Goal: Contribute content: Contribute content

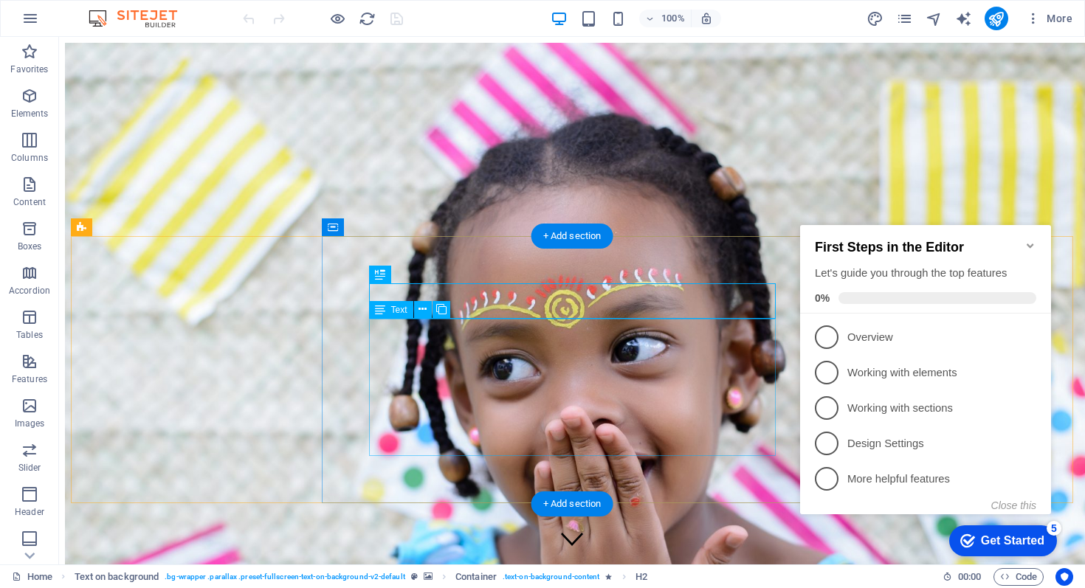
scroll to position [337, 0]
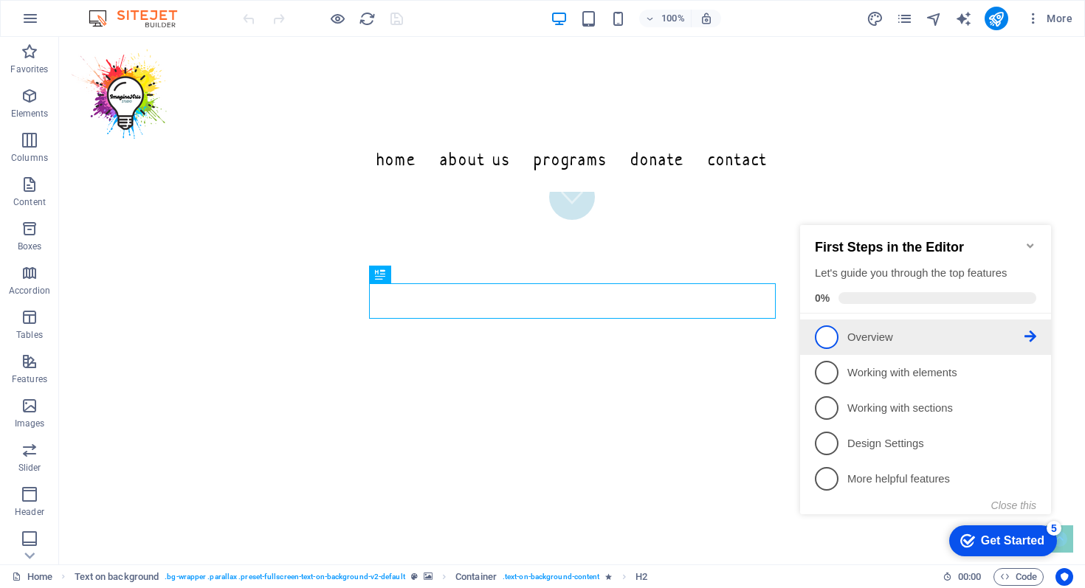
click at [857, 334] on p "Overview - incomplete" at bounding box center [936, 338] width 177 height 16
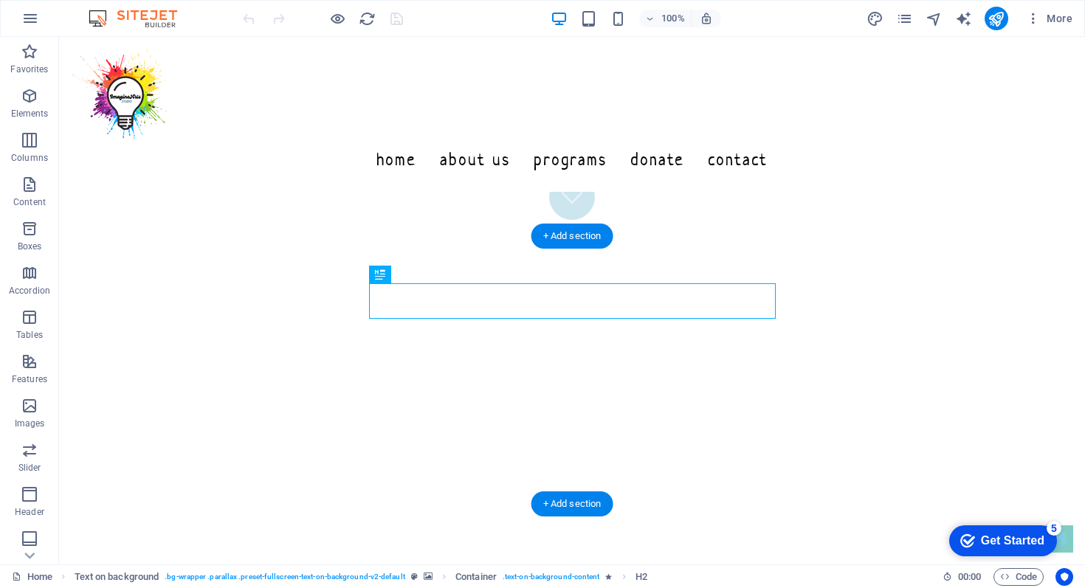
scroll to position [0, 0]
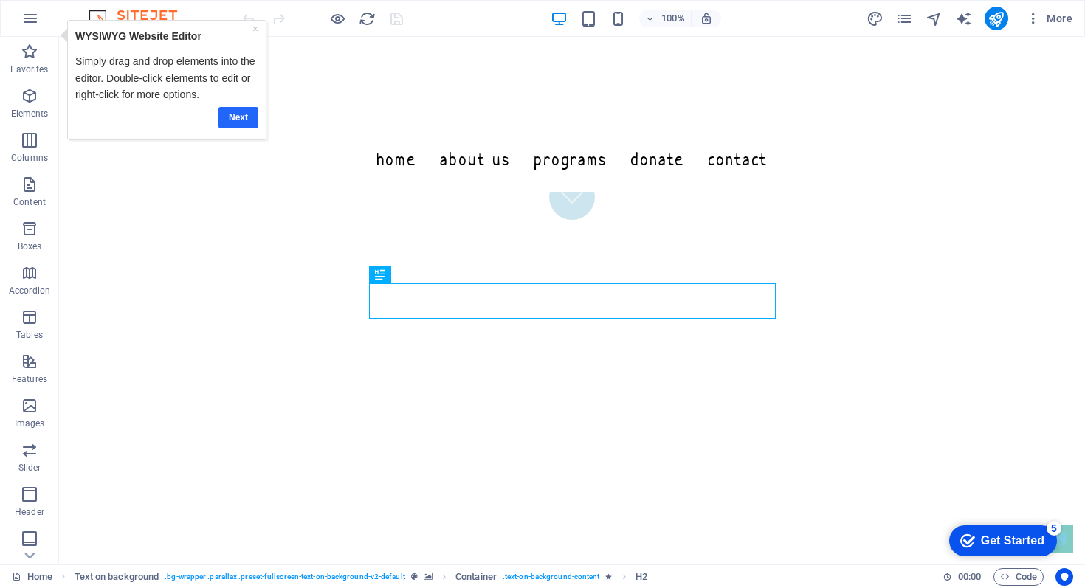
click at [233, 119] on link "Next" at bounding box center [239, 117] width 40 height 21
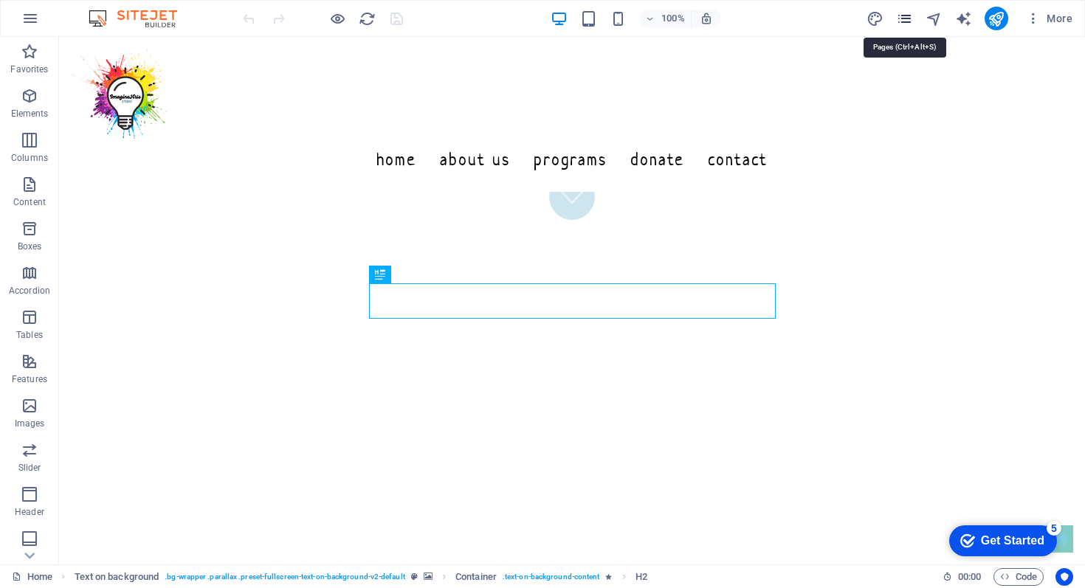
click at [907, 14] on icon "pages" at bounding box center [904, 18] width 17 height 17
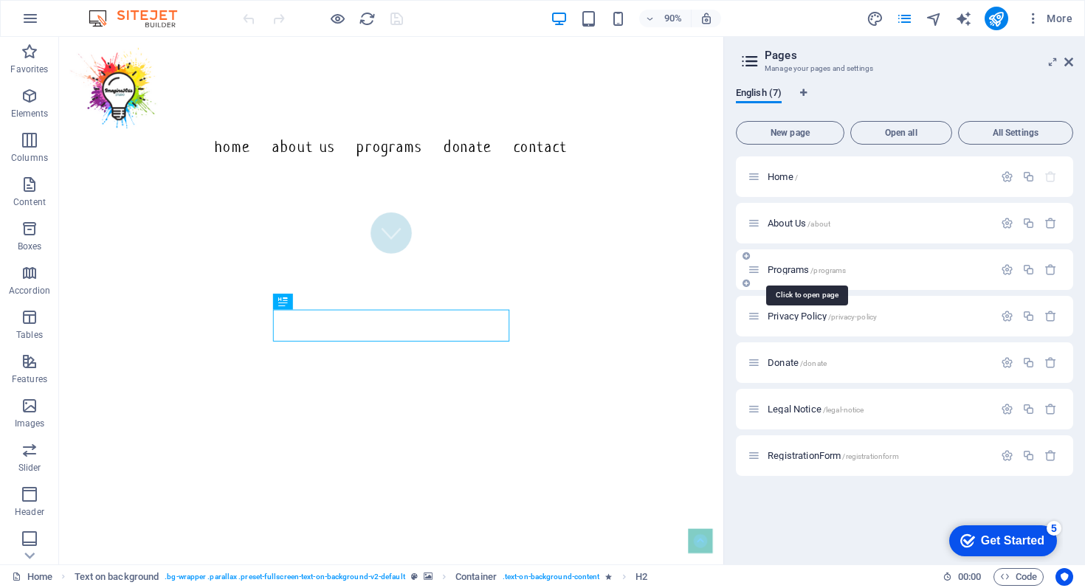
click at [825, 267] on span "/programs" at bounding box center [828, 271] width 35 height 8
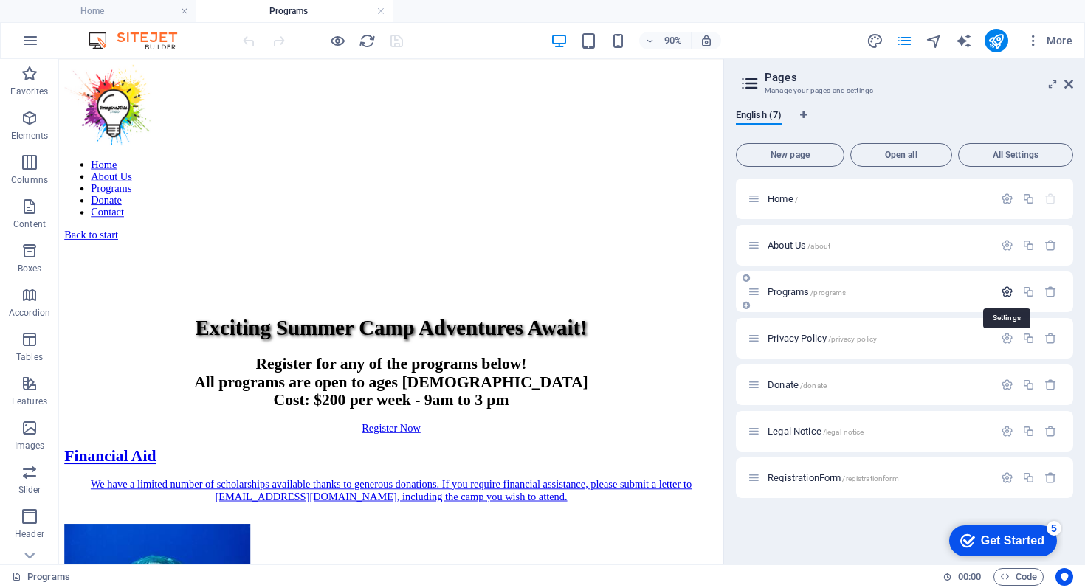
click at [1007, 293] on icon "button" at bounding box center [1007, 292] width 13 height 13
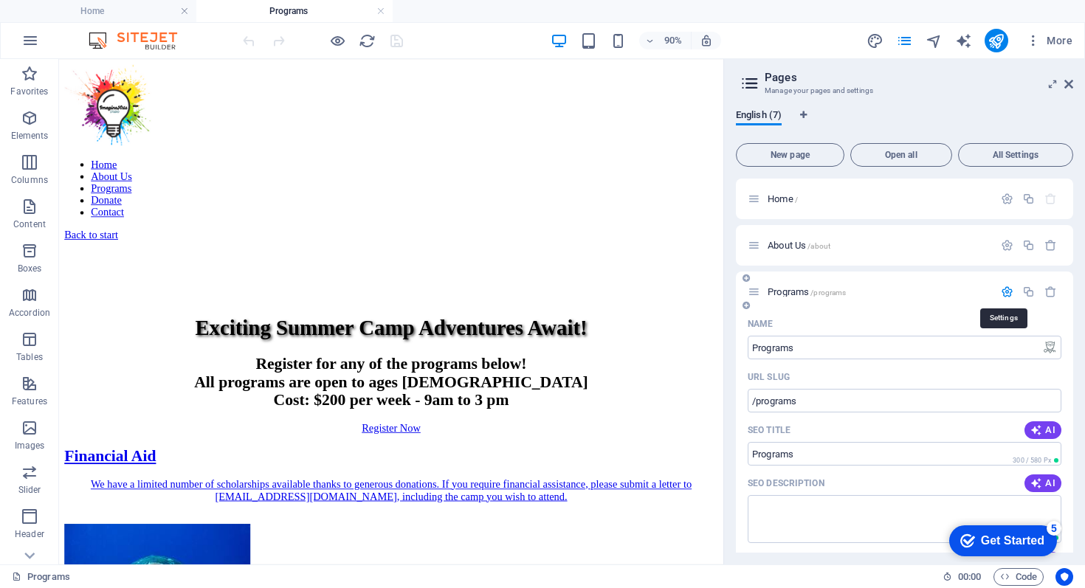
click at [1007, 293] on icon "button" at bounding box center [1007, 292] width 13 height 13
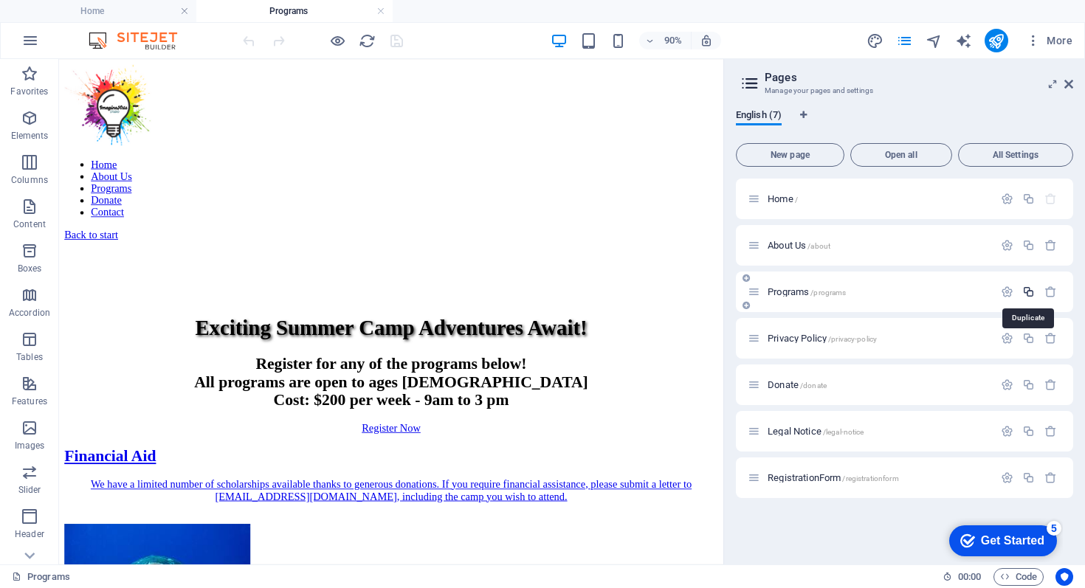
click at [1031, 288] on icon "button" at bounding box center [1029, 292] width 13 height 13
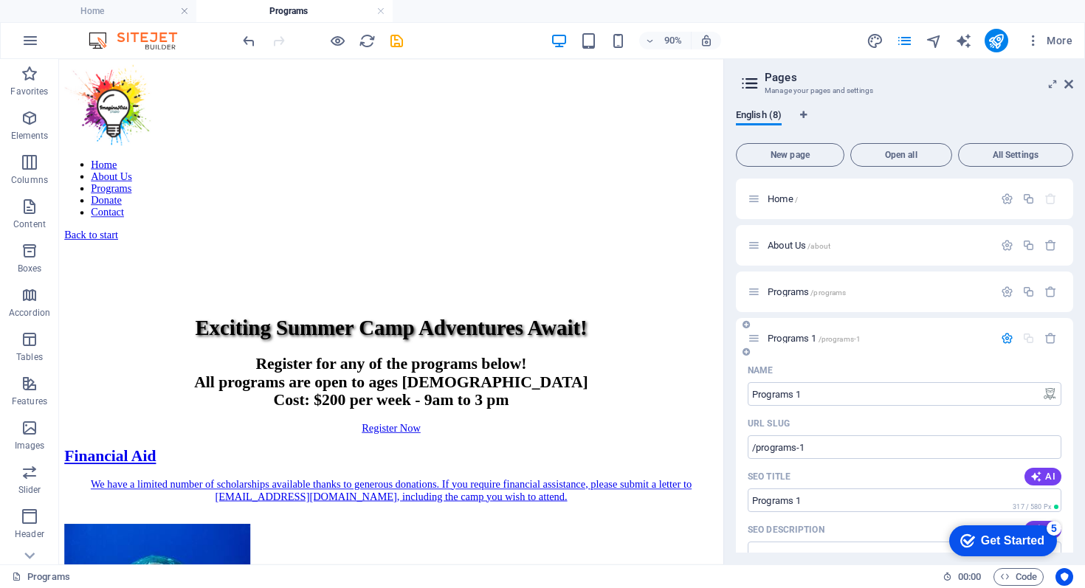
click at [795, 337] on span "Programs 1 /programs-1" at bounding box center [814, 338] width 93 height 11
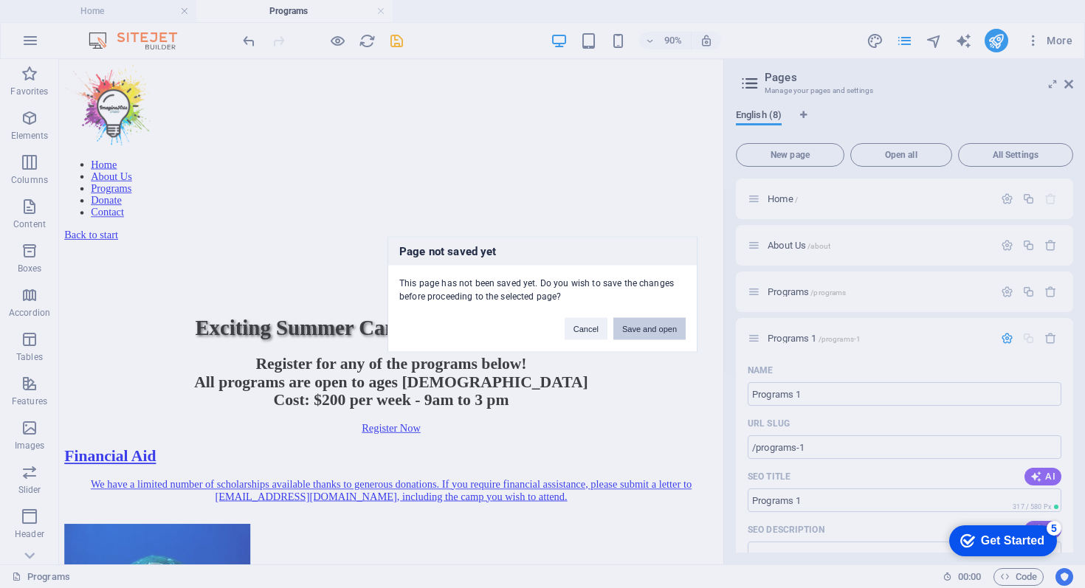
click at [654, 331] on button "Save and open" at bounding box center [650, 328] width 72 height 22
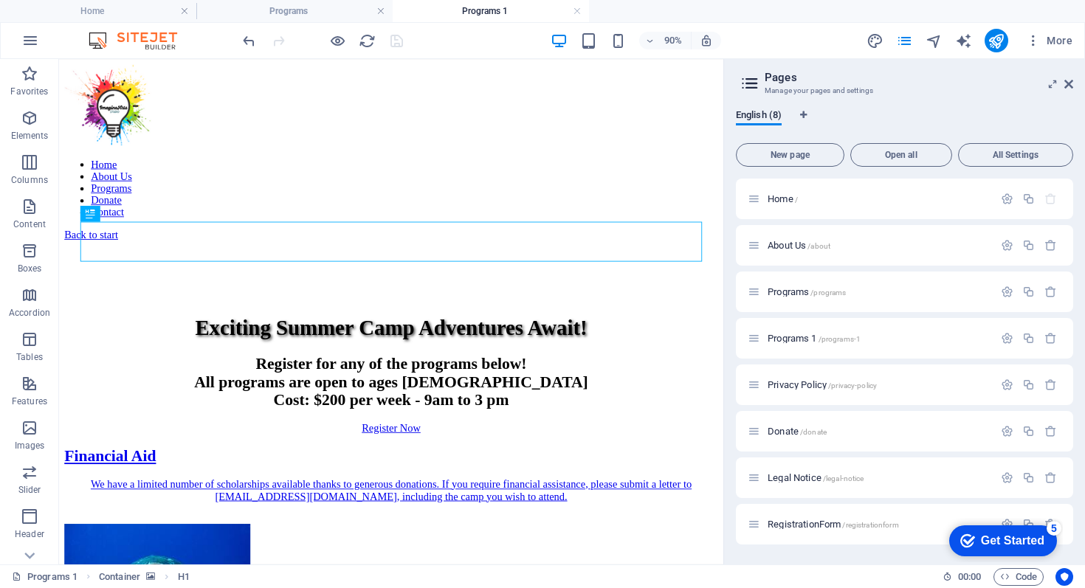
click at [515, 15] on h4 "Programs 1" at bounding box center [491, 11] width 196 height 16
click at [317, 15] on h4 "Programs" at bounding box center [294, 11] width 196 height 16
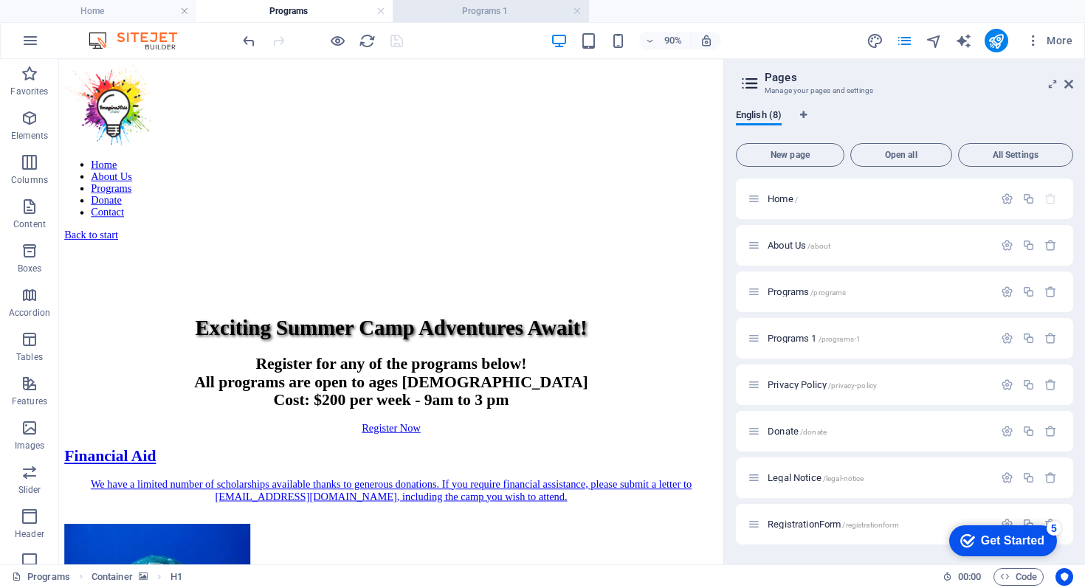
click at [463, 11] on h4 "Programs 1" at bounding box center [491, 11] width 196 height 16
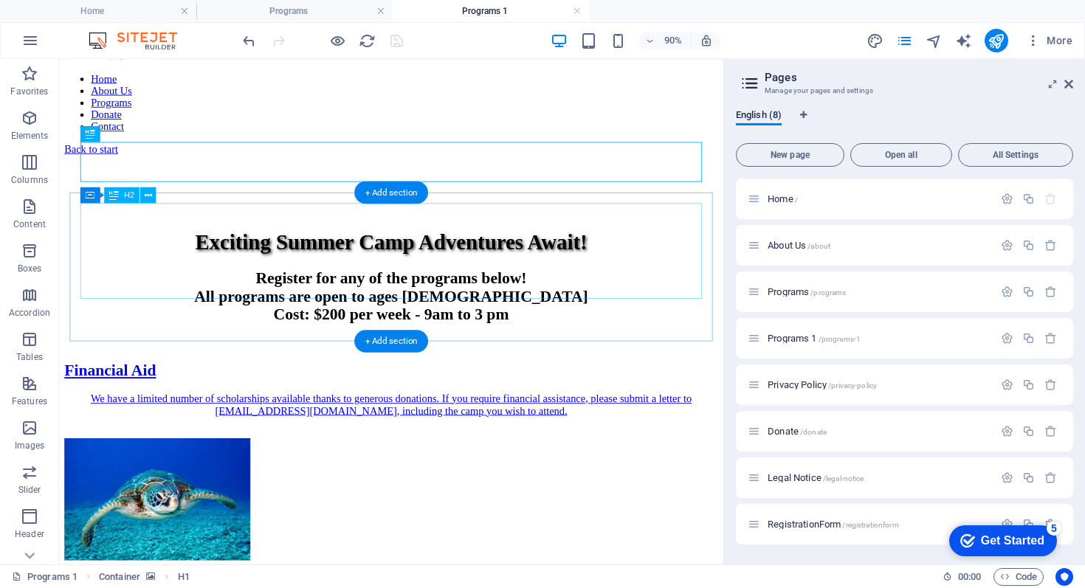
scroll to position [100, 0]
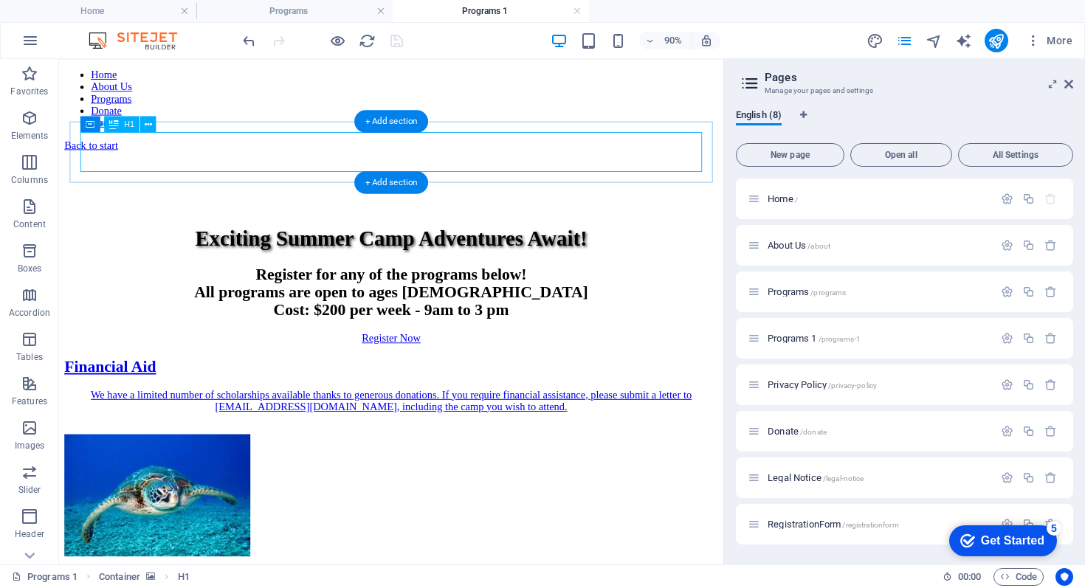
click at [548, 245] on div "Exciting Summer Camp Adventures Await!" at bounding box center [428, 258] width 726 height 27
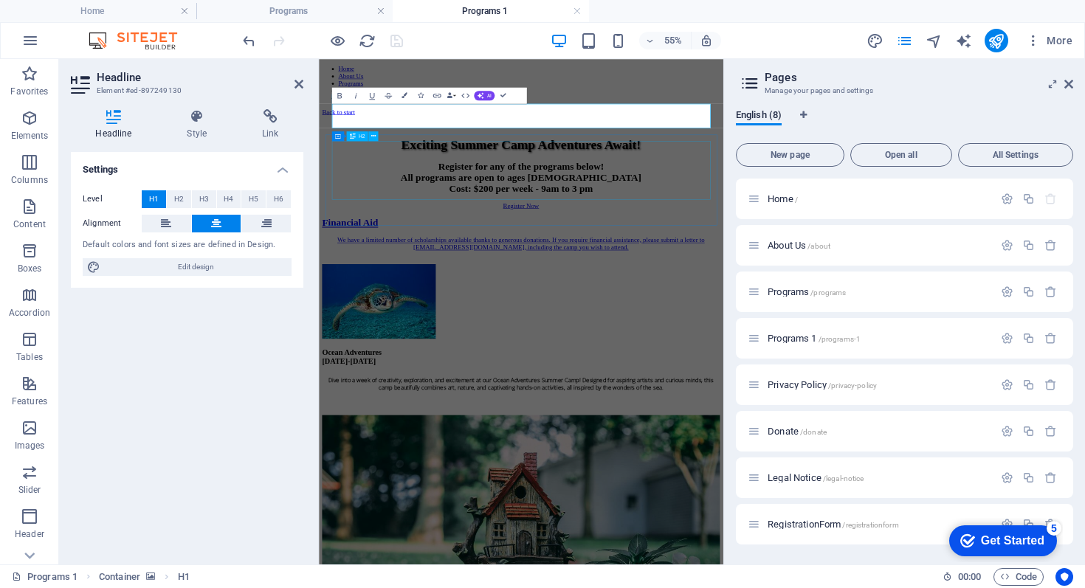
click at [646, 244] on div "Register for any of the programs below! All programs are open to ages [DEMOGRAP…" at bounding box center [687, 274] width 724 height 60
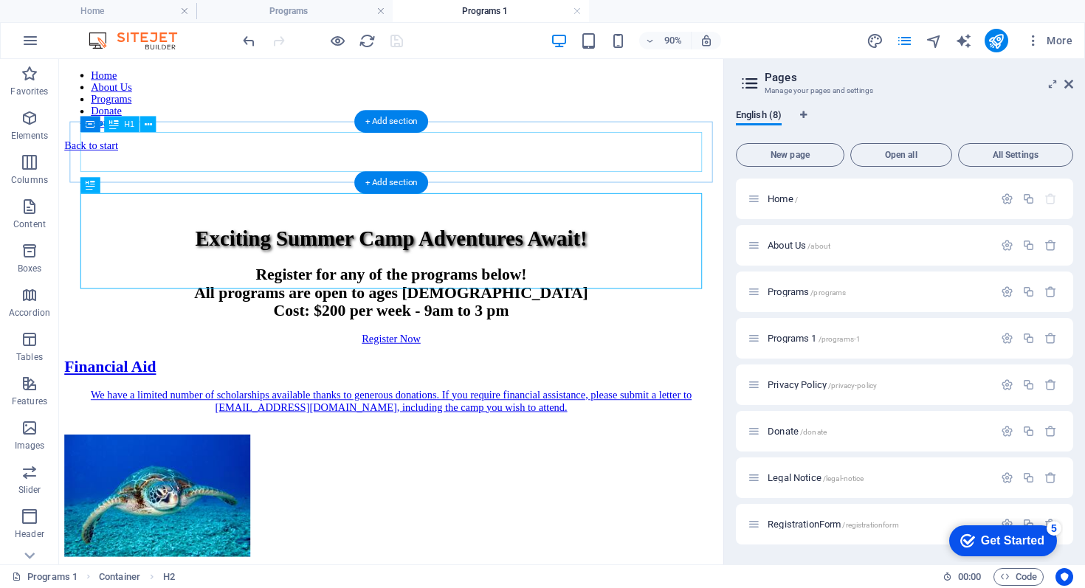
click at [543, 245] on div "Exciting Summer Camp Adventures Await!" at bounding box center [428, 258] width 726 height 27
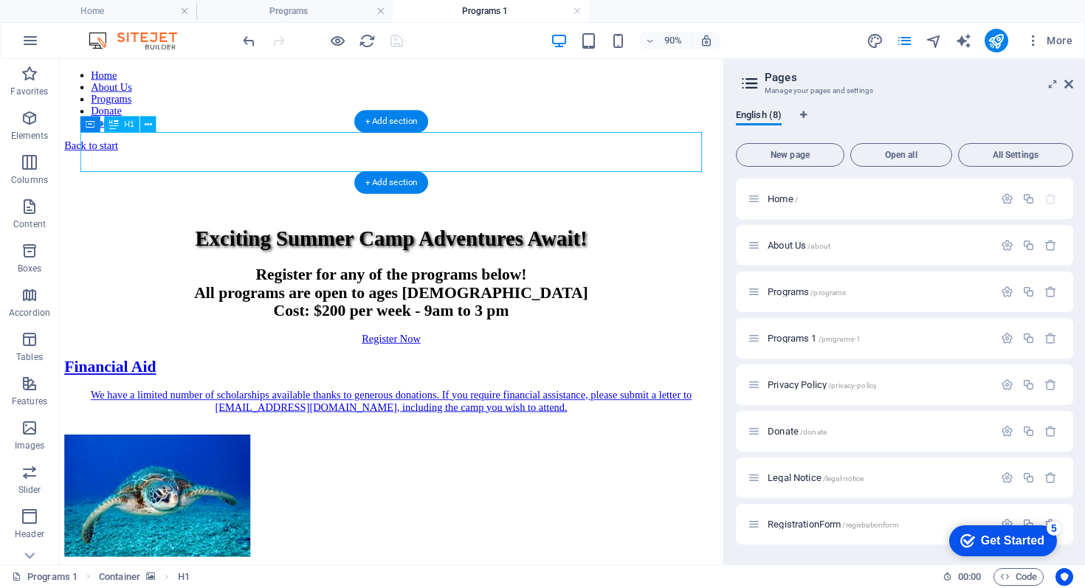
click at [543, 245] on div "Exciting Summer Camp Adventures Await!" at bounding box center [428, 258] width 726 height 27
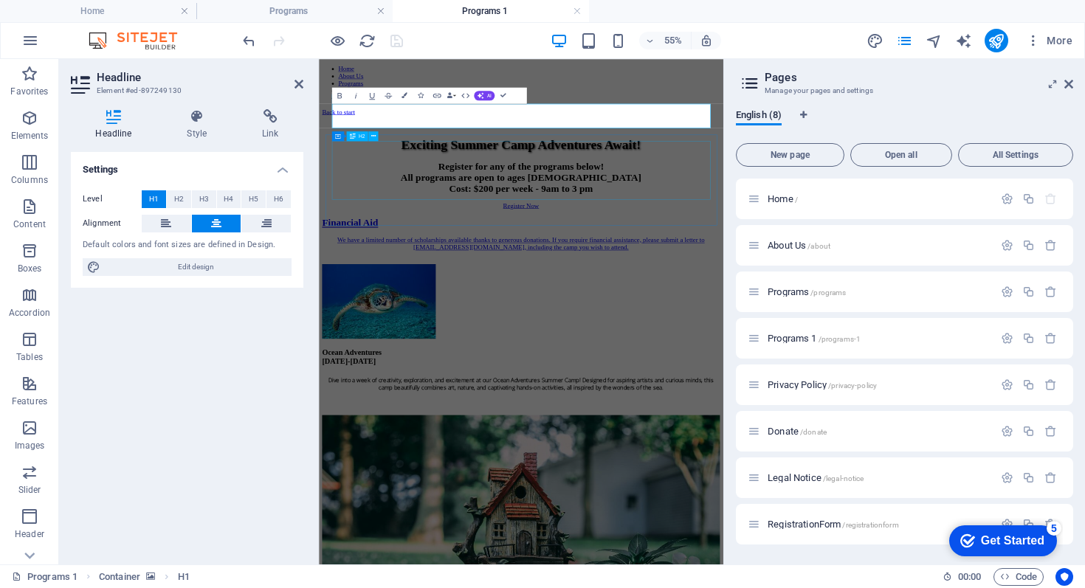
click at [550, 266] on div "Register for any of the programs below! All programs are open to ages [DEMOGRAP…" at bounding box center [687, 274] width 724 height 60
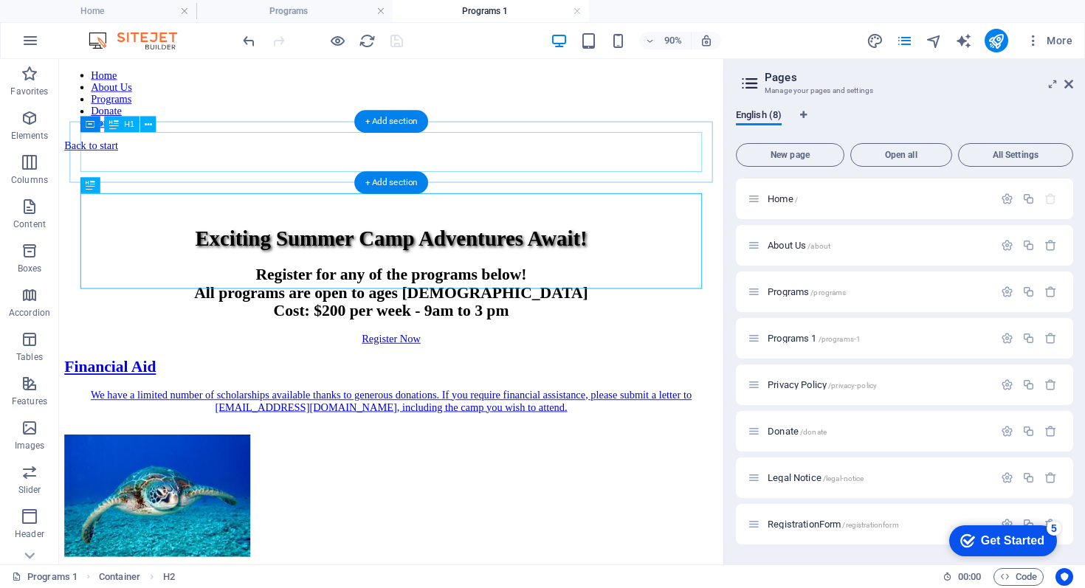
click at [320, 245] on div "Exciting Summer Camp Adventures Await!" at bounding box center [428, 258] width 726 height 27
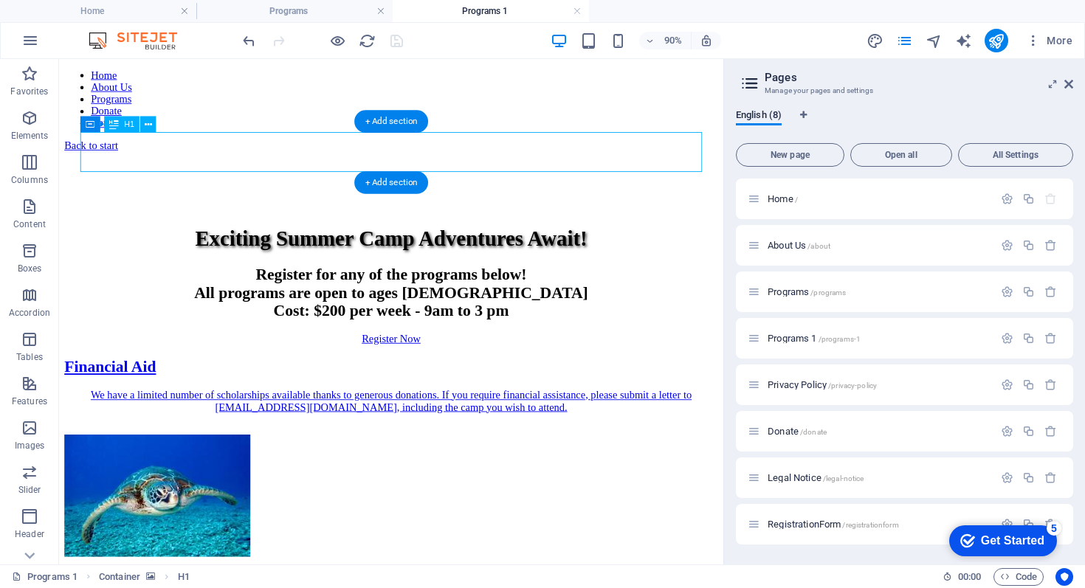
click at [320, 245] on div "Exciting Summer Camp Adventures Await!" at bounding box center [428, 258] width 726 height 27
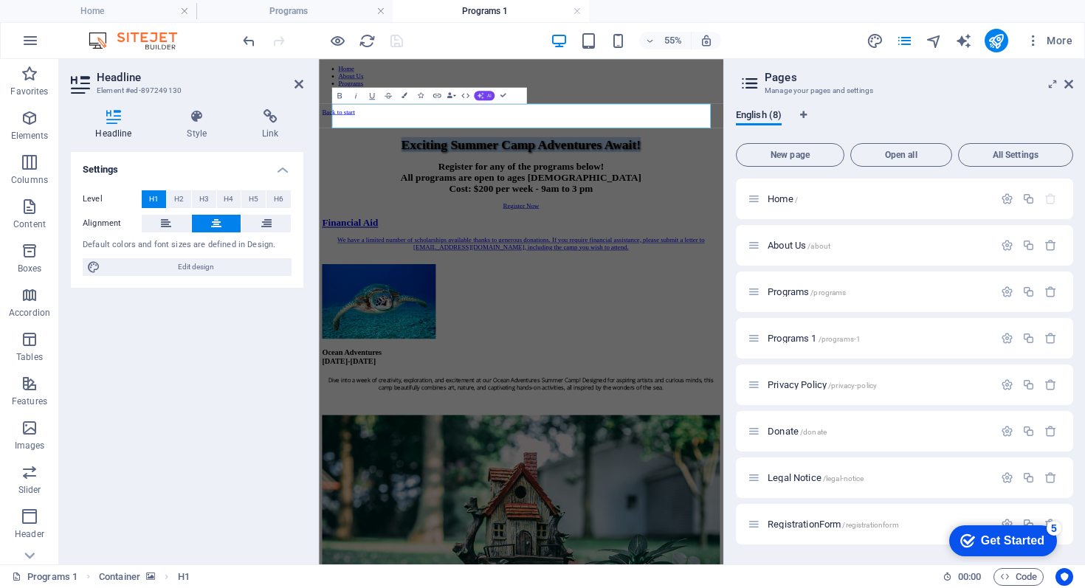
click at [487, 95] on span "AI" at bounding box center [489, 95] width 4 height 5
click at [449, 170] on link "Generate text" at bounding box center [449, 170] width 79 height 13
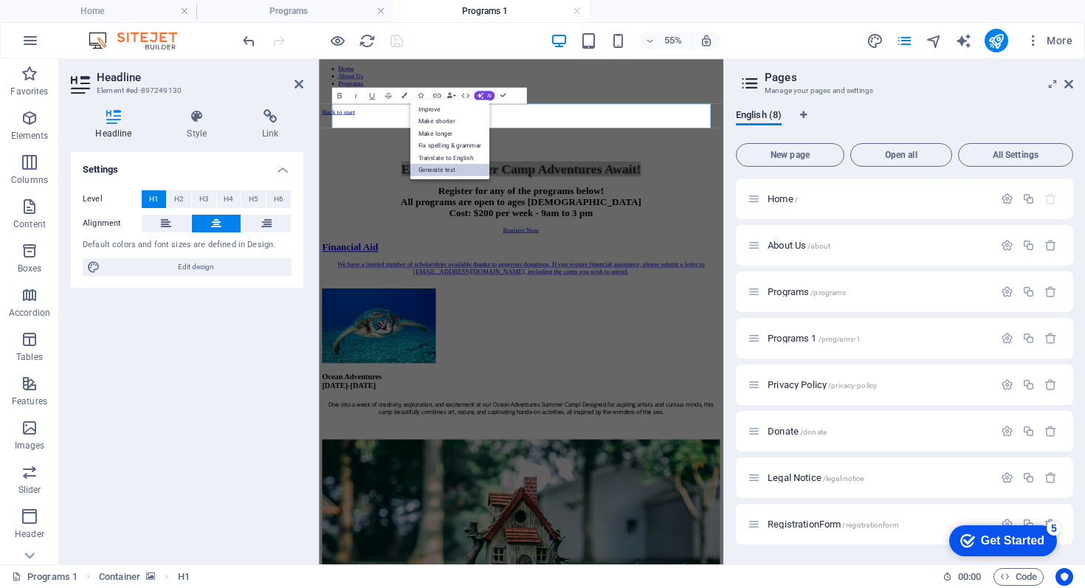
select select "English"
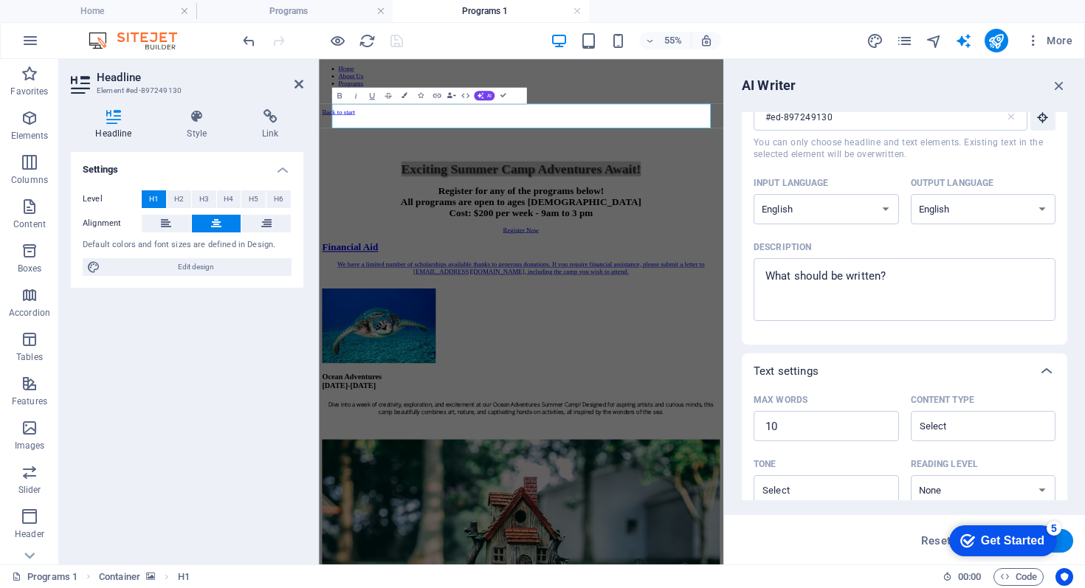
scroll to position [0, 0]
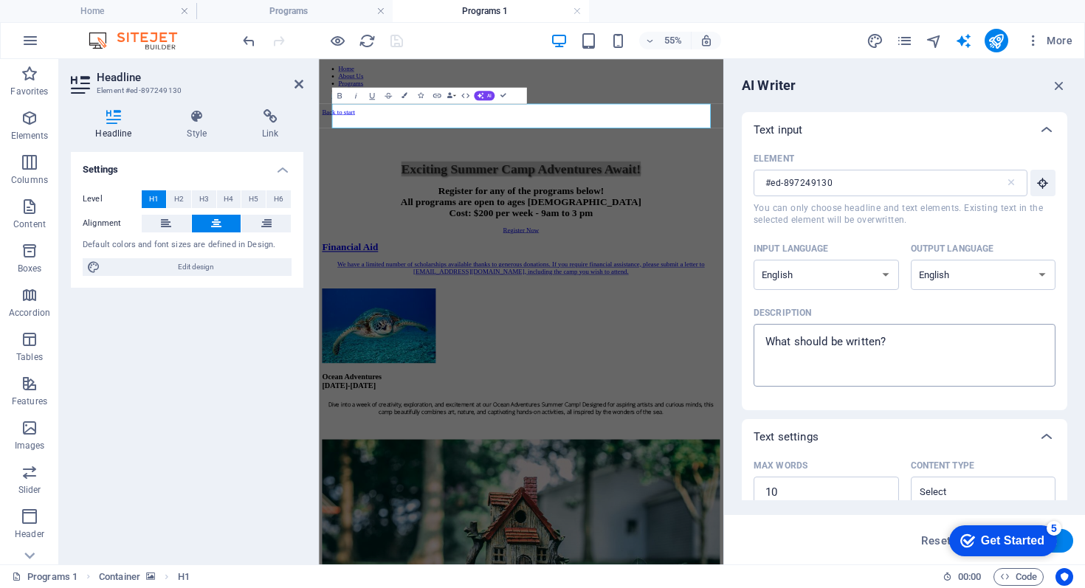
type textarea "x"
click at [892, 342] on textarea "Description x ​" at bounding box center [904, 355] width 287 height 48
drag, startPoint x: 891, startPoint y: 345, endPoint x: 789, endPoint y: 343, distance: 101.9
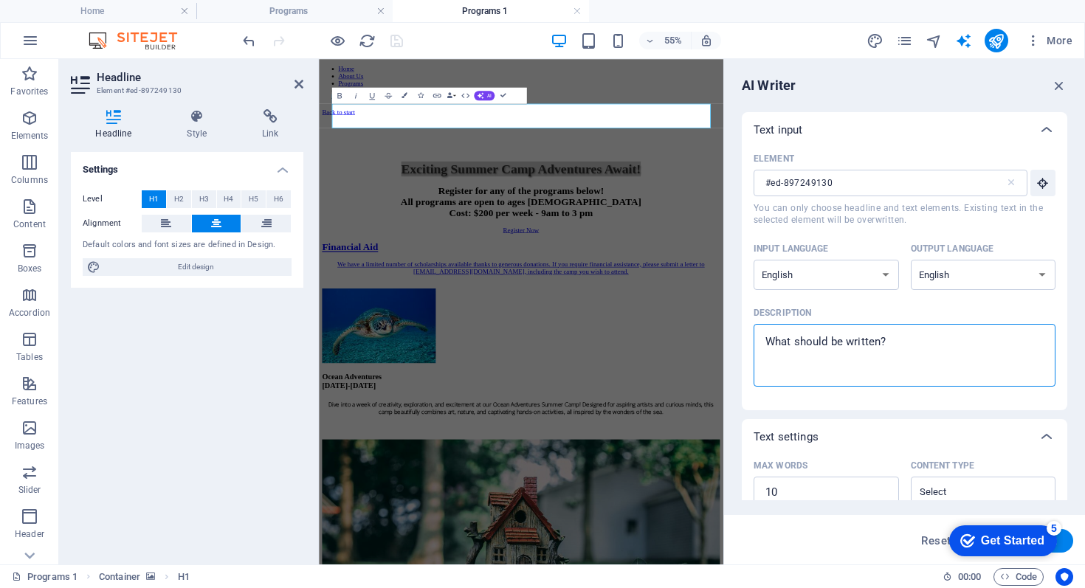
click at [789, 343] on textarea "Description x ​" at bounding box center [904, 355] width 287 height 48
drag, startPoint x: 764, startPoint y: 343, endPoint x: 903, endPoint y: 352, distance: 139.1
click at [903, 352] on textarea "Description x ​" at bounding box center [904, 355] width 287 height 48
type textarea "A"
type textarea "x"
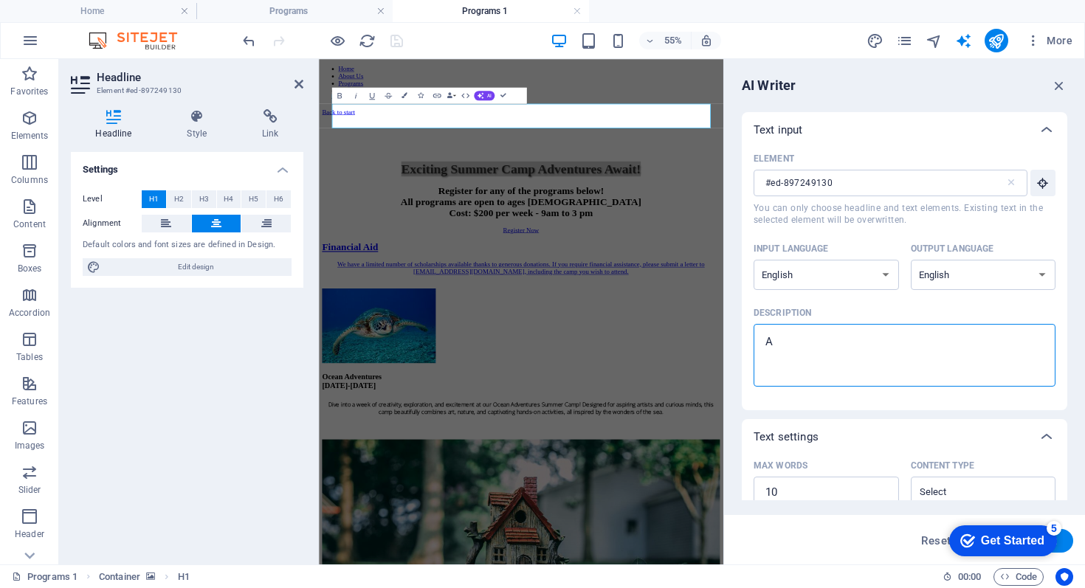
type textarea "Ad"
type textarea "x"
type textarea "Adu"
type textarea "x"
type textarea "Adul"
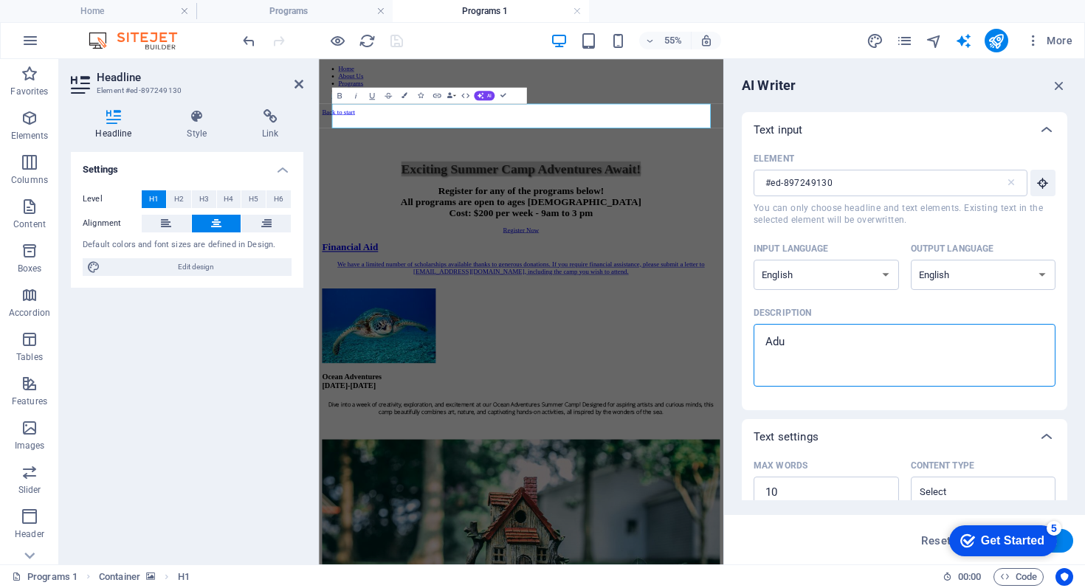
type textarea "x"
type textarea "Adult"
type textarea "x"
type textarea "Adult"
type textarea "x"
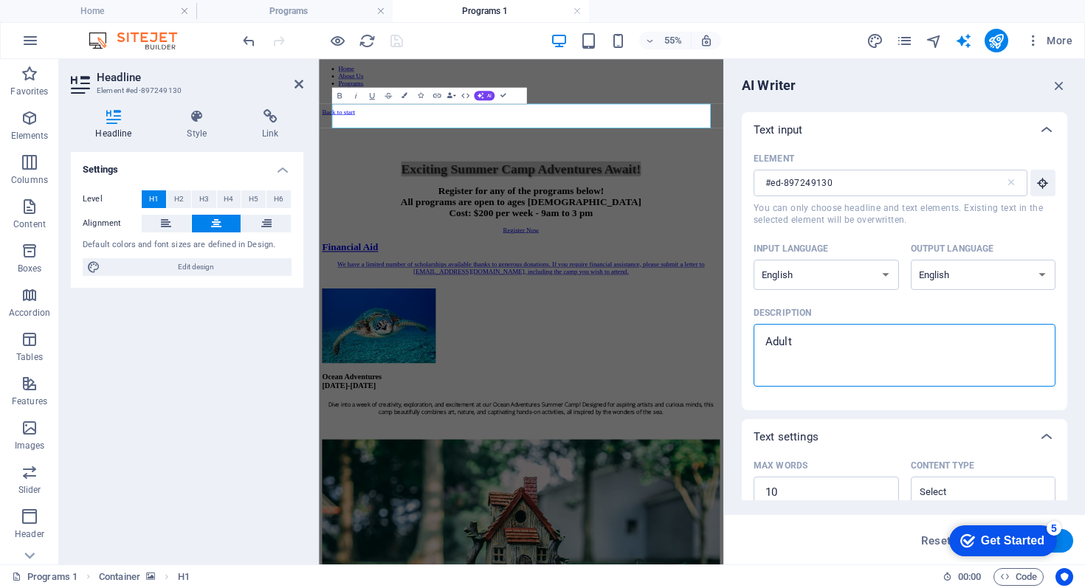
type textarea "Adult p"
type textarea "x"
type textarea "Adult pr"
type textarea "x"
type textarea "Adult pro"
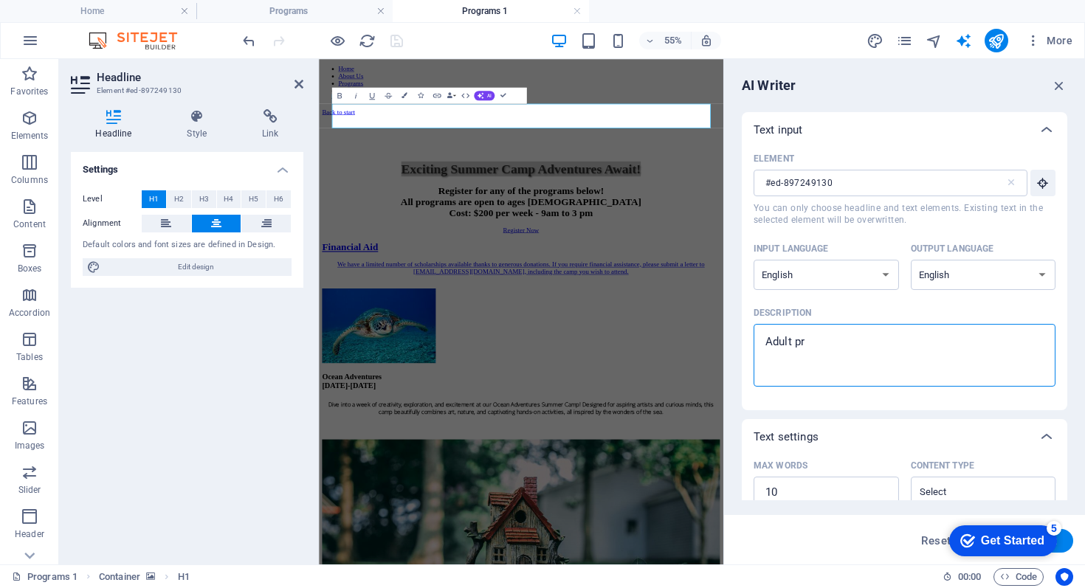
type textarea "x"
type textarea "Adult prog"
type textarea "x"
type textarea "Adult progr"
type textarea "x"
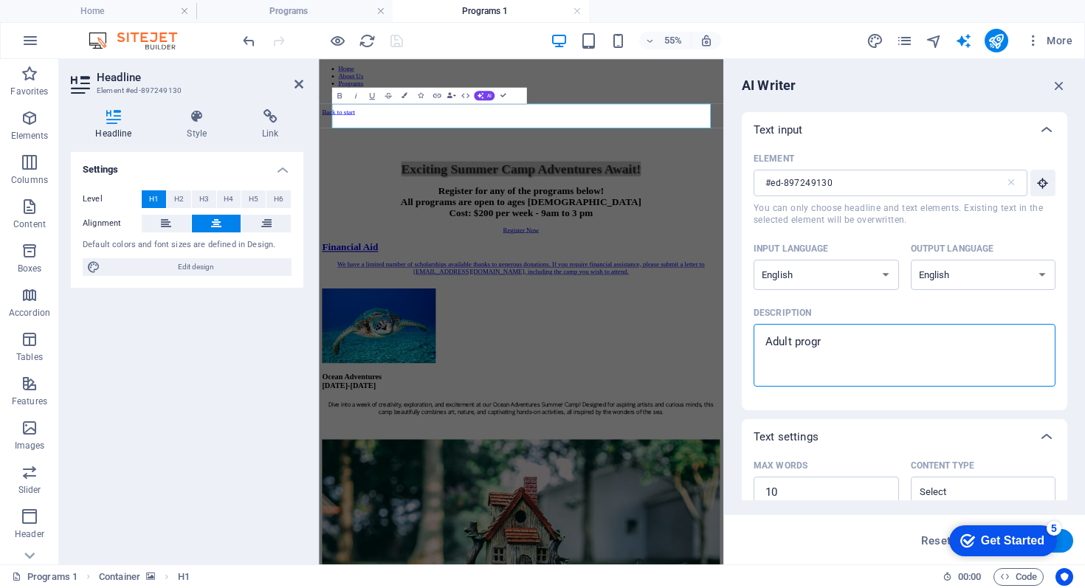
type textarea "Adult progra"
type textarea "x"
type textarea "Adult program"
type textarea "x"
type textarea "Adult programs"
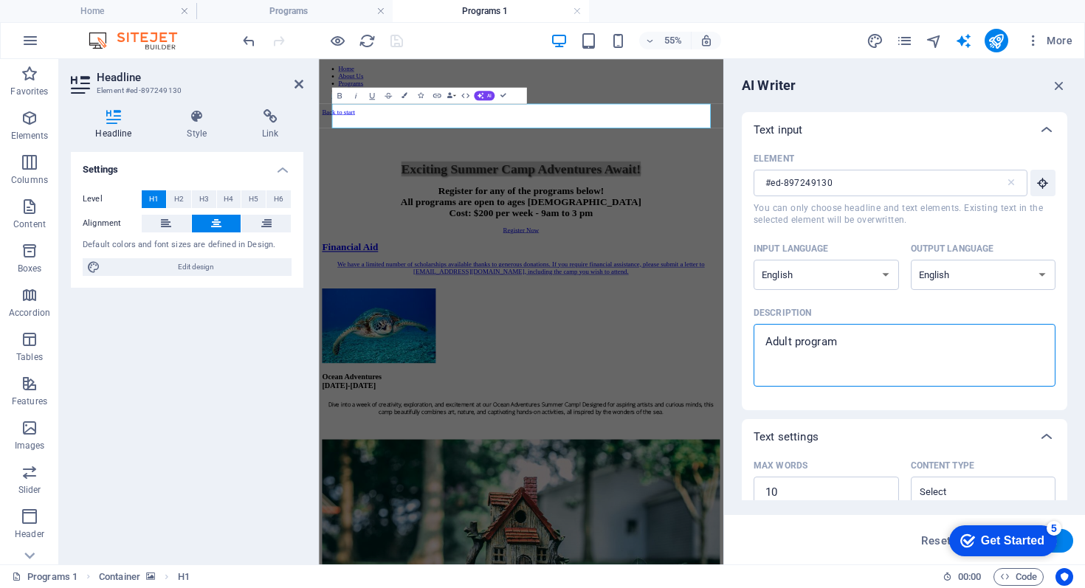
type textarea "x"
type textarea "Adul programs"
type textarea "x"
type textarea "Adu programs"
type textarea "x"
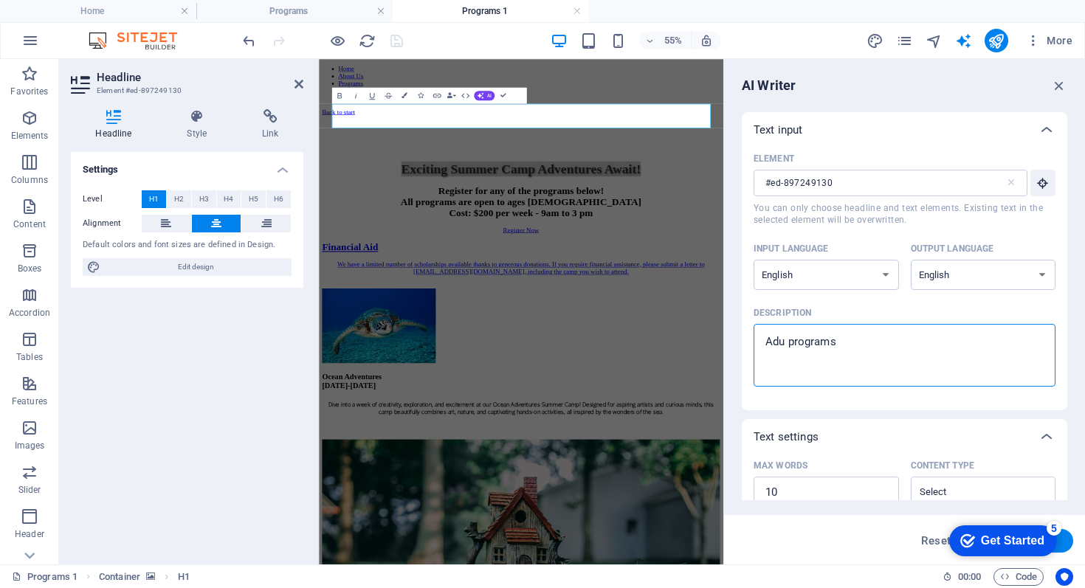
type textarea "Ad programs"
type textarea "x"
type textarea "A programs"
type textarea "x"
type textarea "programs"
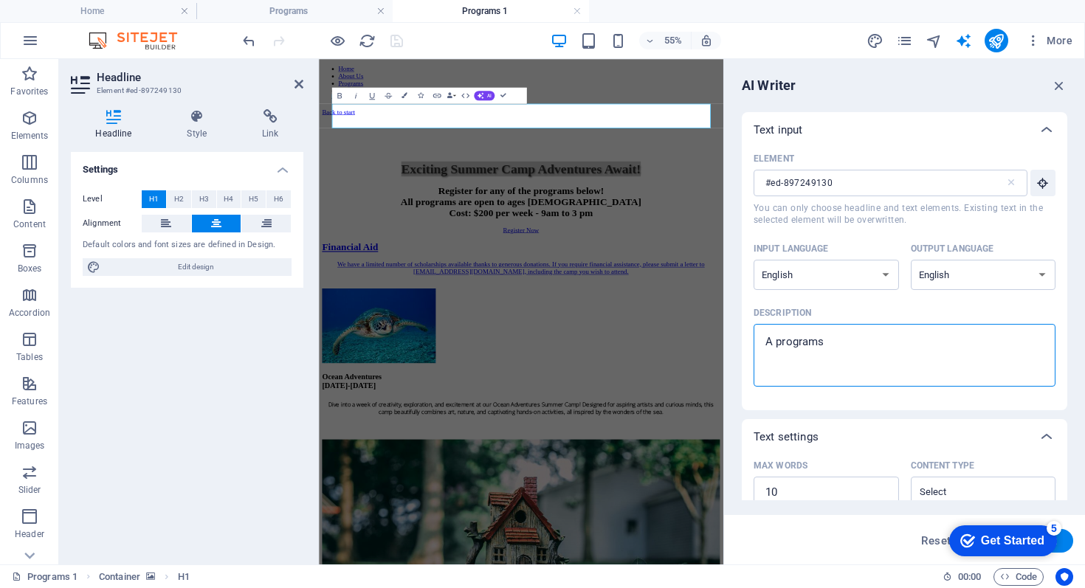
type textarea "x"
type textarea "U programs"
type textarea "x"
type textarea "Up programs"
type textarea "x"
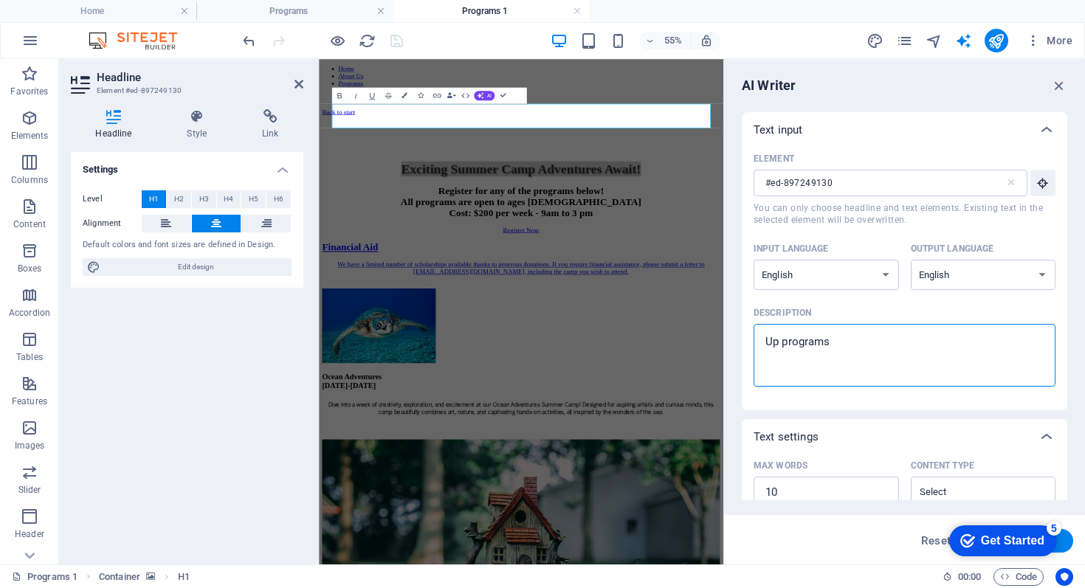
type textarea "Upc programs"
type textarea "x"
type textarea "Upco programs"
type textarea "x"
type textarea "Upcom programs"
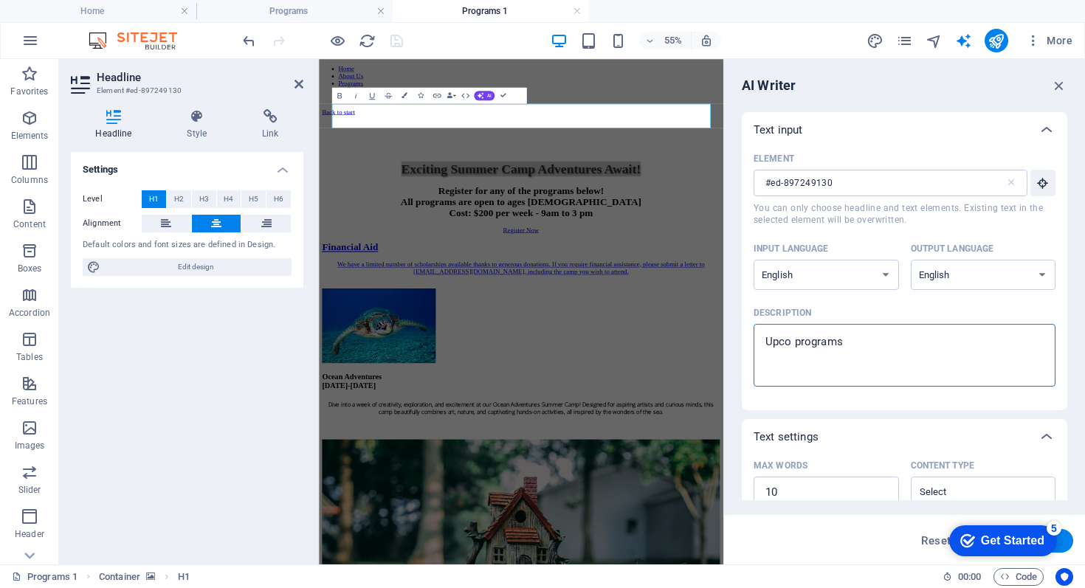
type textarea "x"
type textarea "Upcomi programs"
type textarea "x"
type textarea "Upcomin programs"
type textarea "x"
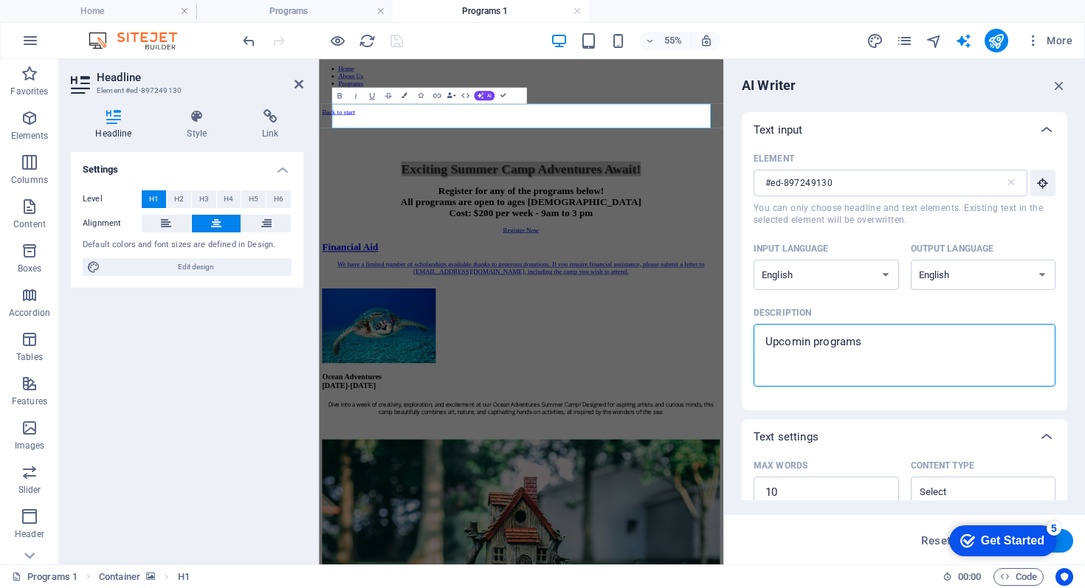
type textarea "Upcoming programs"
type textarea "x"
type textarea "Upcoming programs"
type textarea "x"
click at [947, 394] on div "Element #ed-897249130 ​ You can only choose headline and text elements. Existin…" at bounding box center [905, 273] width 302 height 251
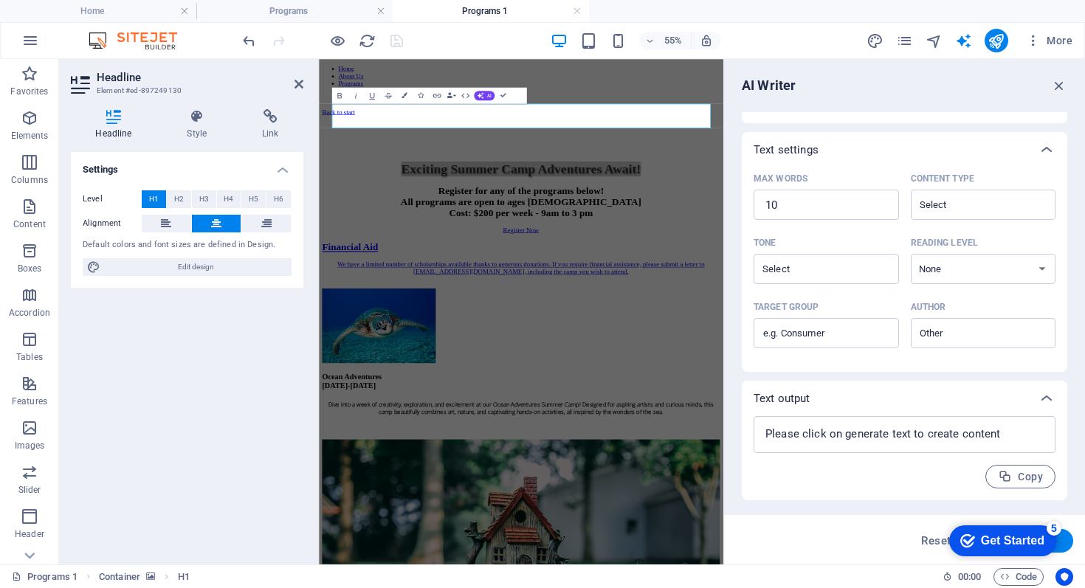
scroll to position [287, 0]
click at [867, 433] on textarea at bounding box center [904, 435] width 287 height 22
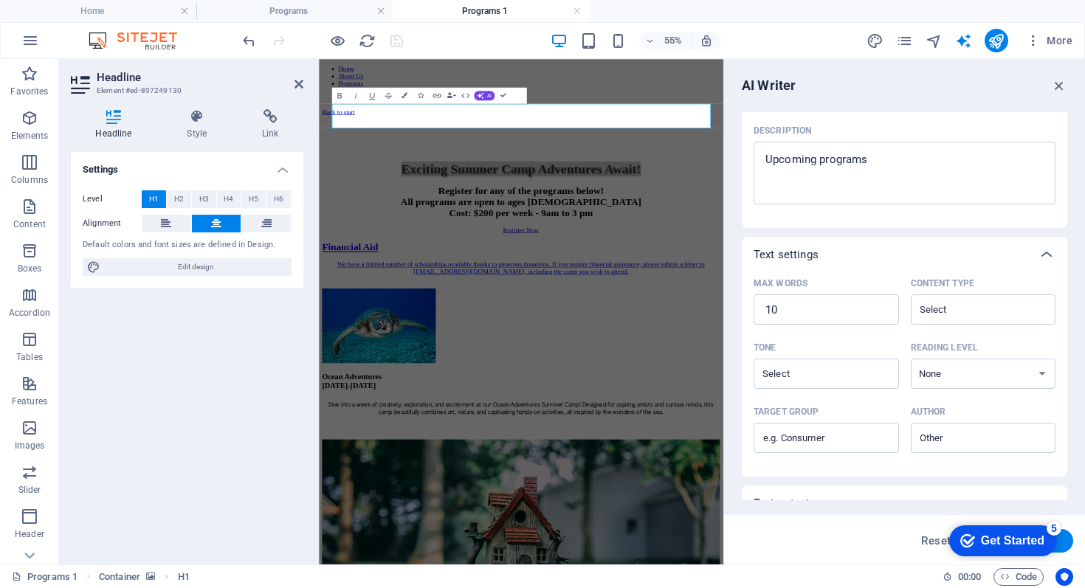
scroll to position [0, 0]
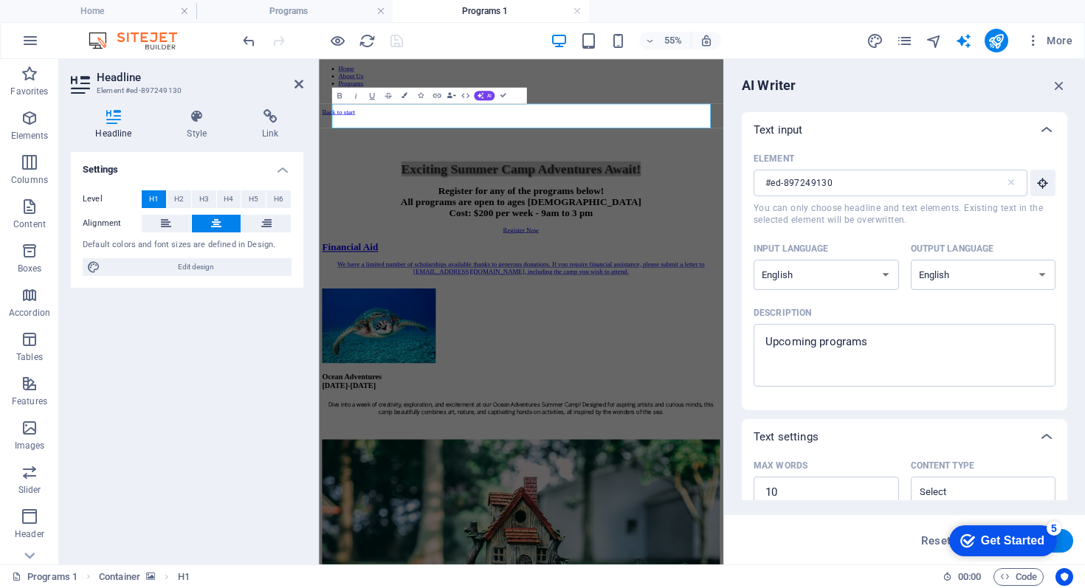
click at [867, 541] on div "Reset Generate text" at bounding box center [904, 541] width 337 height 24
drag, startPoint x: 991, startPoint y: 541, endPoint x: 784, endPoint y: 557, distance: 207.4
click html "checkmark Get Started 5 First Steps in the Editor Let's guide you through the t…"
click at [814, 543] on div "Reset Generate text" at bounding box center [904, 541] width 337 height 24
click at [837, 526] on div "Reset Generate text" at bounding box center [904, 539] width 361 height 49
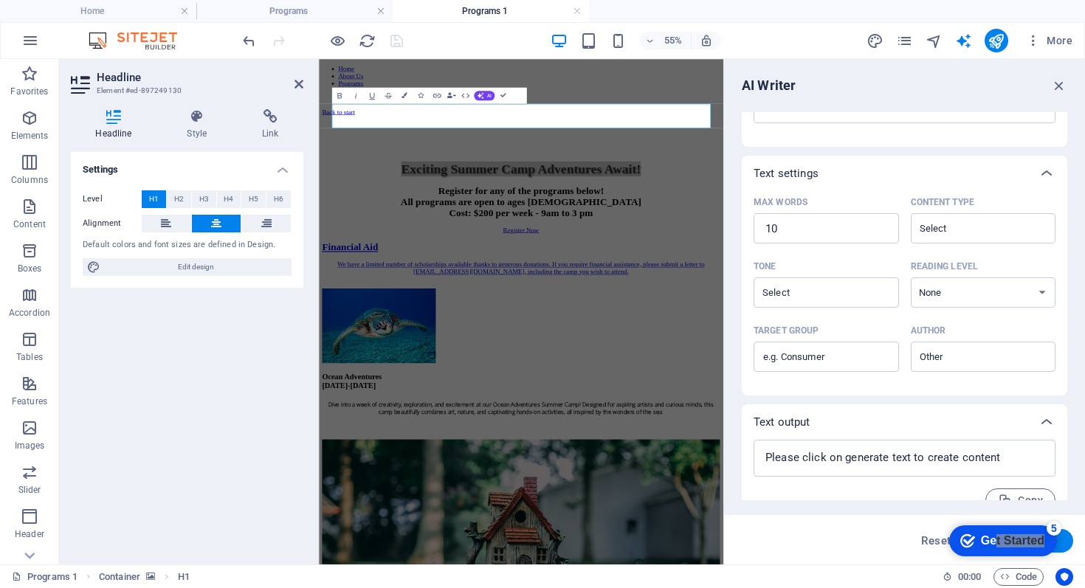
scroll to position [287, 0]
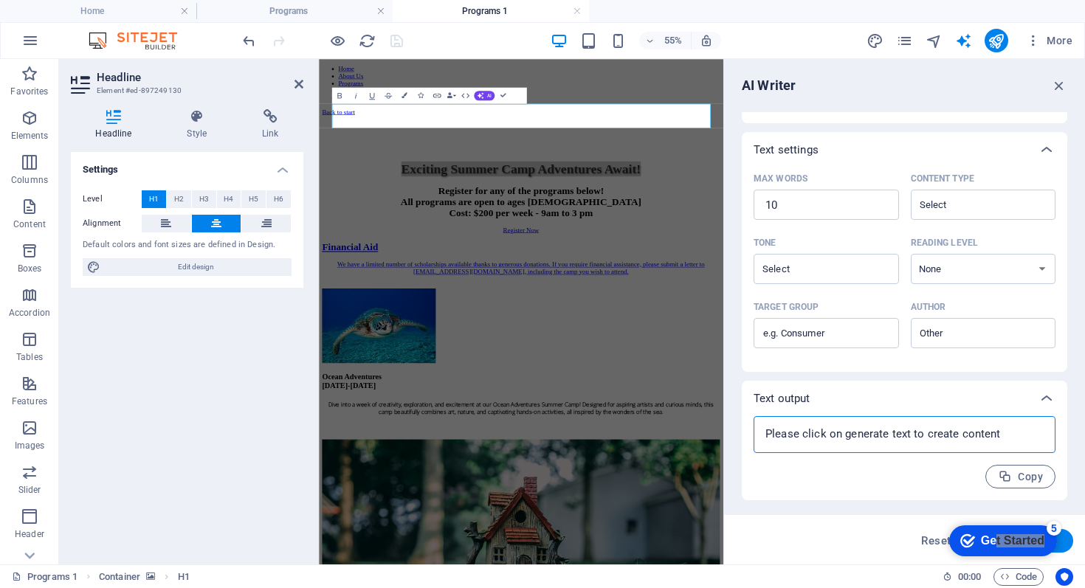
click at [856, 436] on textarea at bounding box center [904, 435] width 287 height 22
type textarea "x"
click at [1068, 542] on button "Generate text" at bounding box center [1022, 541] width 103 height 24
type textarea "x"
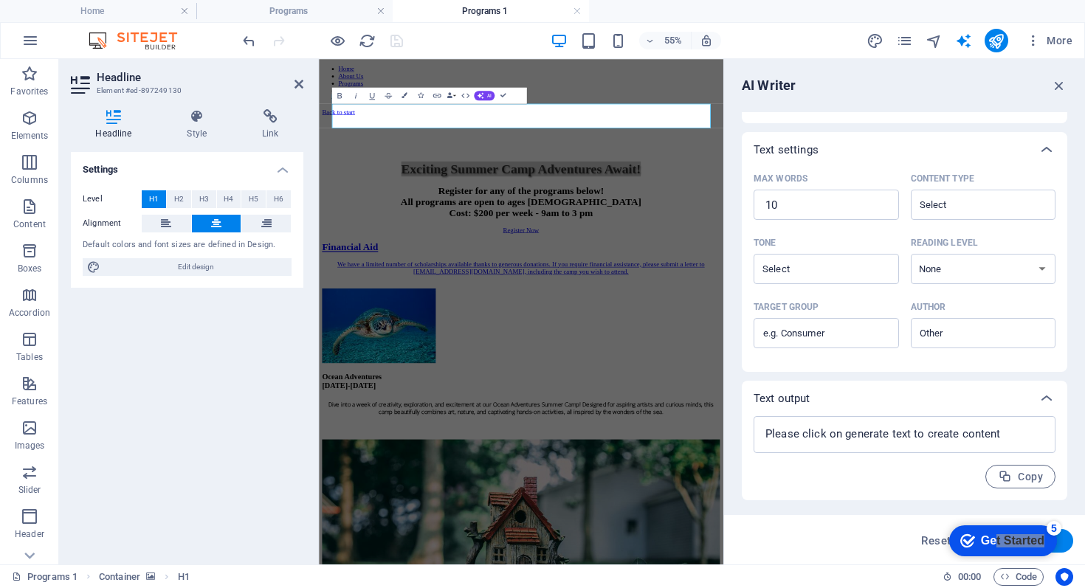
type textarea "x"
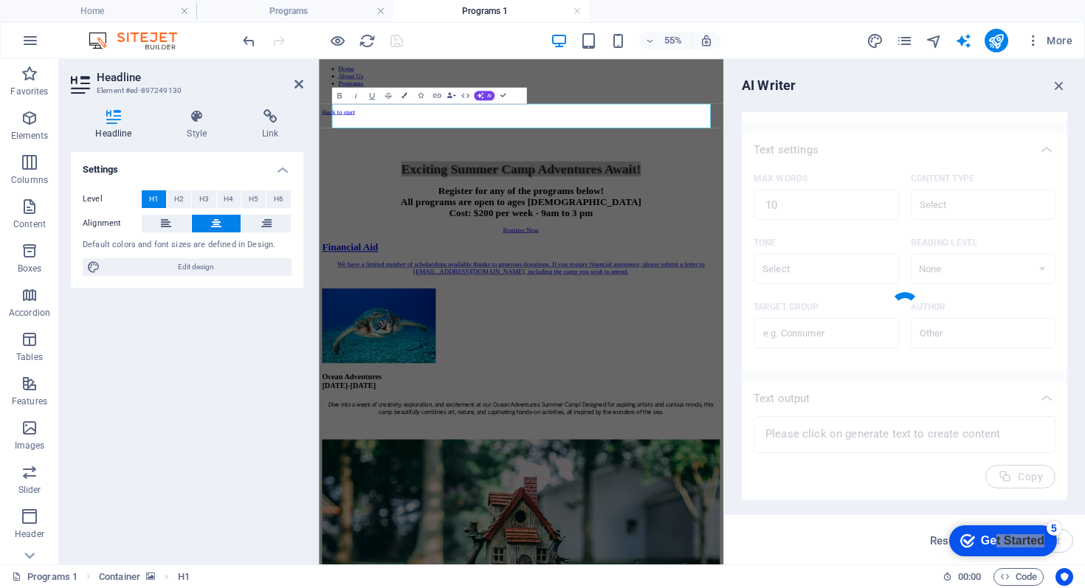
type textarea "x"
type textarea "Exciting new programs launching soon! Stay tuned!"
type textarea "x"
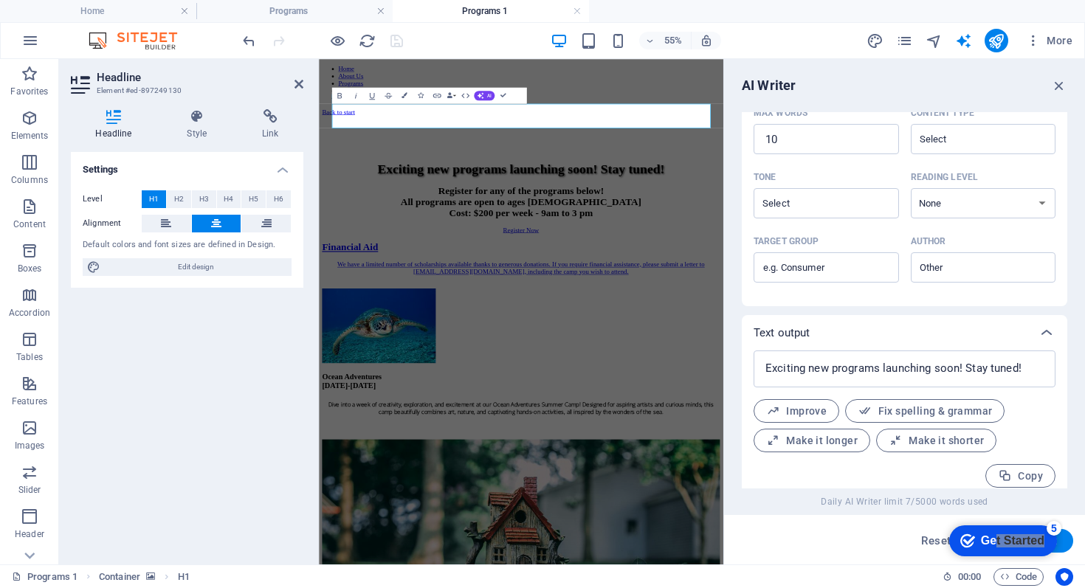
scroll to position [364, 0]
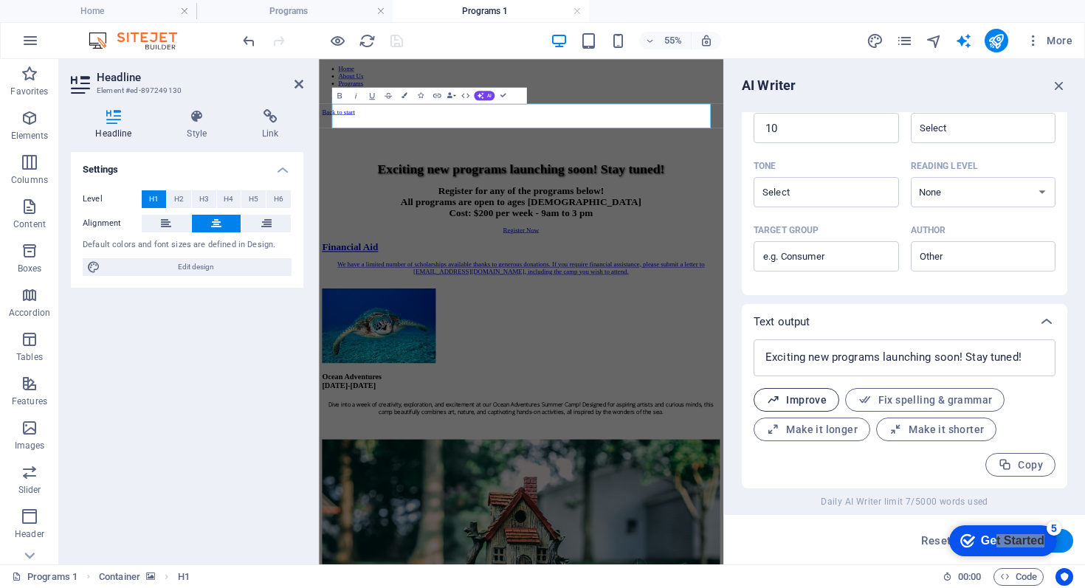
click at [803, 399] on span "Improve" at bounding box center [796, 401] width 61 height 14
type textarea "x"
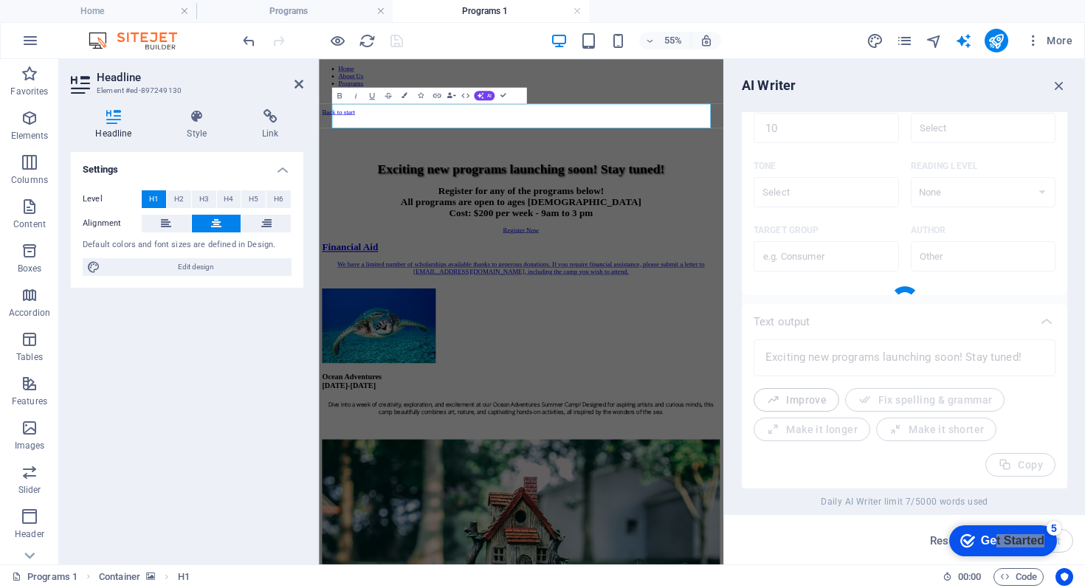
type textarea "x"
type textarea "Exciting new programs coming soon! Stay tuned for updates!"
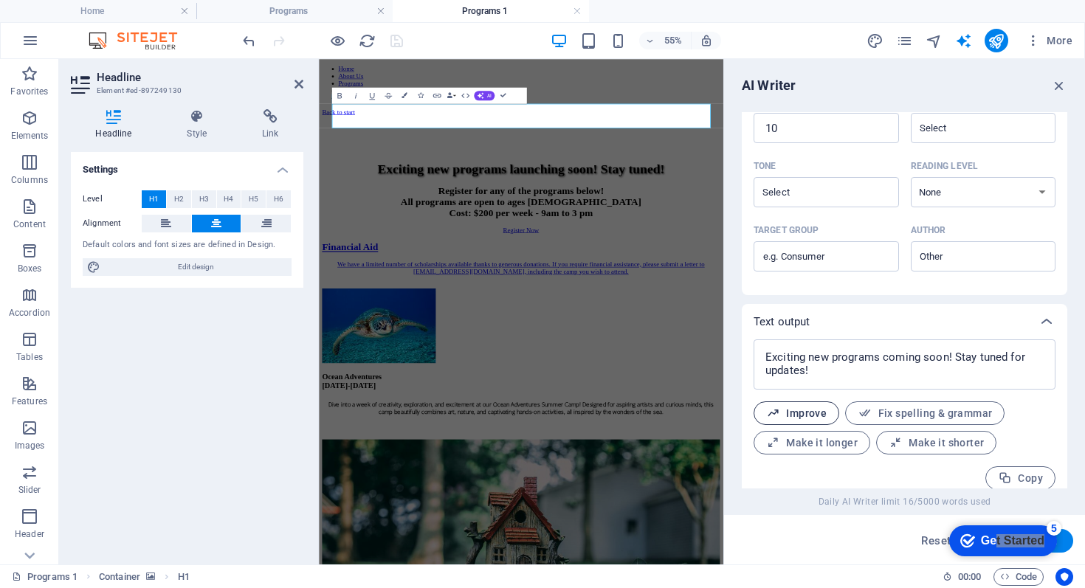
scroll to position [377, 0]
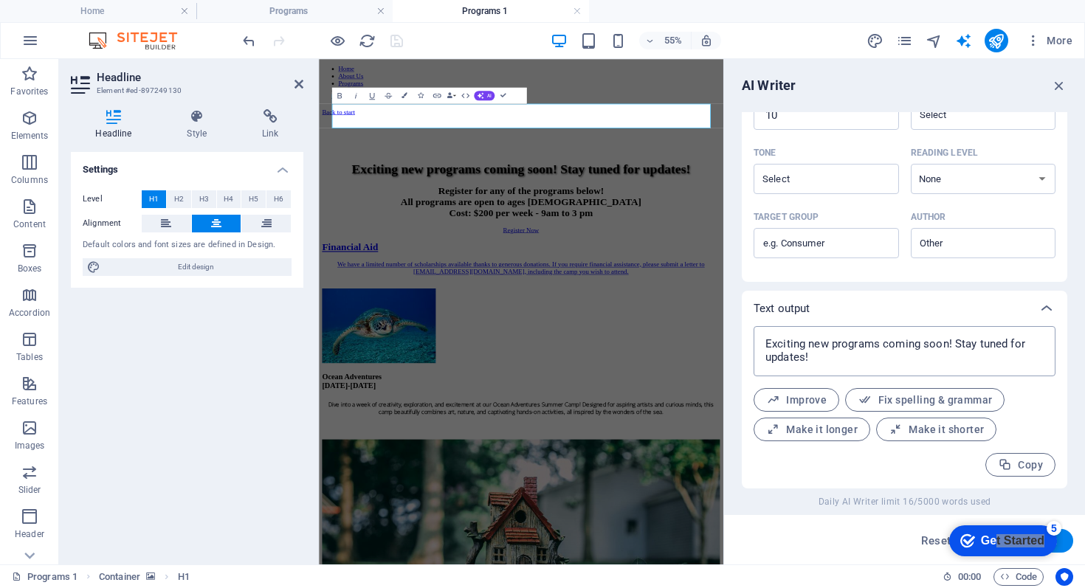
type textarea "x"
drag, startPoint x: 957, startPoint y: 346, endPoint x: 991, endPoint y: 359, distance: 36.5
click at [991, 359] on textarea "Exciting new programs coming soon! Stay tuned for updates!" at bounding box center [904, 351] width 287 height 35
type textarea "Exciting new programs coming soon! Stay tuned for updates!"
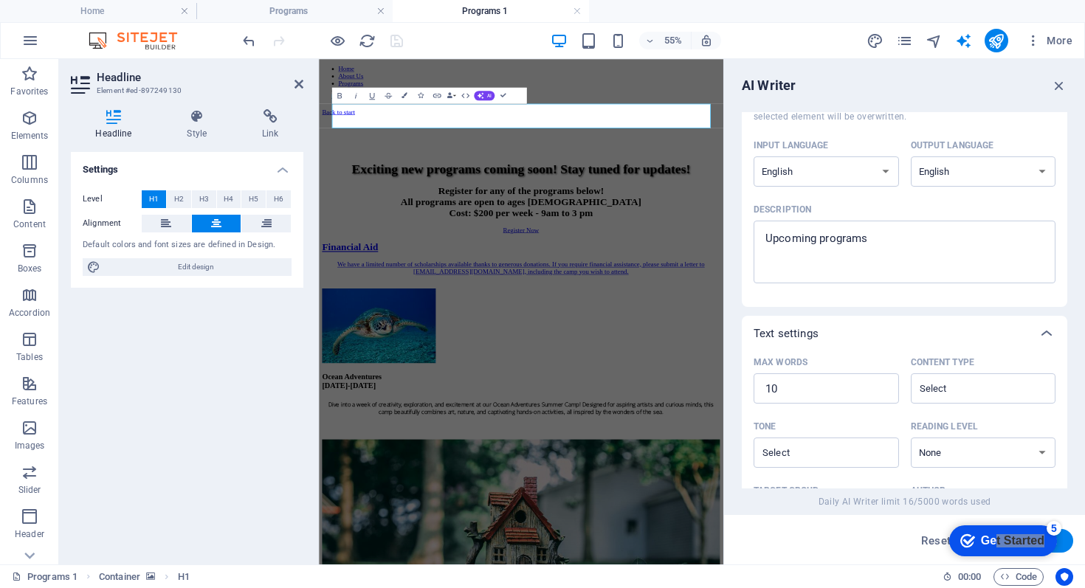
scroll to position [0, 0]
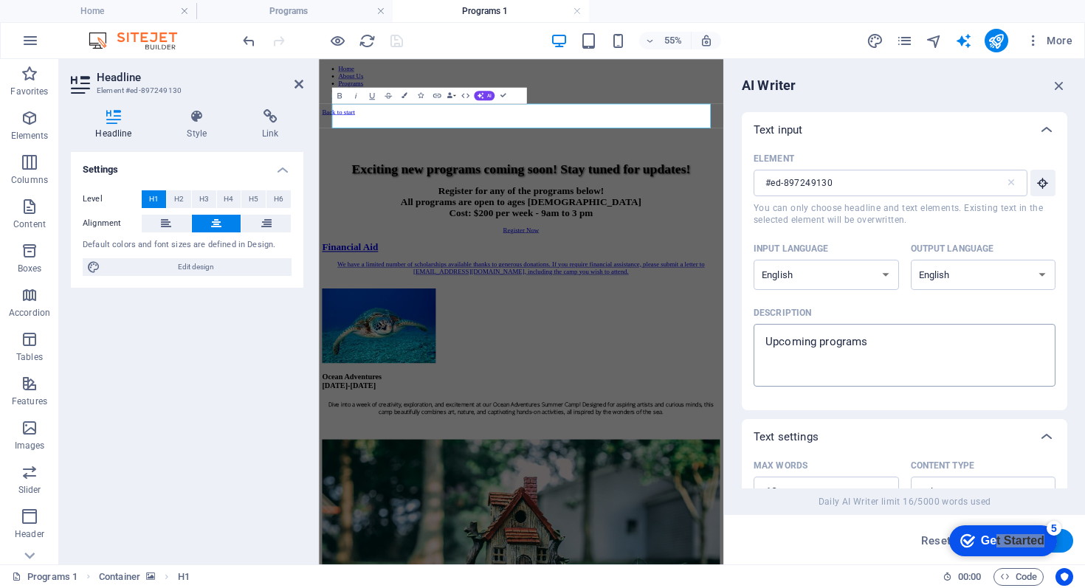
type textarea "x"
click at [772, 345] on textarea "Upcoming programs" at bounding box center [904, 355] width 287 height 48
type textarea "pcoming programs"
type textarea "x"
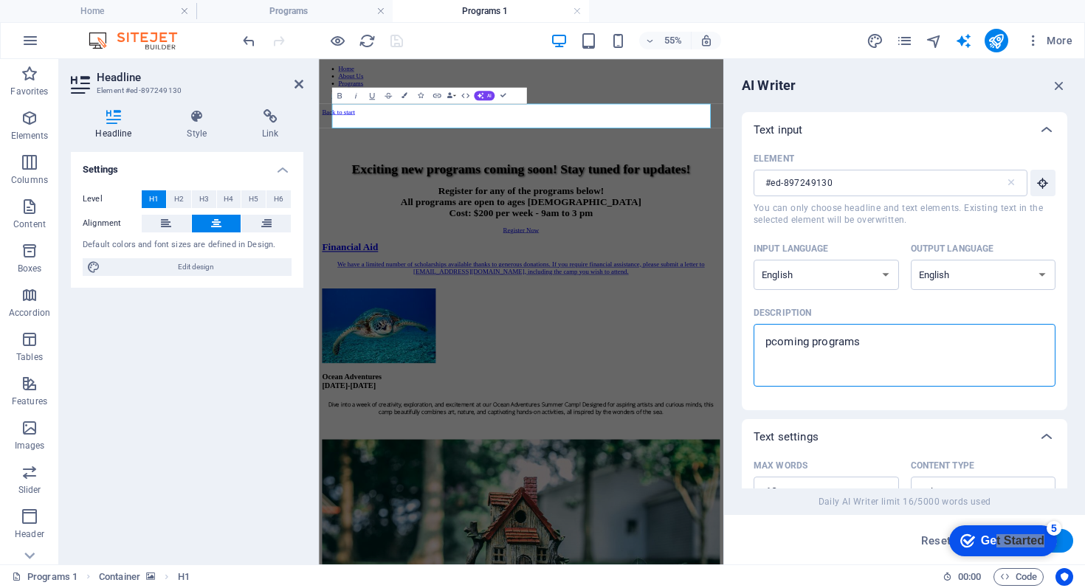
type textarea "Spcoming programs"
type textarea "x"
type textarea "Sipcoming programs"
type textarea "x"
type textarea "Sigpcoming programs"
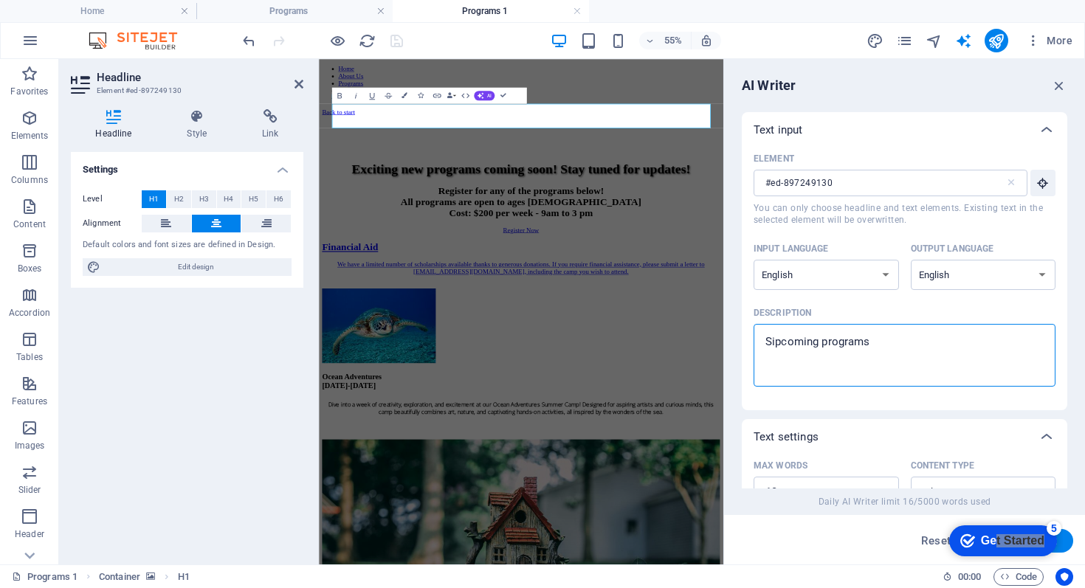
type textarea "x"
type textarea "Signpcoming programs"
type textarea "x"
type textarea "Sign pcoming programs"
type textarea "x"
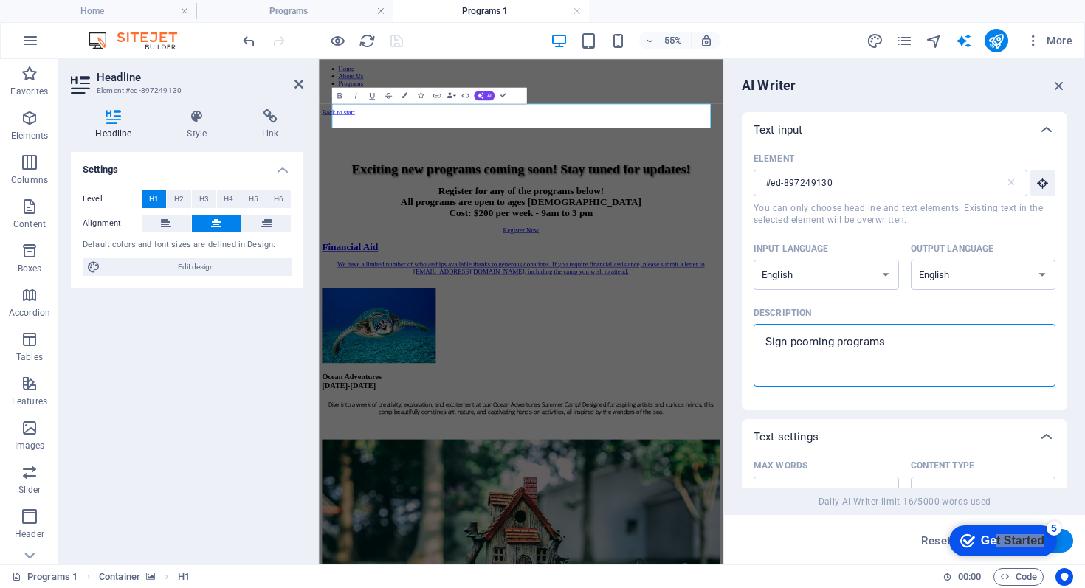
type textarea "Sign upcoming programs"
type textarea "x"
type textarea "Sign uppcoming programs"
type textarea "x"
type textarea "Sign up pcoming programs"
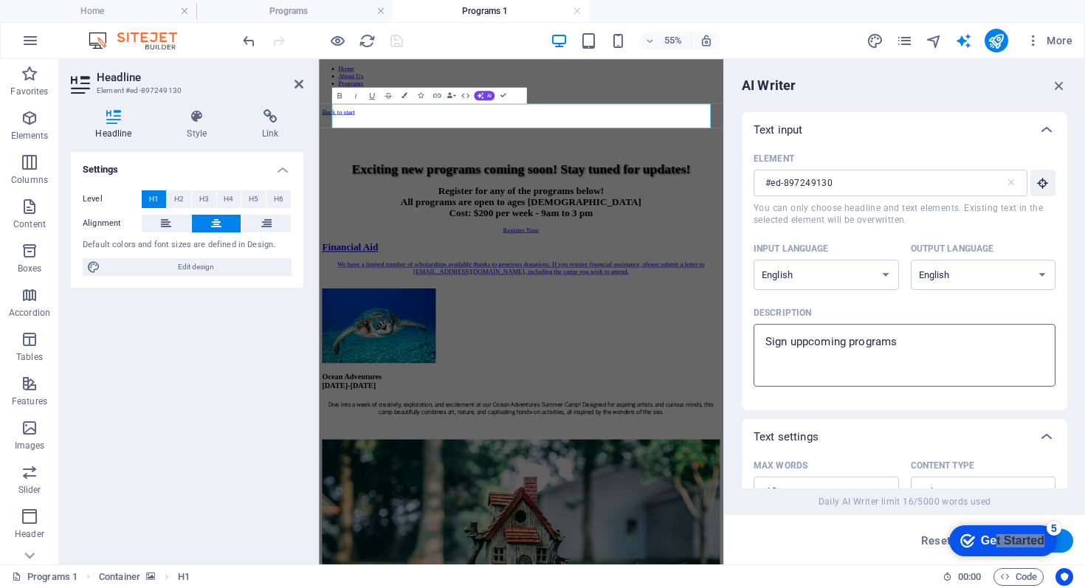
type textarea "x"
type textarea "Sign up fpcoming programs"
type textarea "x"
type textarea "Sign up fopcoming programs"
type textarea "x"
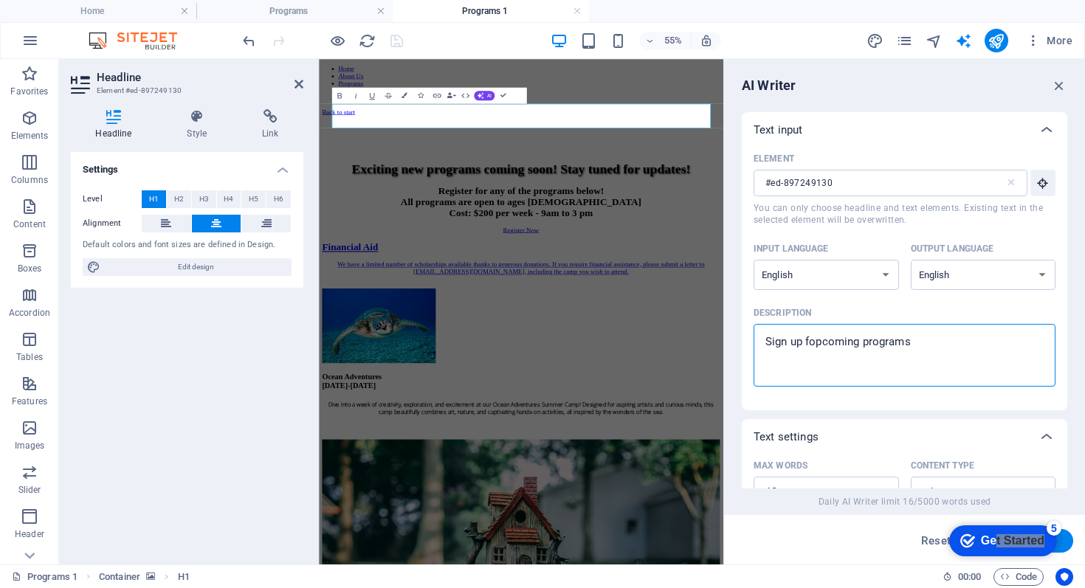
type textarea "Sign up forpcoming programs"
type textarea "x"
type textarea "Sign up for pcoming programs"
type textarea "x"
type textarea "Sign up for upcoming programs"
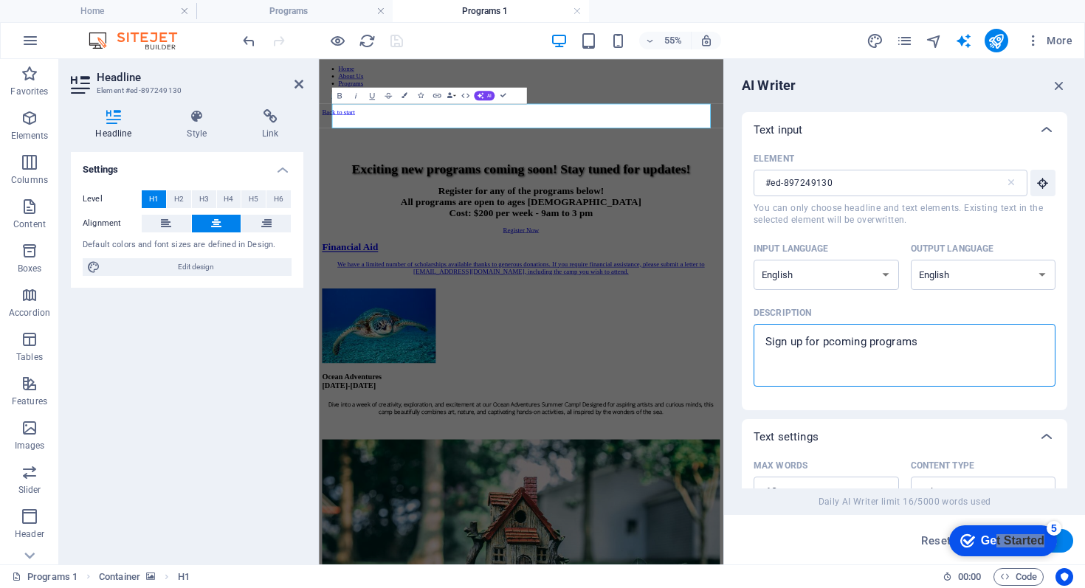
type textarea "x"
type textarea "Sign up for upcoming programs"
click at [1071, 546] on button "Generate text" at bounding box center [1022, 541] width 103 height 24
type textarea "x"
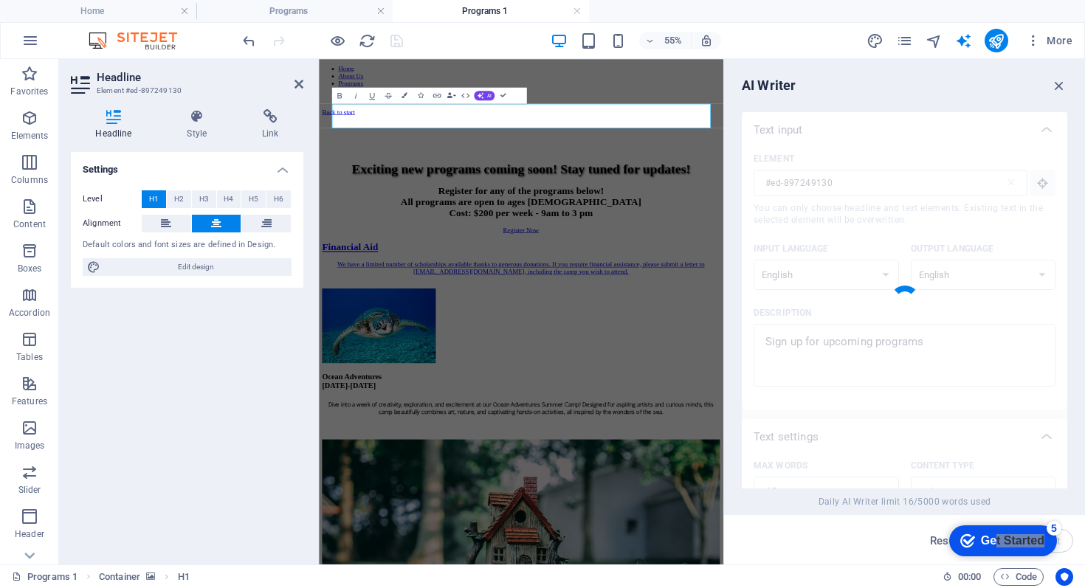
type textarea "x"
type textarea "Join our upcoming programs [DATE]!"
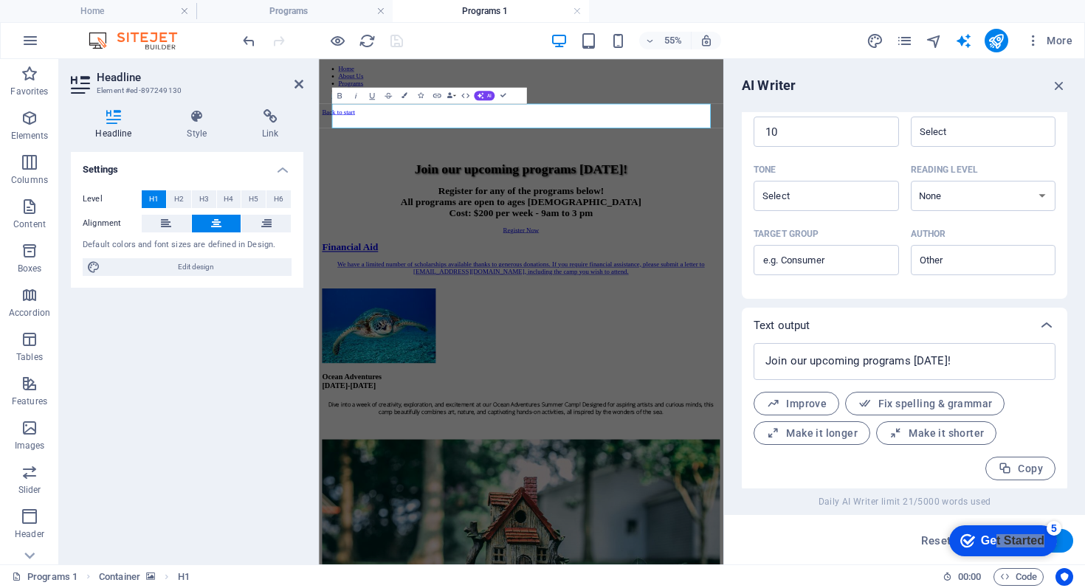
scroll to position [364, 0]
drag, startPoint x: 762, startPoint y: 361, endPoint x: 946, endPoint y: 364, distance: 184.6
click at [946, 364] on textarea "Join our upcoming programs [DATE]!" at bounding box center [904, 358] width 287 height 22
type textarea "x"
click at [724, 245] on h1 "Join our upcoming programs [DATE]!" at bounding box center [687, 258] width 724 height 27
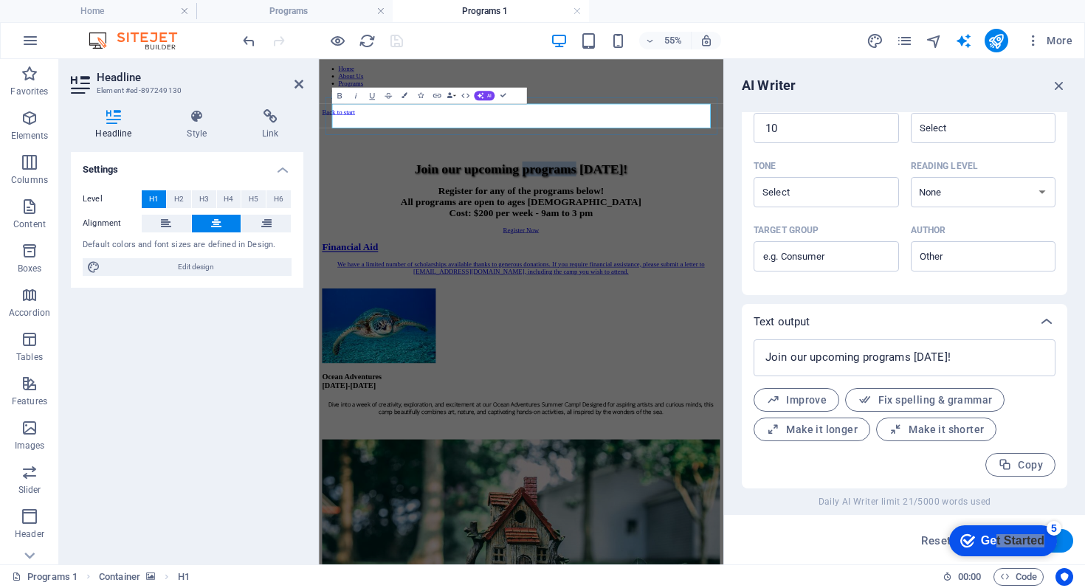
click at [724, 245] on h1 "Join our upcoming programs [DATE]!" at bounding box center [687, 258] width 724 height 27
click at [673, 289] on div "Register for any of the programs below! All programs are open to ages [DEMOGRAP…" at bounding box center [687, 319] width 724 height 60
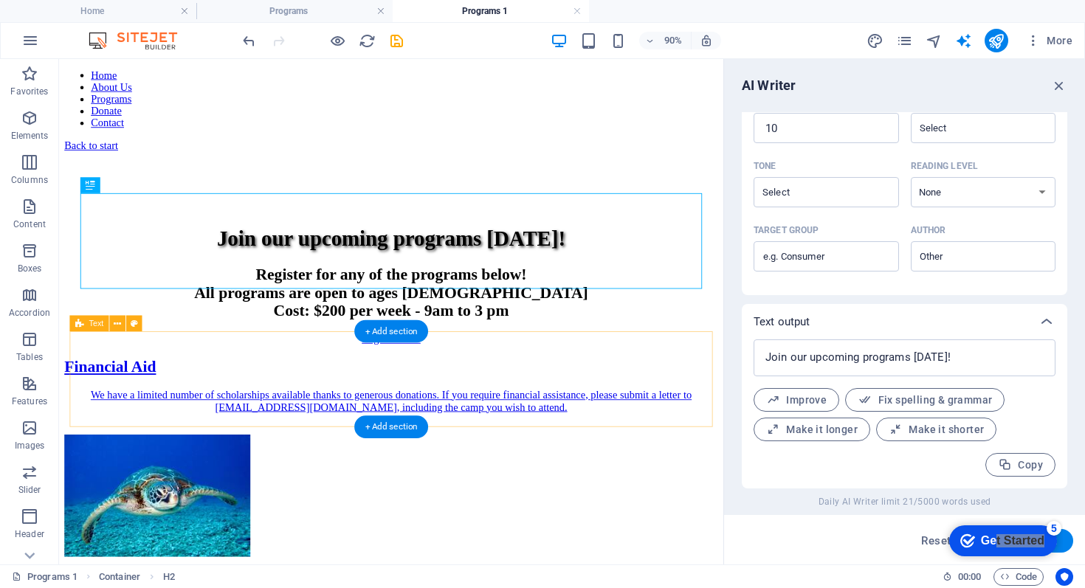
click at [514, 391] on div "Financial Aid We have a limited number of scholarships available thanks to gene…" at bounding box center [428, 433] width 726 height 85
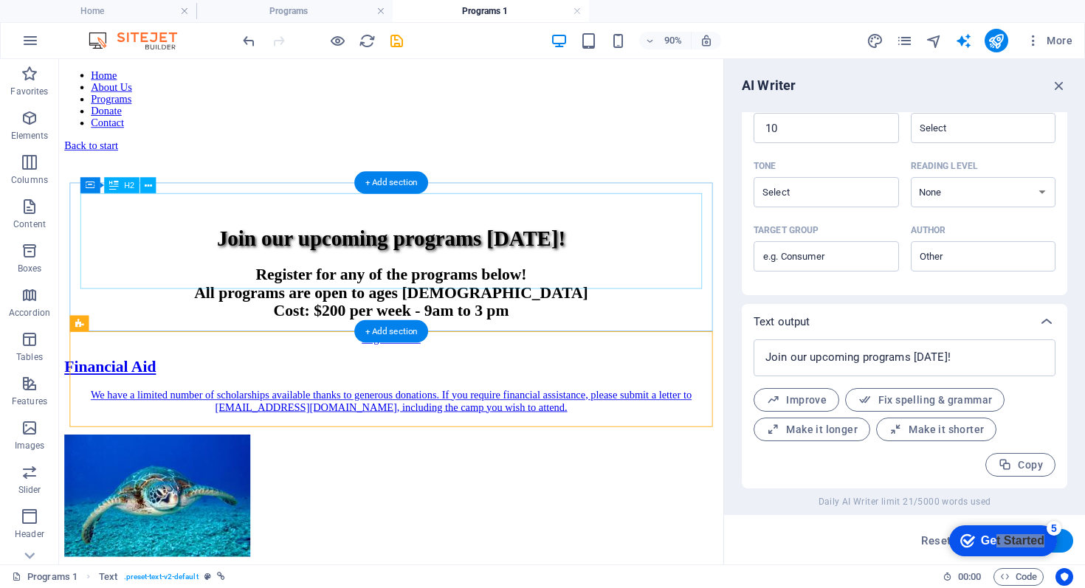
click at [362, 289] on div "Register for any of the programs below! All programs are open to ages [DEMOGRAP…" at bounding box center [428, 319] width 726 height 60
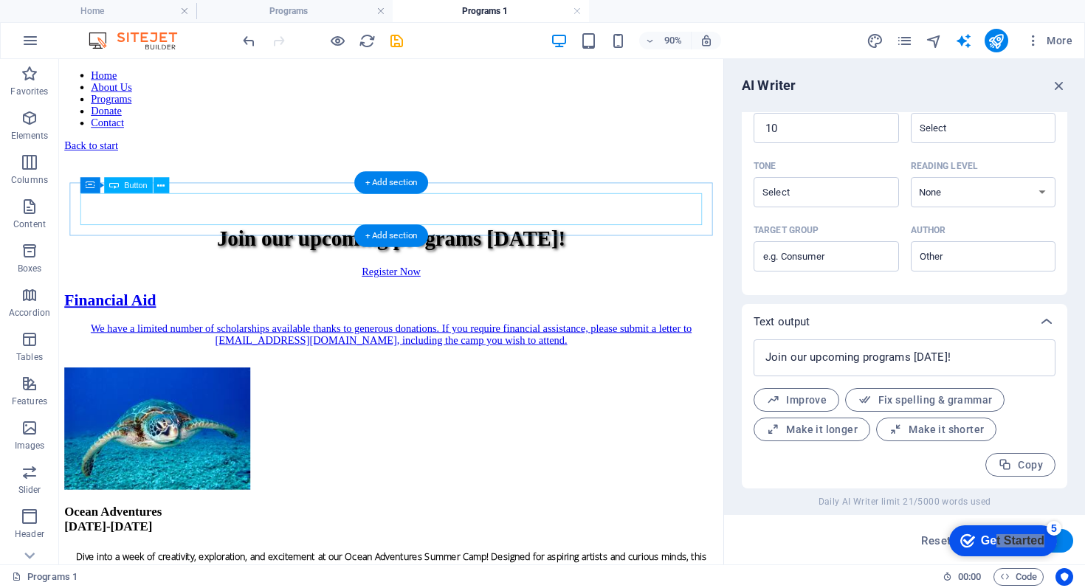
click at [399, 289] on div "Register Now" at bounding box center [428, 295] width 726 height 13
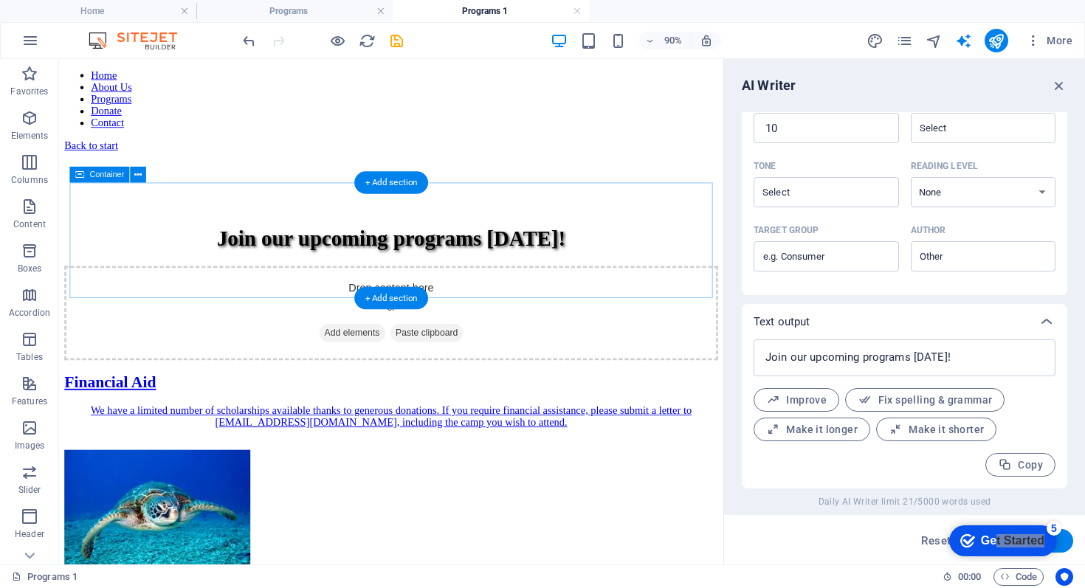
click at [580, 296] on div "Drop content here or Add elements Paste clipboard" at bounding box center [428, 341] width 726 height 105
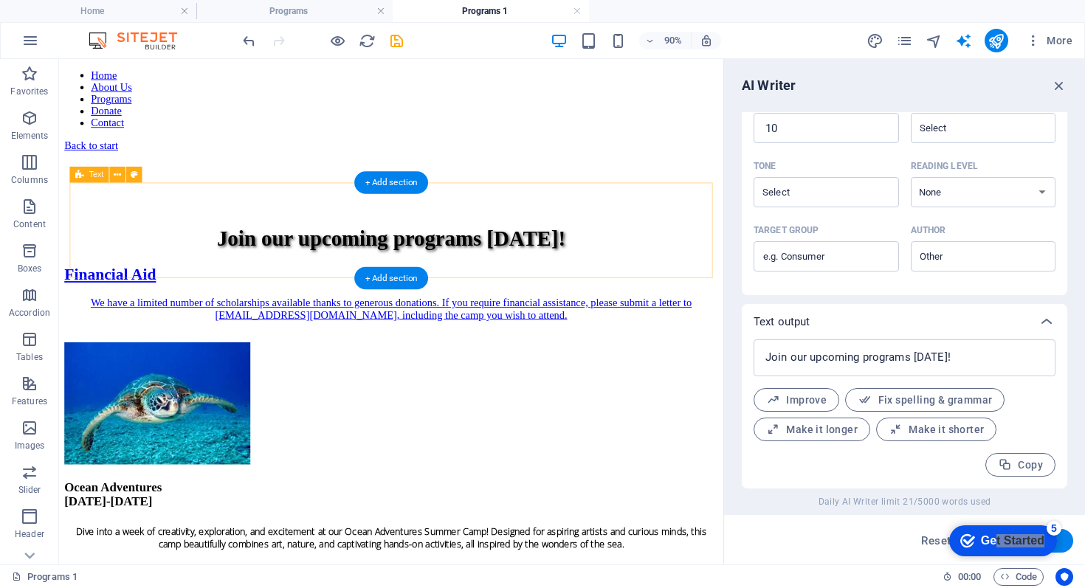
click at [168, 292] on div "Financial Aid We have a limited number of scholarships available thanks to gene…" at bounding box center [428, 331] width 726 height 85
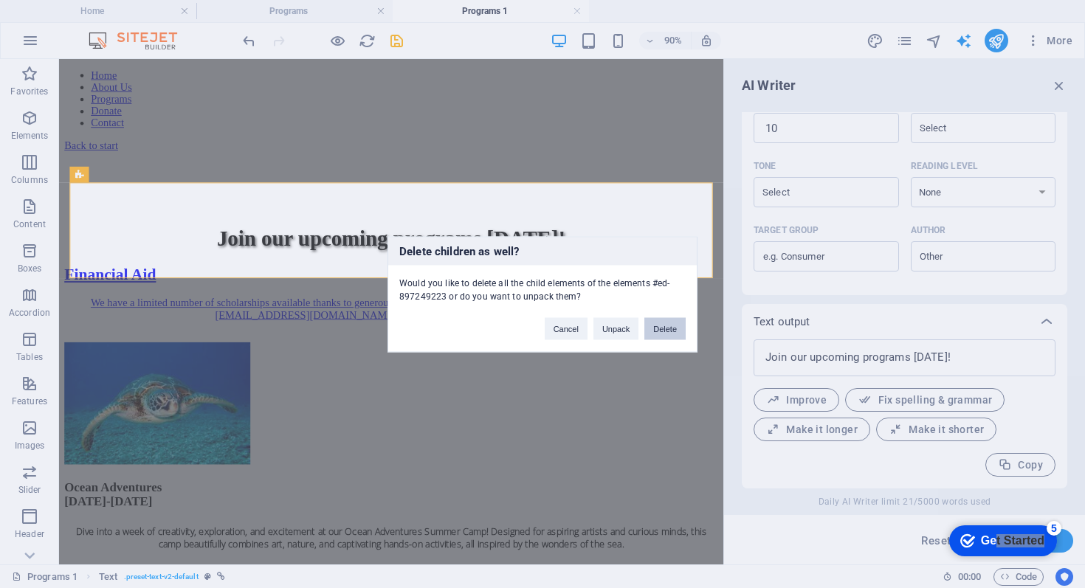
click at [675, 328] on button "Delete" at bounding box center [665, 328] width 41 height 22
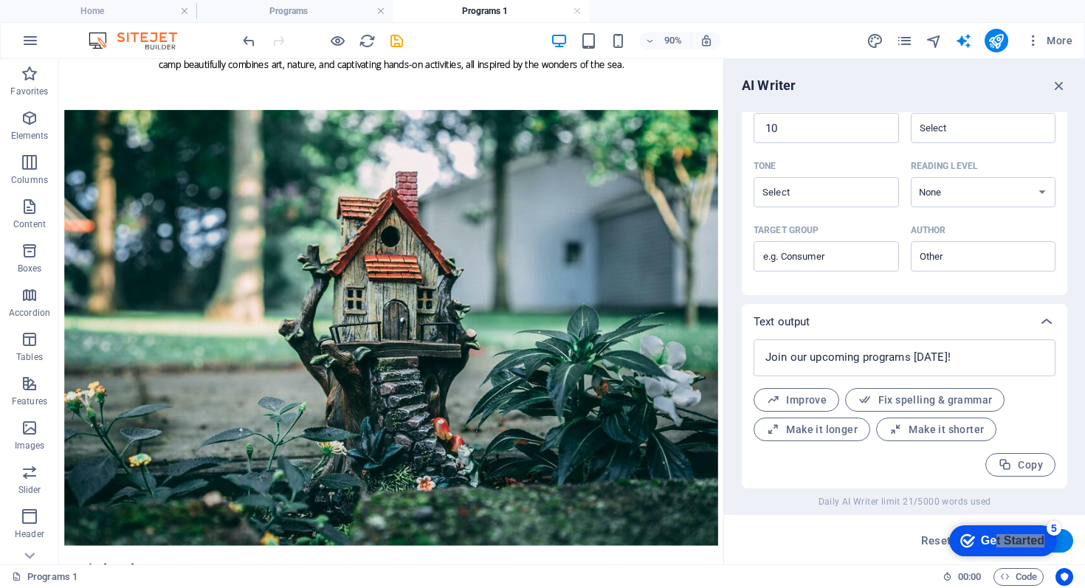
scroll to position [574, 0]
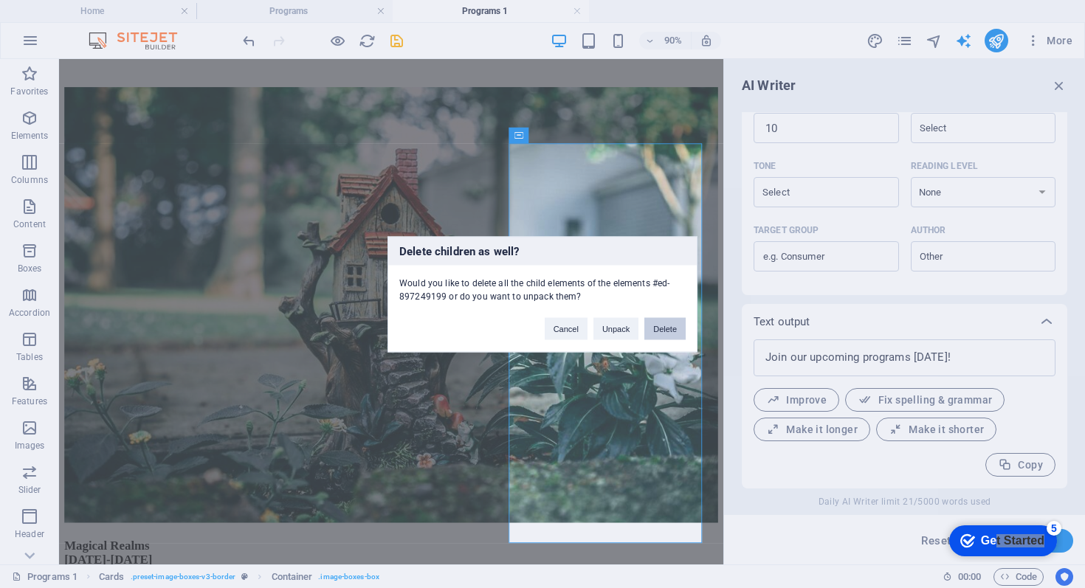
click at [669, 330] on button "Delete" at bounding box center [665, 328] width 41 height 22
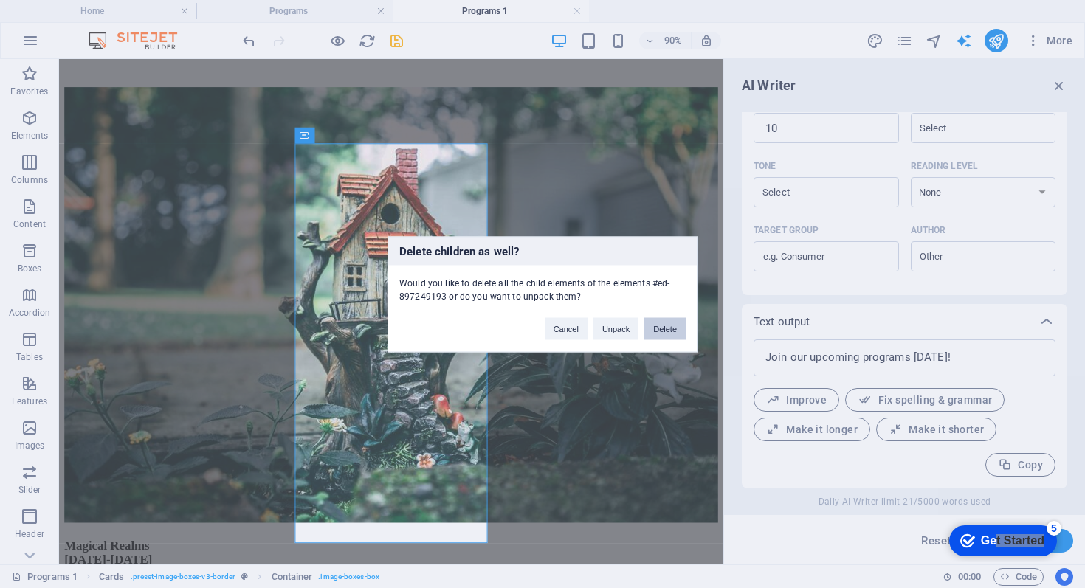
click at [663, 326] on button "Delete" at bounding box center [665, 328] width 41 height 22
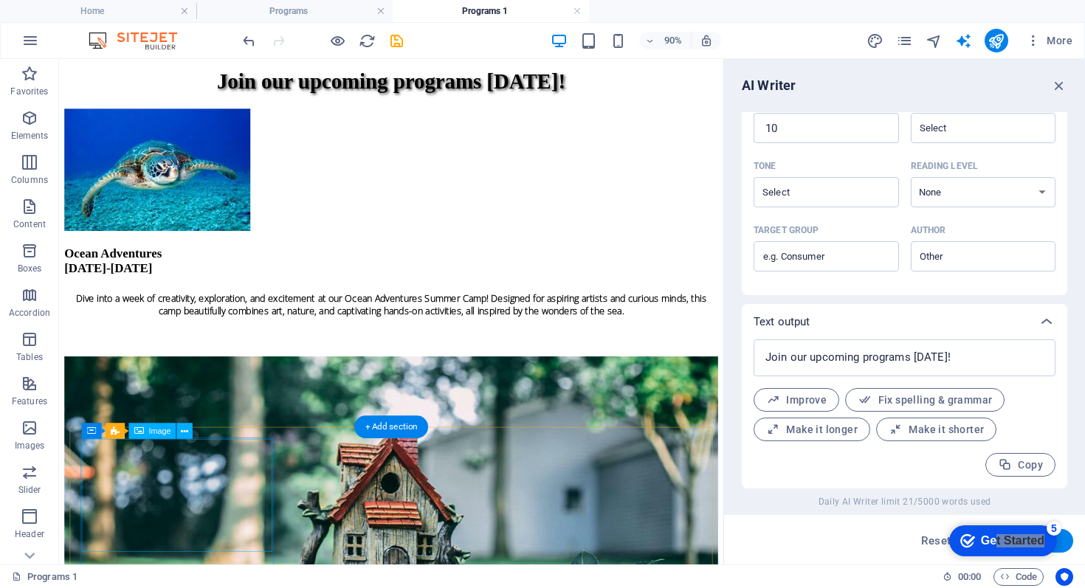
scroll to position [343, 0]
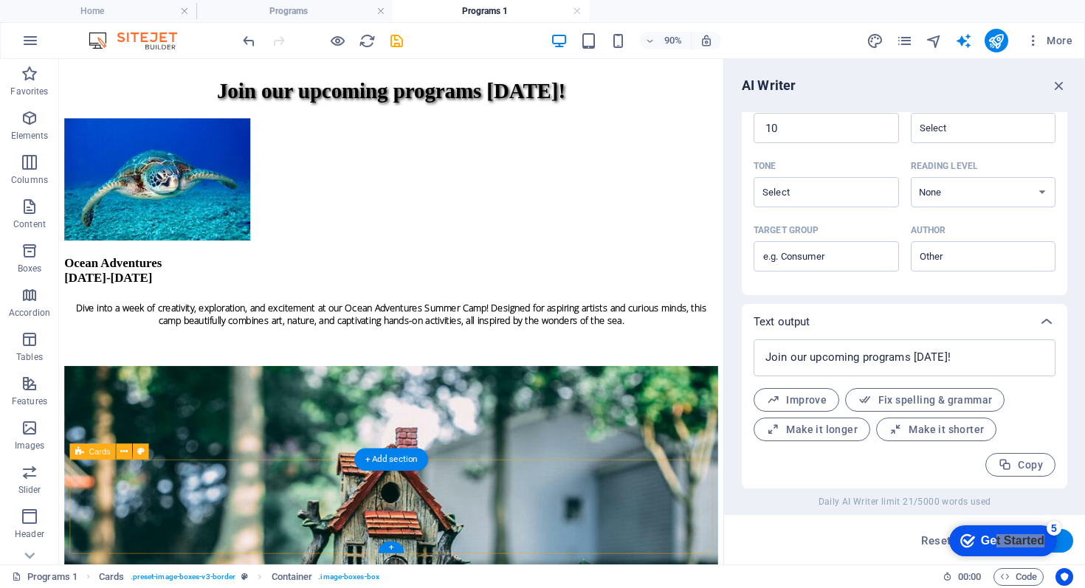
scroll to position [210, 0]
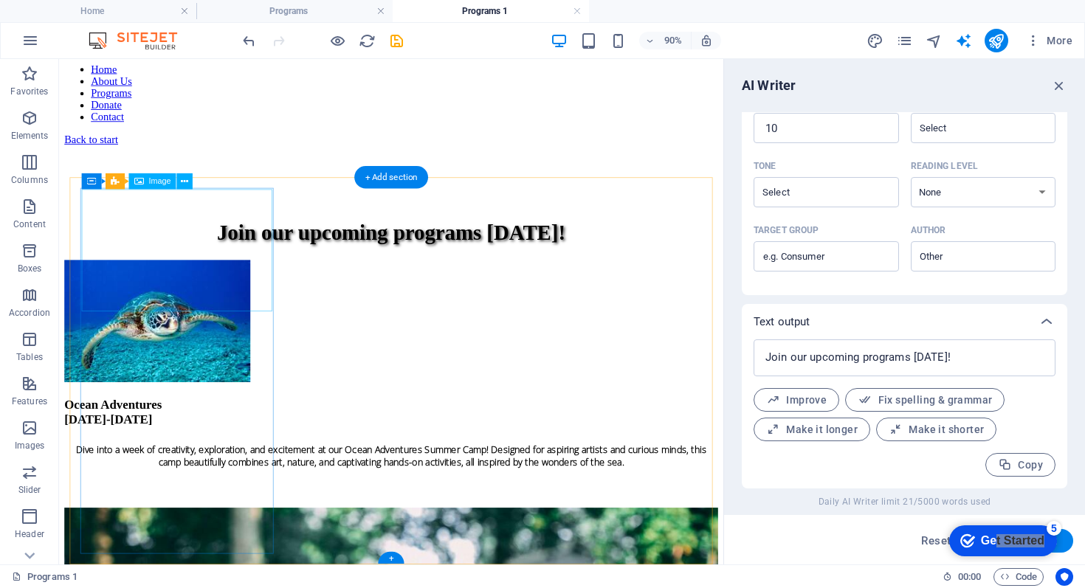
click at [230, 285] on figure at bounding box center [428, 352] width 726 height 139
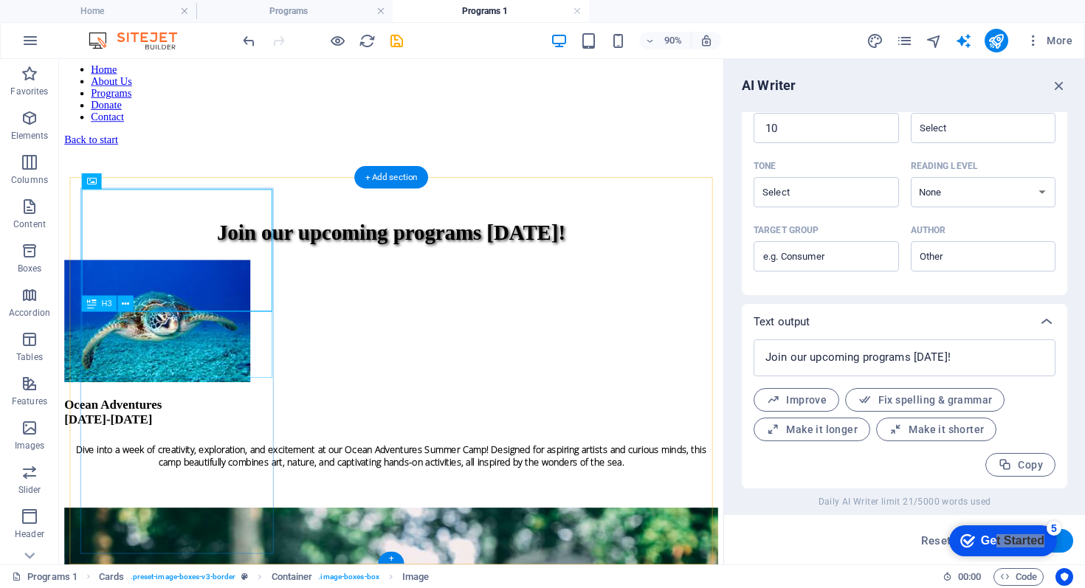
click at [188, 436] on div "Ocean Adventures [DATE]-[DATE]" at bounding box center [428, 452] width 726 height 32
type input "#ed-897249148"
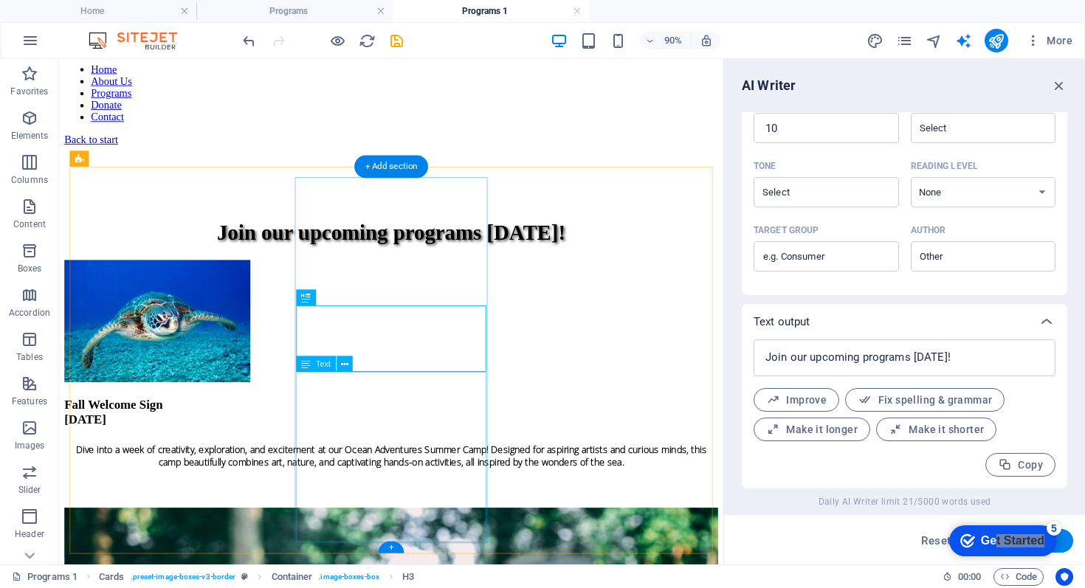
scroll to position [117, 0]
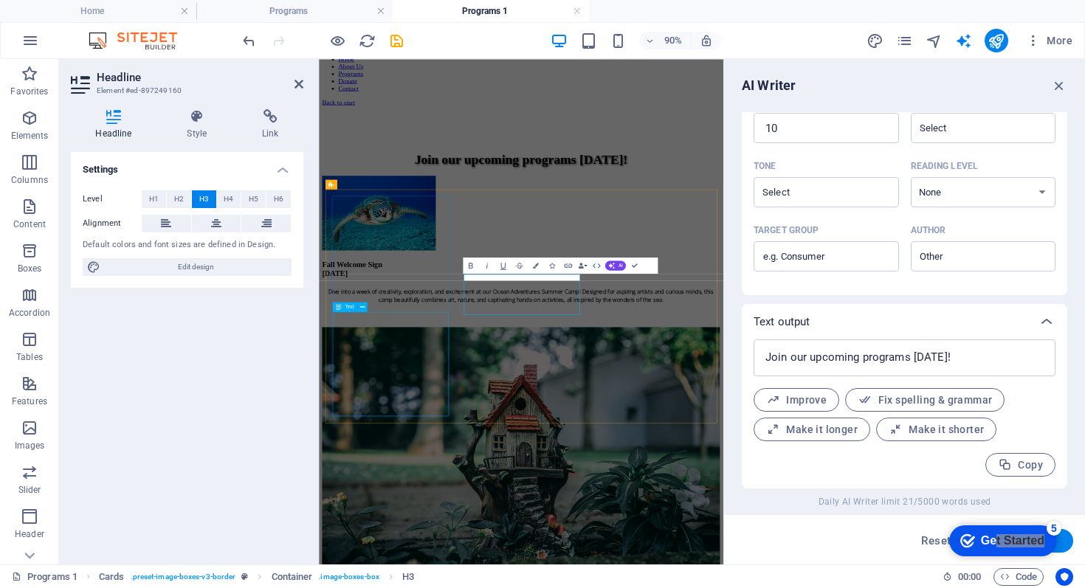
scroll to position [0, 0]
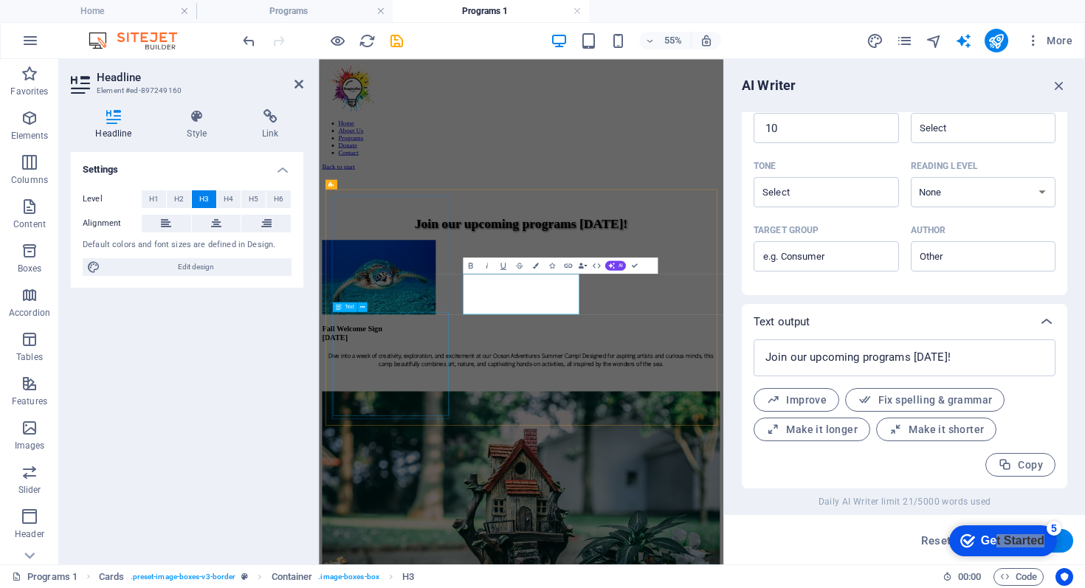
type input "#ed-897249160"
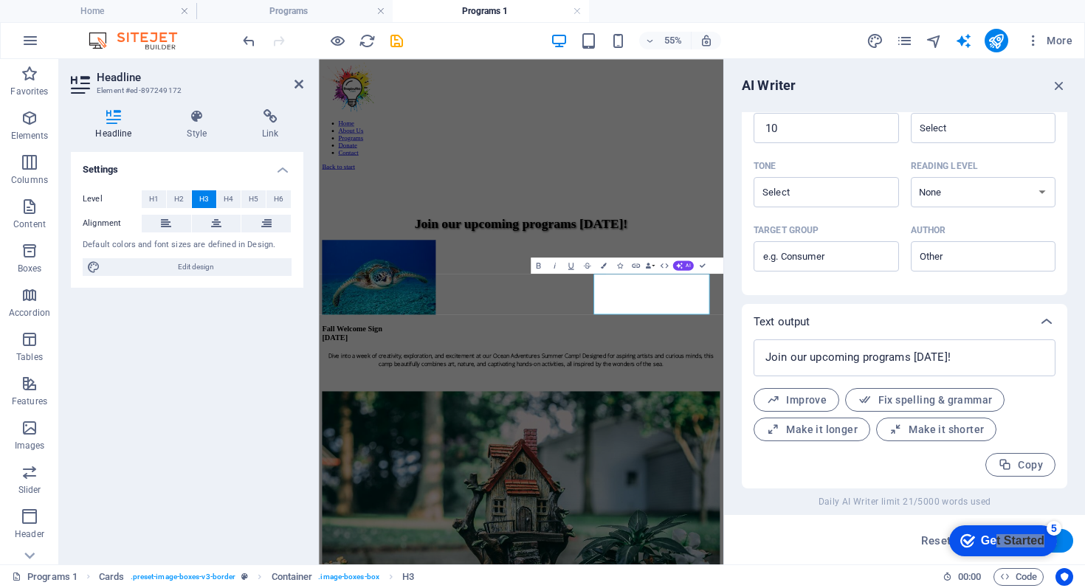
type input "#ed-897249172"
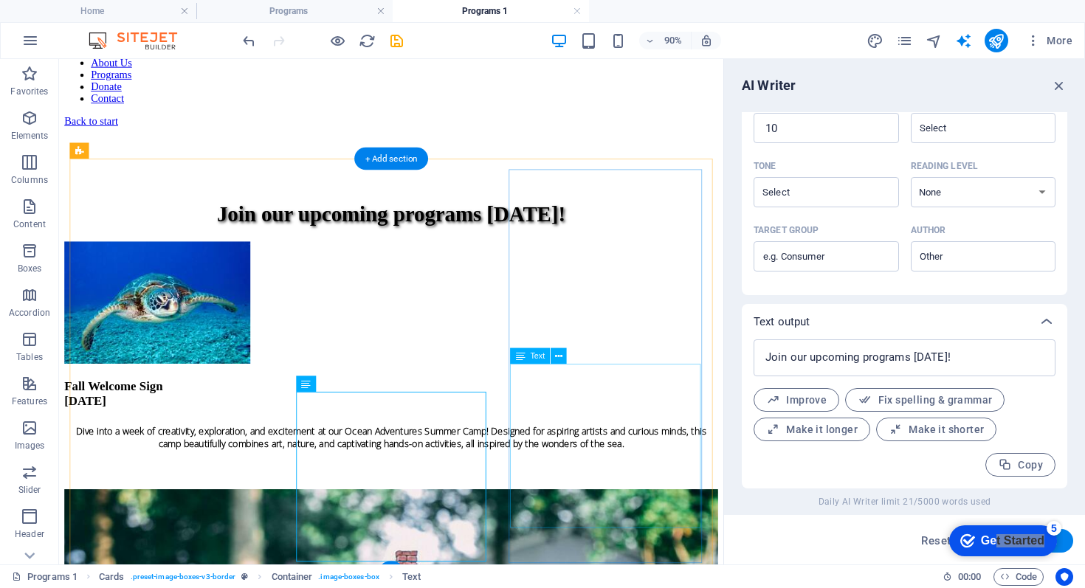
scroll to position [137, 0]
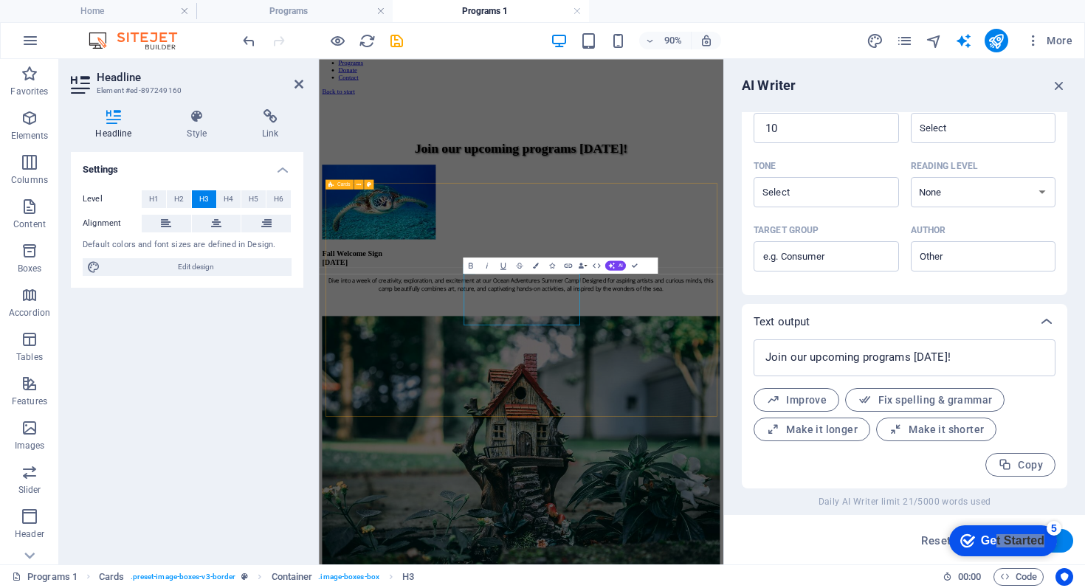
scroll to position [0, 0]
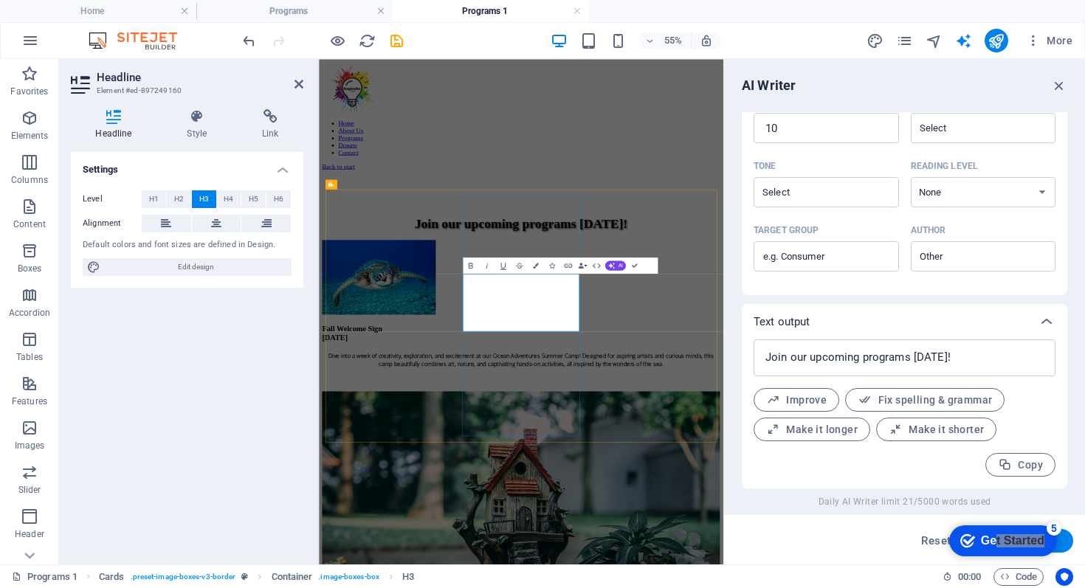
drag, startPoint x: 716, startPoint y: 510, endPoint x: 602, endPoint y: 512, distance: 114.5
drag, startPoint x: 658, startPoint y: 482, endPoint x: 614, endPoint y: 478, distance: 44.5
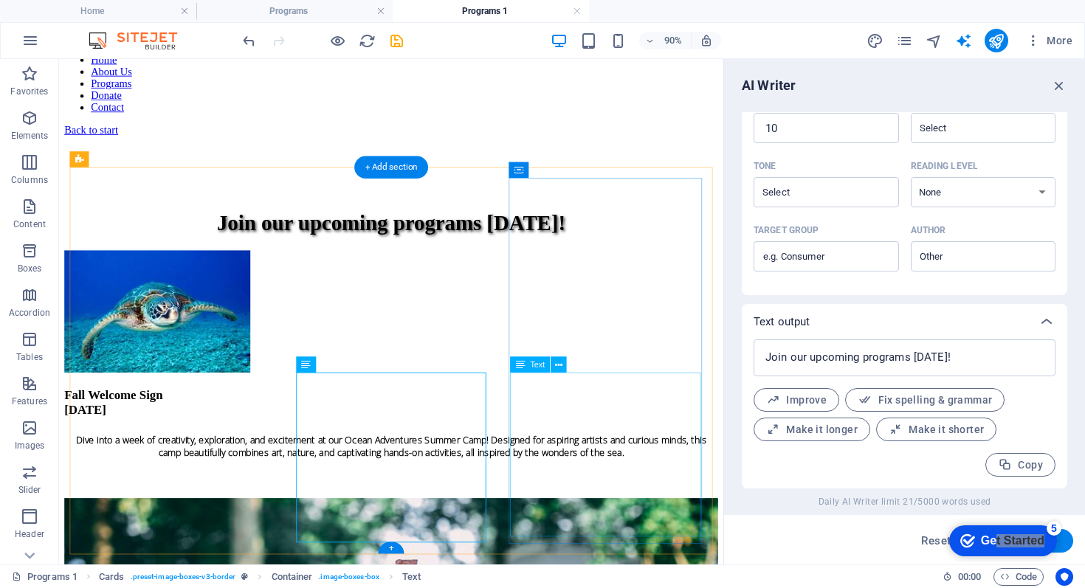
scroll to position [117, 0]
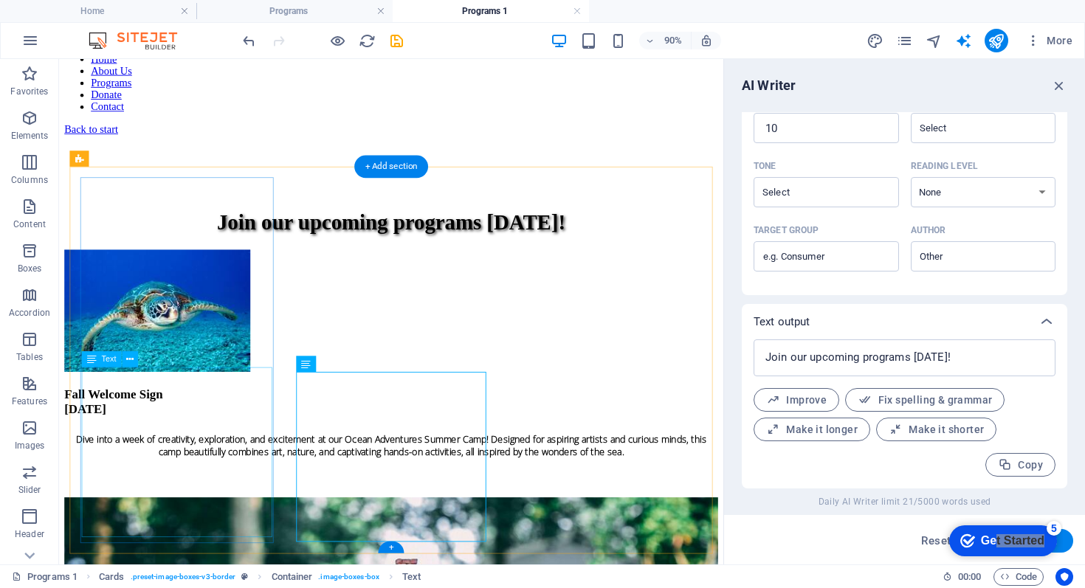
click at [166, 475] on div "Dive into a week of creativity, exploration, and excitement at our Ocean Advent…" at bounding box center [428, 505] width 726 height 60
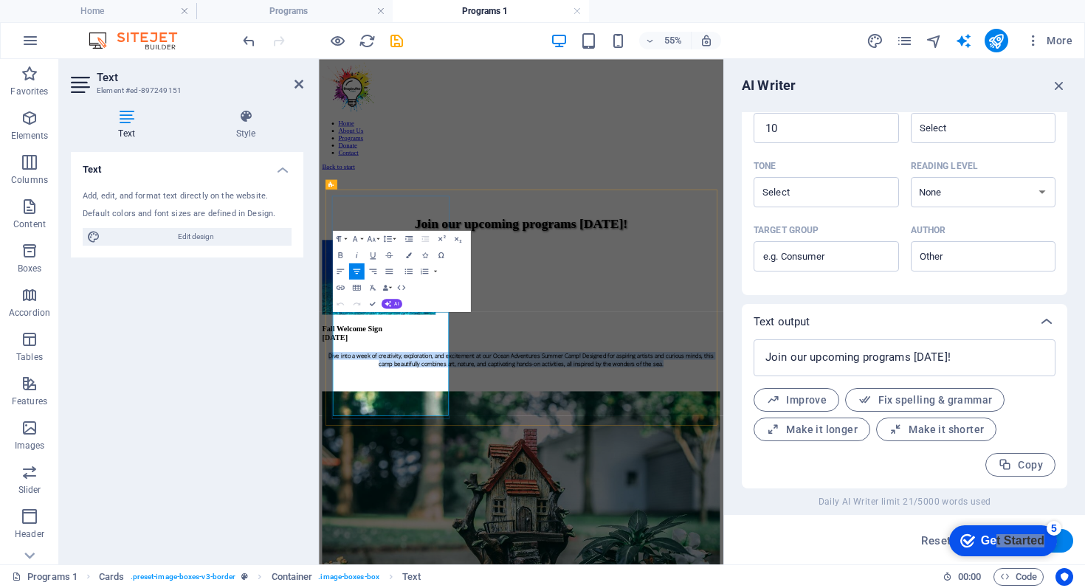
drag, startPoint x: 378, startPoint y: 532, endPoint x: 499, endPoint y: 674, distance: 187.0
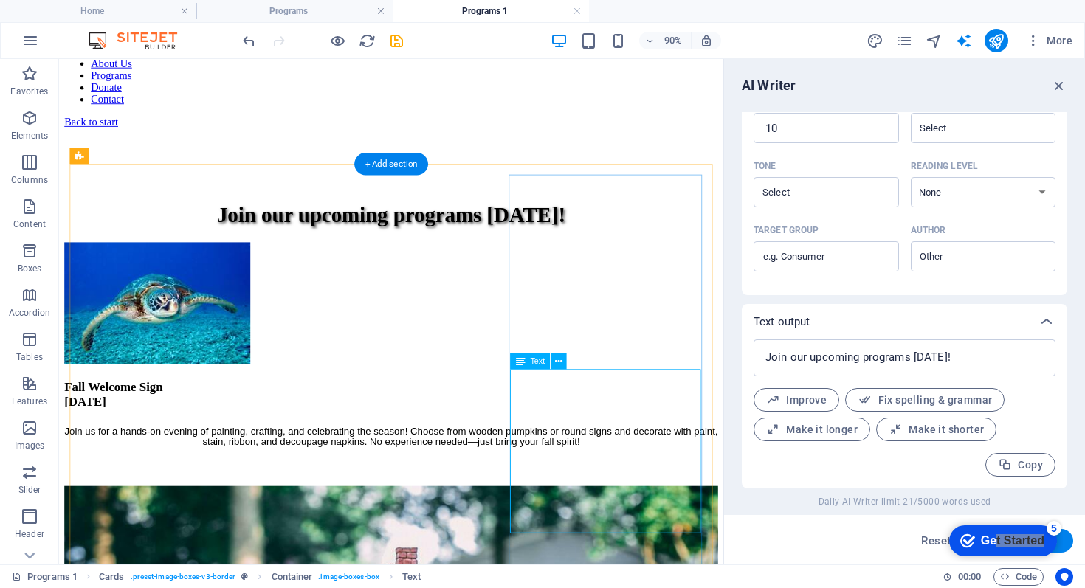
scroll to position [145, 0]
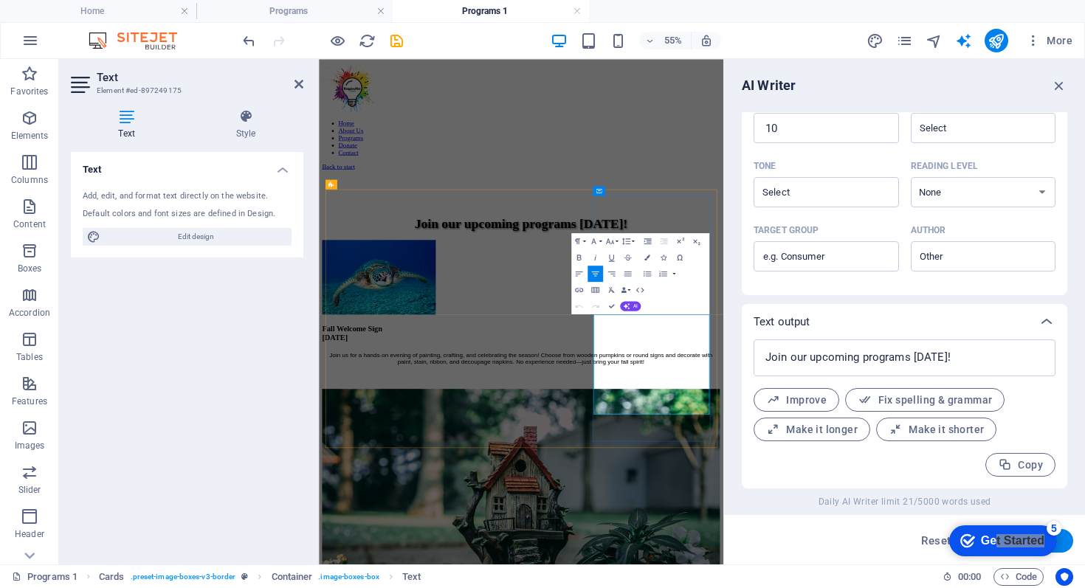
type input "#ed-897249175"
drag, startPoint x: 836, startPoint y: 546, endPoint x: 987, endPoint y: 719, distance: 229.8
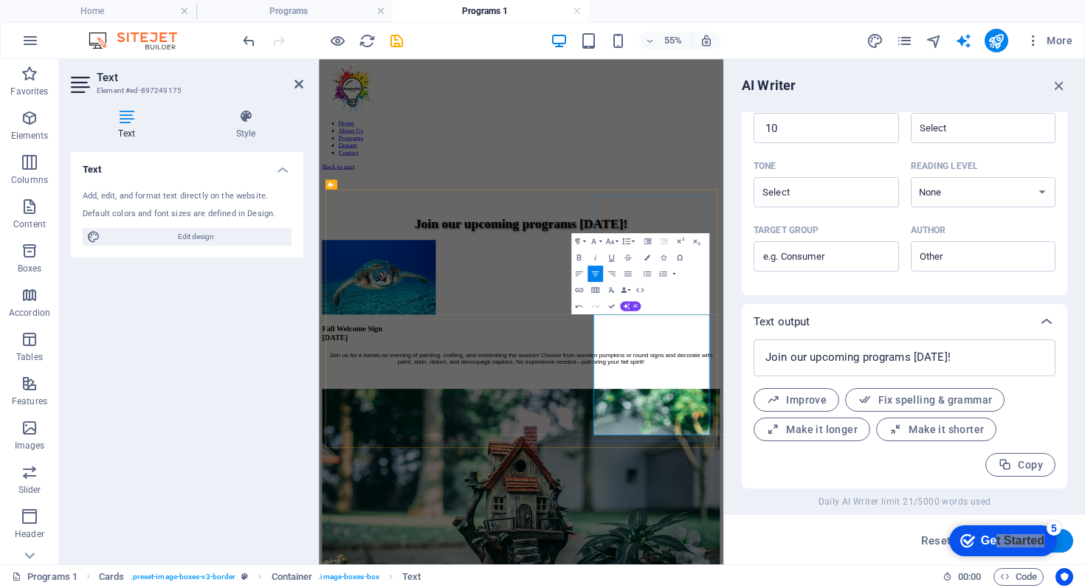
click at [634, 306] on span "AI" at bounding box center [635, 306] width 4 height 5
click at [622, 319] on link "Improve" at bounding box center [637, 320] width 79 height 13
click at [611, 241] on icon "button" at bounding box center [610, 242] width 10 height 10
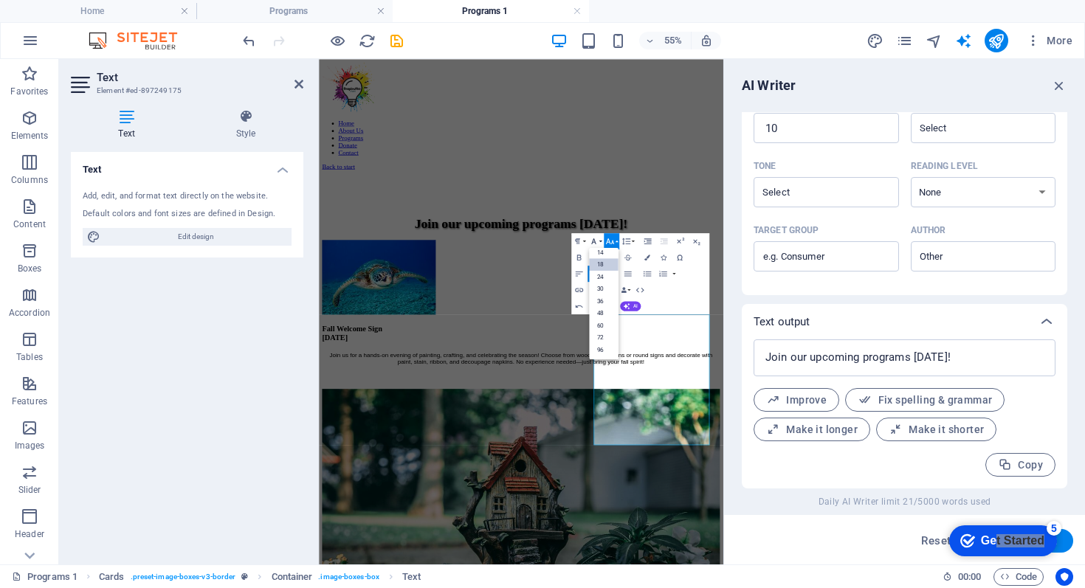
click at [597, 240] on icon "button" at bounding box center [594, 242] width 10 height 10
click at [602, 330] on link "Neucha" at bounding box center [612, 330] width 64 height 13
click at [648, 258] on icon "button" at bounding box center [648, 258] width 6 height 6
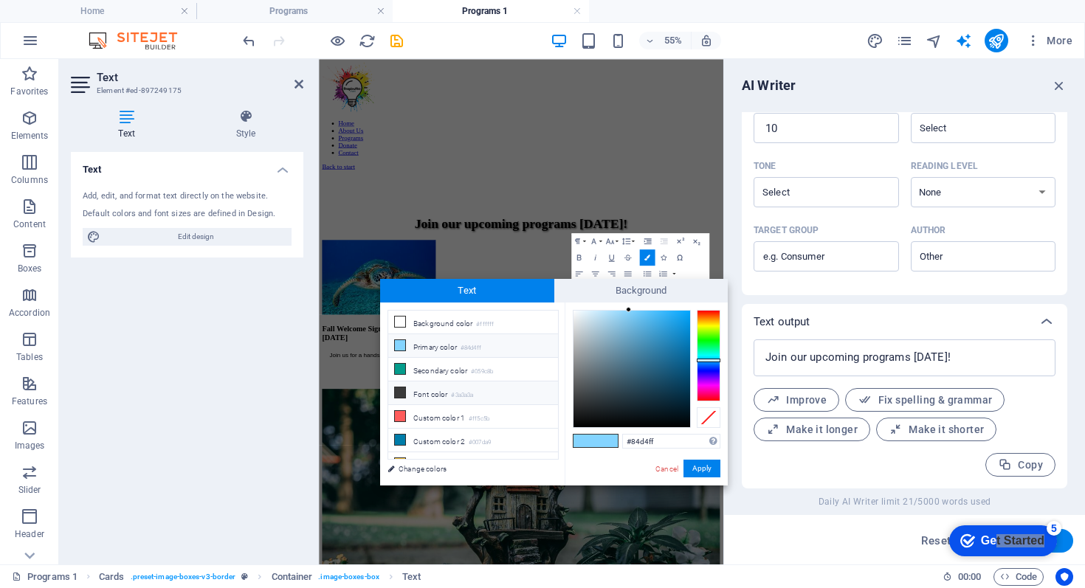
click at [434, 393] on li "Font color #3a3a3a" at bounding box center [473, 394] width 170 height 24
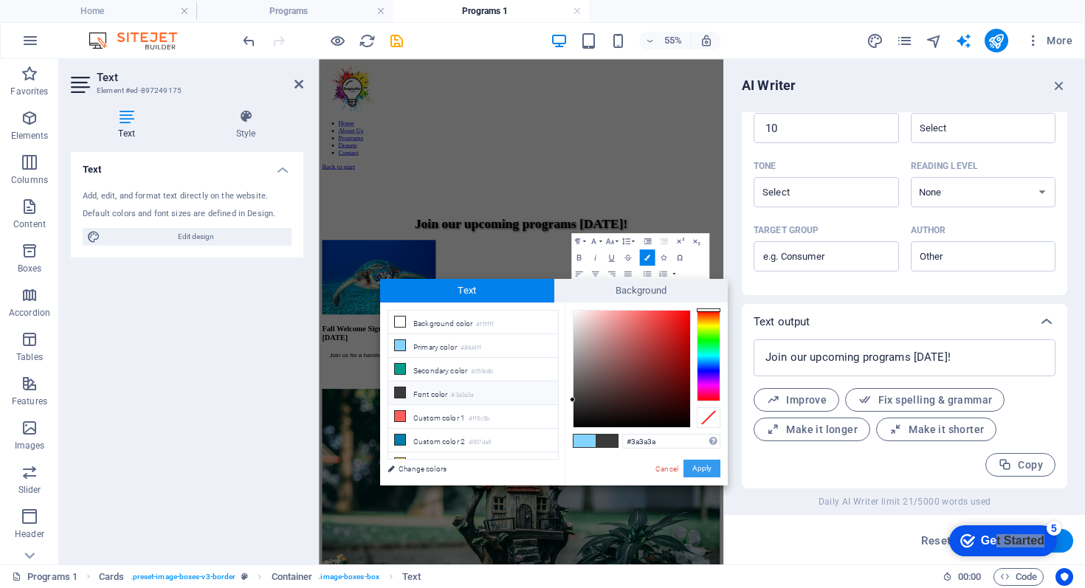
click at [694, 470] on button "Apply" at bounding box center [702, 469] width 37 height 18
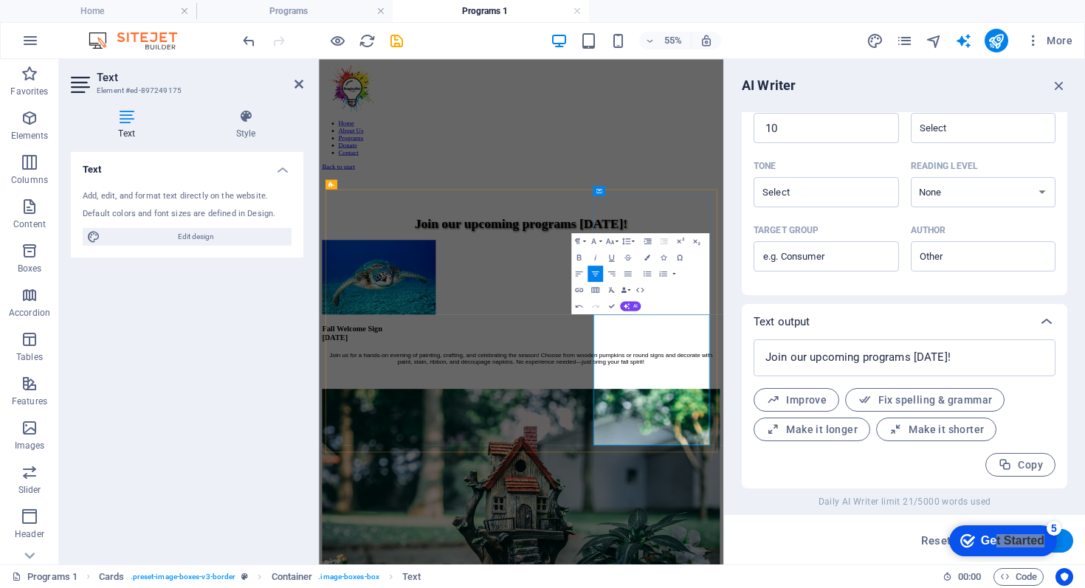
drag, startPoint x: 980, startPoint y: 727, endPoint x: 834, endPoint y: 548, distance: 231.4
click at [648, 257] on icon "button" at bounding box center [648, 258] width 6 height 6
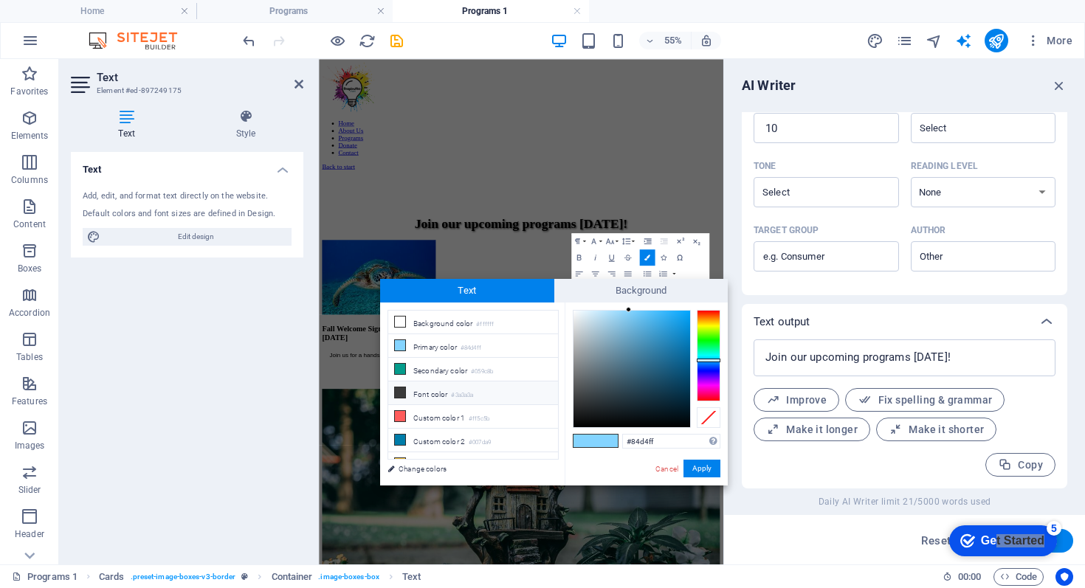
click at [436, 395] on li "Font color #3a3a3a" at bounding box center [473, 394] width 170 height 24
type input "#3a3a3a"
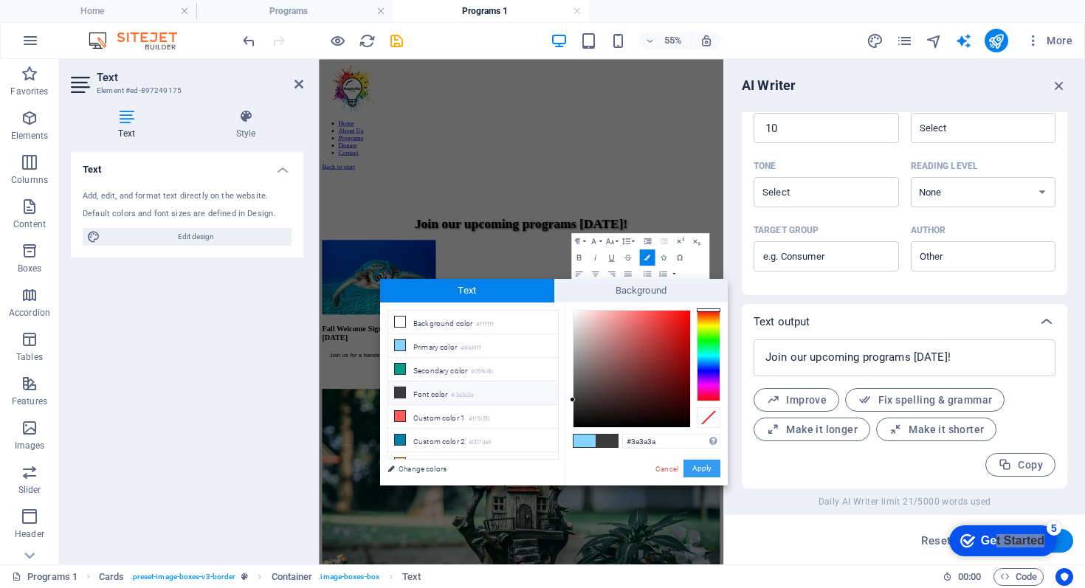
click at [702, 470] on button "Apply" at bounding box center [702, 469] width 37 height 18
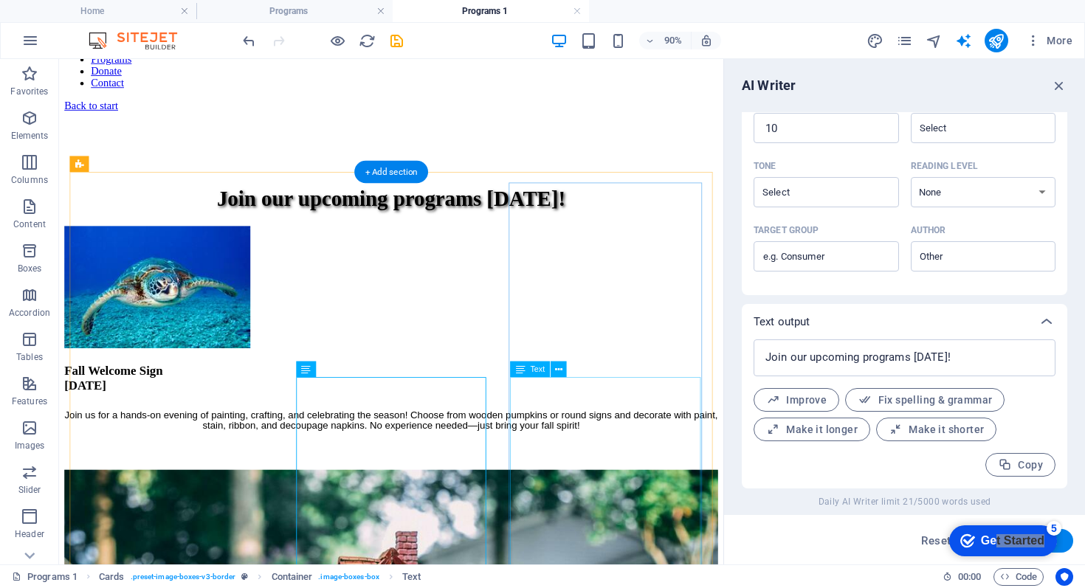
scroll to position [159, 0]
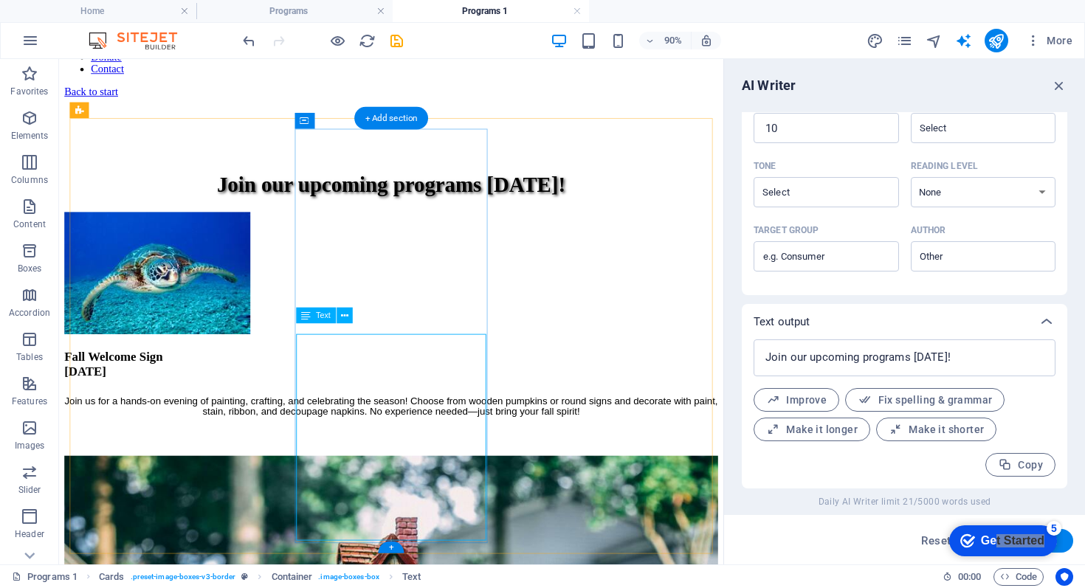
type input "#ed-897249163"
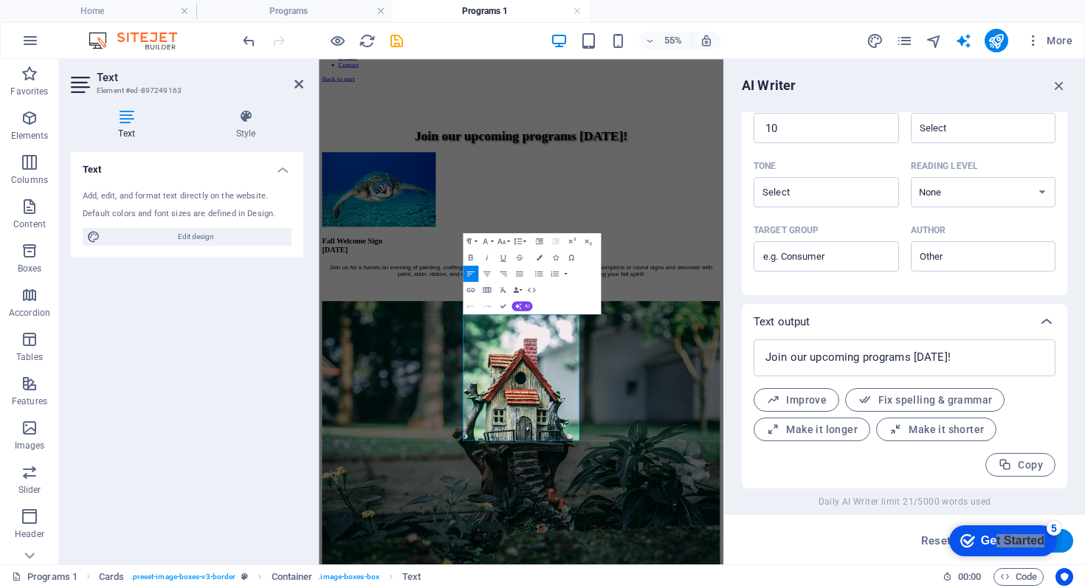
scroll to position [0, 0]
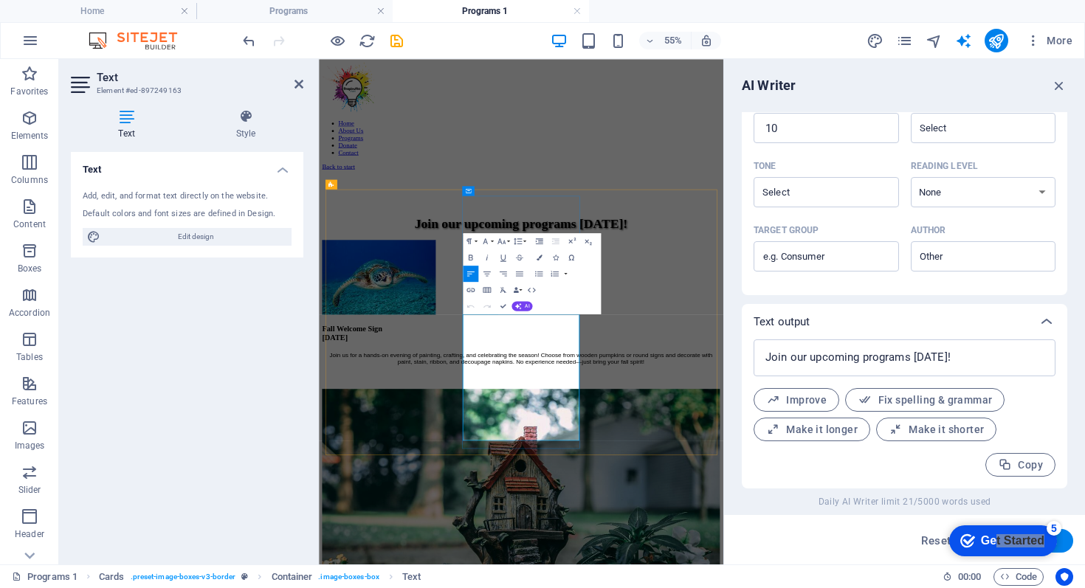
drag, startPoint x: 595, startPoint y: 552, endPoint x: 728, endPoint y: 711, distance: 207.6
click at [528, 302] on button "AI" at bounding box center [522, 307] width 21 height 10
click at [526, 317] on link "Improve" at bounding box center [529, 320] width 79 height 13
drag, startPoint x: 738, startPoint y: 777, endPoint x: 592, endPoint y: 534, distance: 283.5
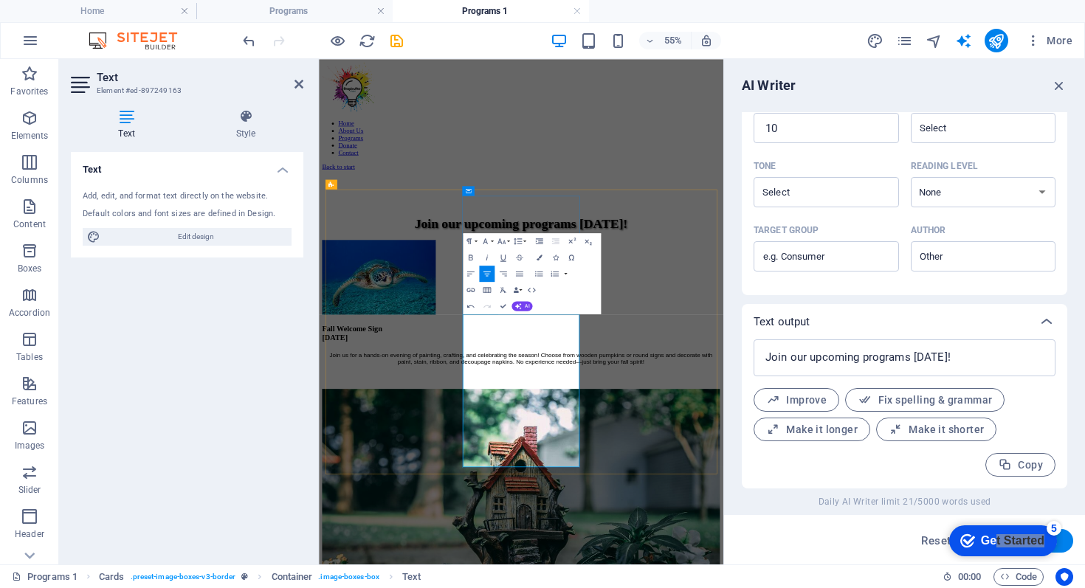
click at [505, 241] on icon "button" at bounding box center [502, 241] width 8 height 6
click at [501, 328] on link "18" at bounding box center [496, 330] width 30 height 13
click at [488, 241] on icon "button" at bounding box center [486, 242] width 10 height 10
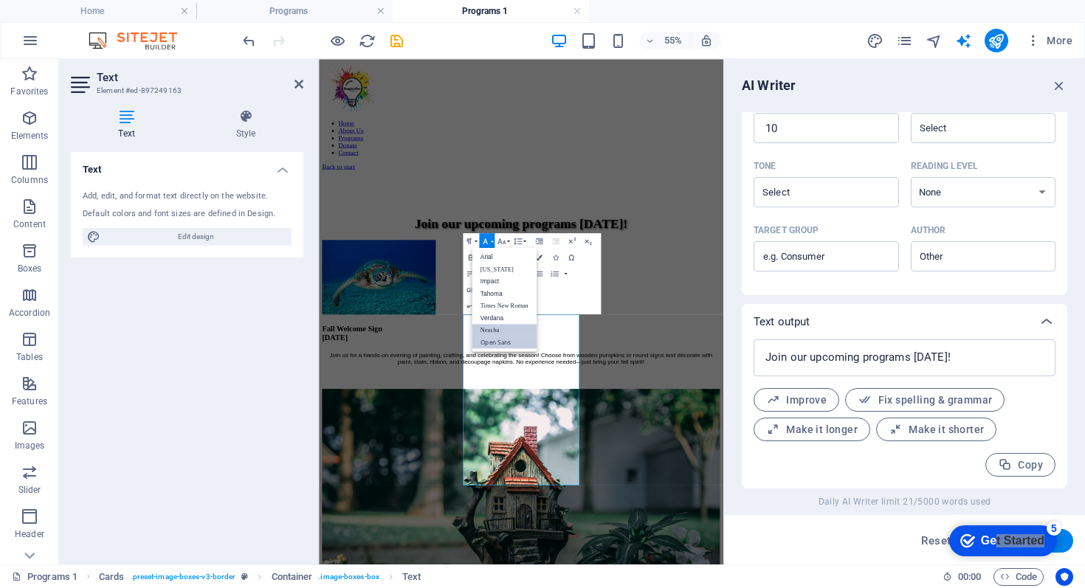
drag, startPoint x: 496, startPoint y: 329, endPoint x: 323, endPoint y: 491, distance: 237.7
click at [496, 329] on link "Neucha" at bounding box center [505, 330] width 64 height 13
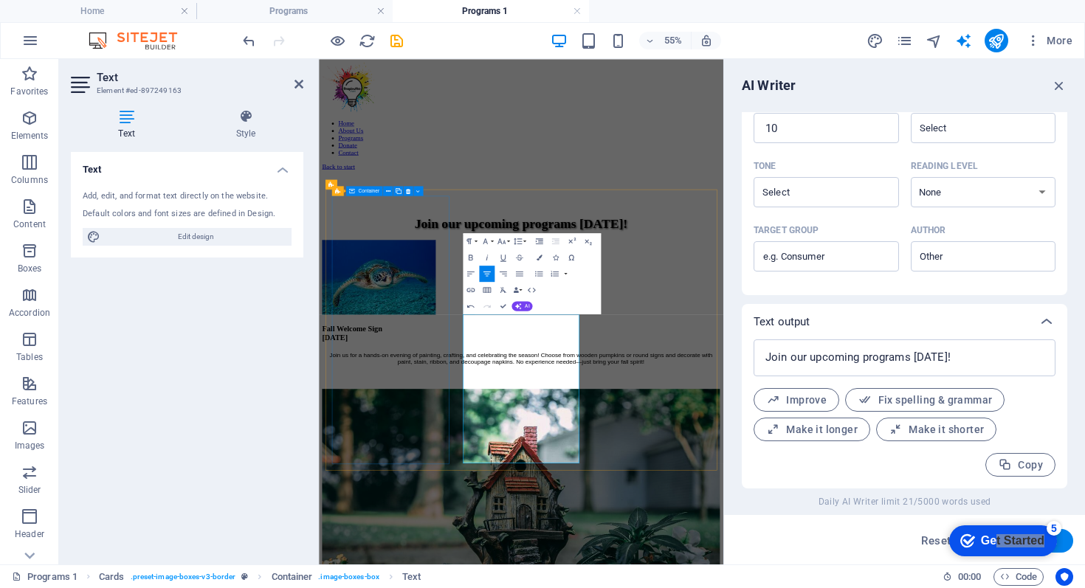
click at [487, 588] on div "Fall Welcome Sign [DATE] Join us for a hands-on evening of painting, crafting, …" at bounding box center [687, 517] width 724 height 259
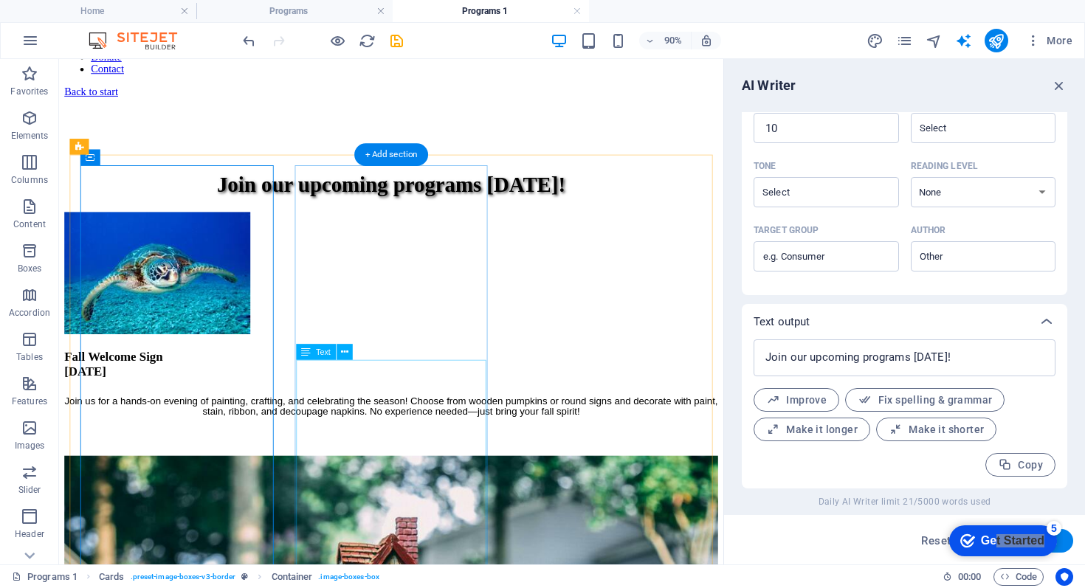
scroll to position [188, 0]
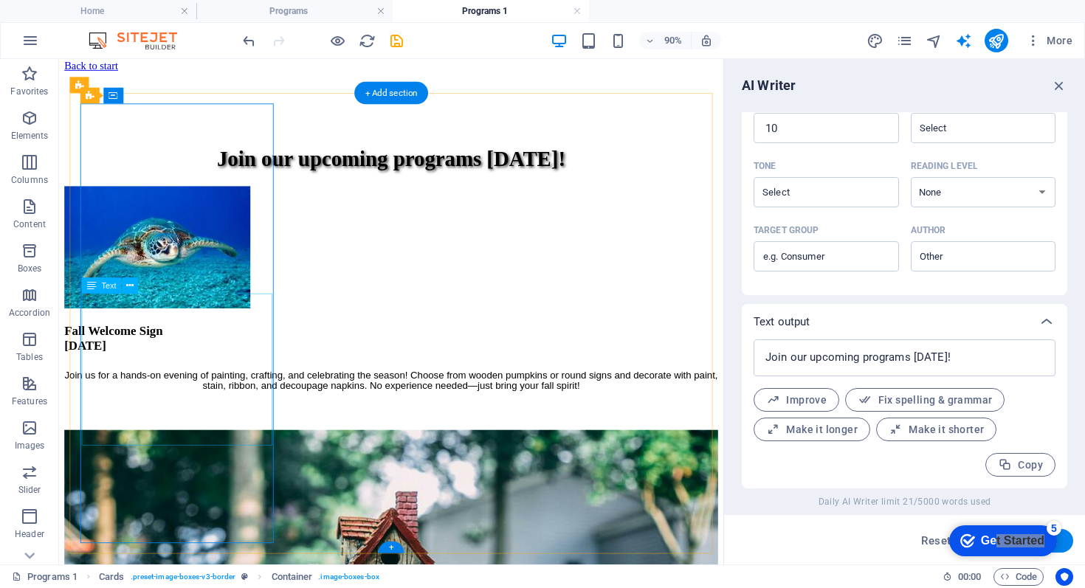
click at [171, 405] on div "Join us for a hands-on evening of painting, crafting, and celebrating the seaso…" at bounding box center [428, 432] width 726 height 55
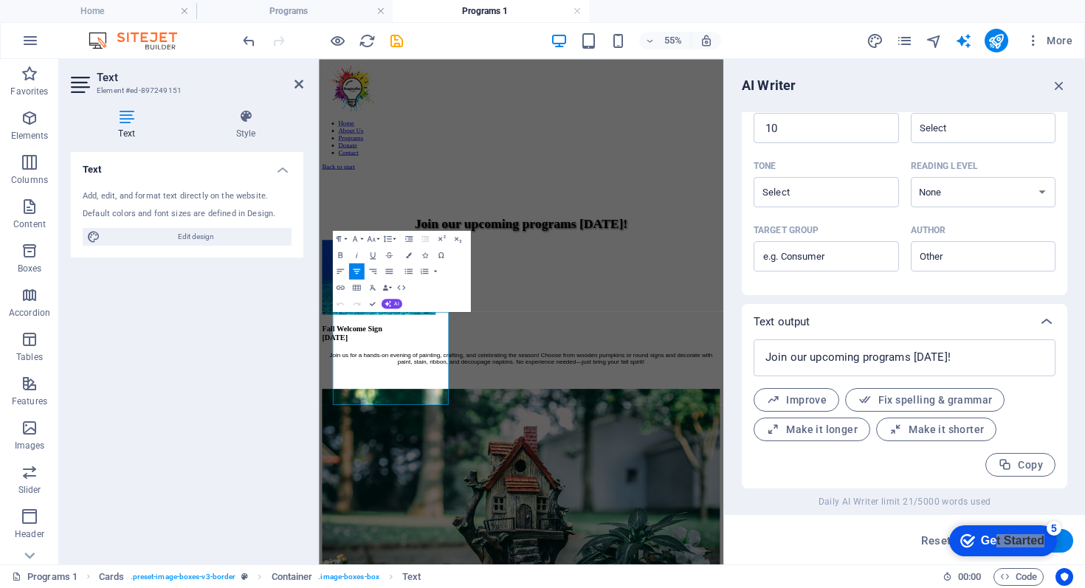
type input "#ed-897249151"
click at [393, 306] on button "AI" at bounding box center [392, 304] width 21 height 10
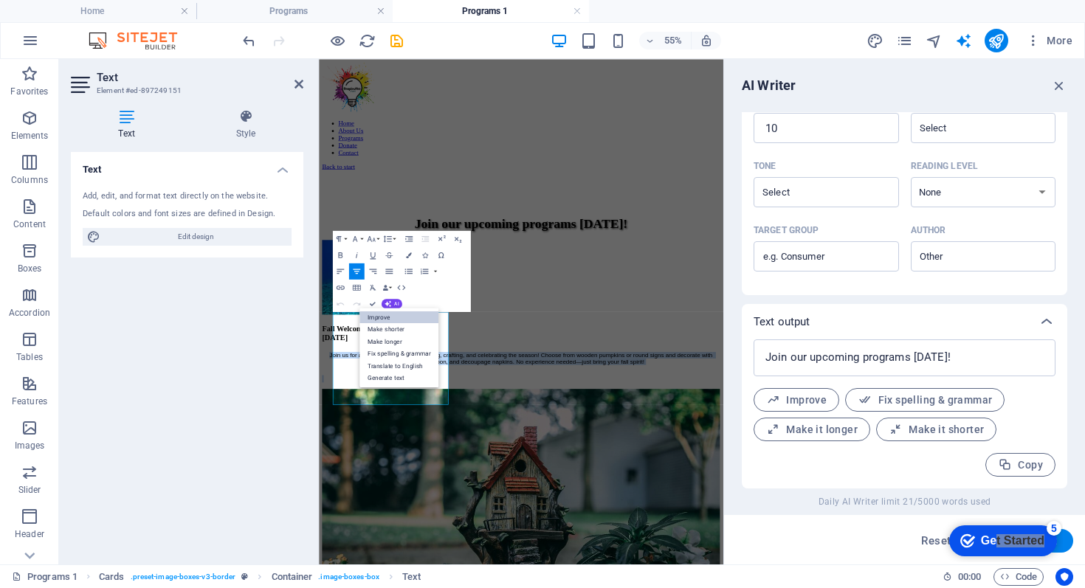
click at [384, 315] on link "Improve" at bounding box center [399, 317] width 79 height 13
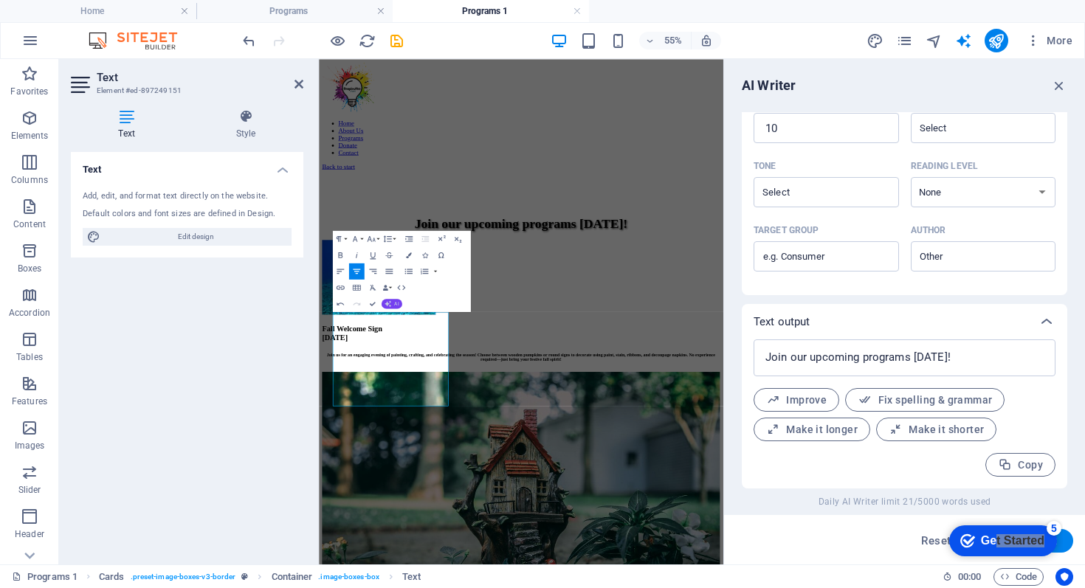
click at [393, 304] on button "AI" at bounding box center [392, 304] width 21 height 10
click at [388, 315] on link "Improve" at bounding box center [399, 317] width 79 height 13
click at [392, 306] on button "AI" at bounding box center [392, 304] width 21 height 10
click at [395, 319] on link "Improve" at bounding box center [399, 317] width 79 height 13
drag, startPoint x: 363, startPoint y: 531, endPoint x: 541, endPoint y: 679, distance: 232.3
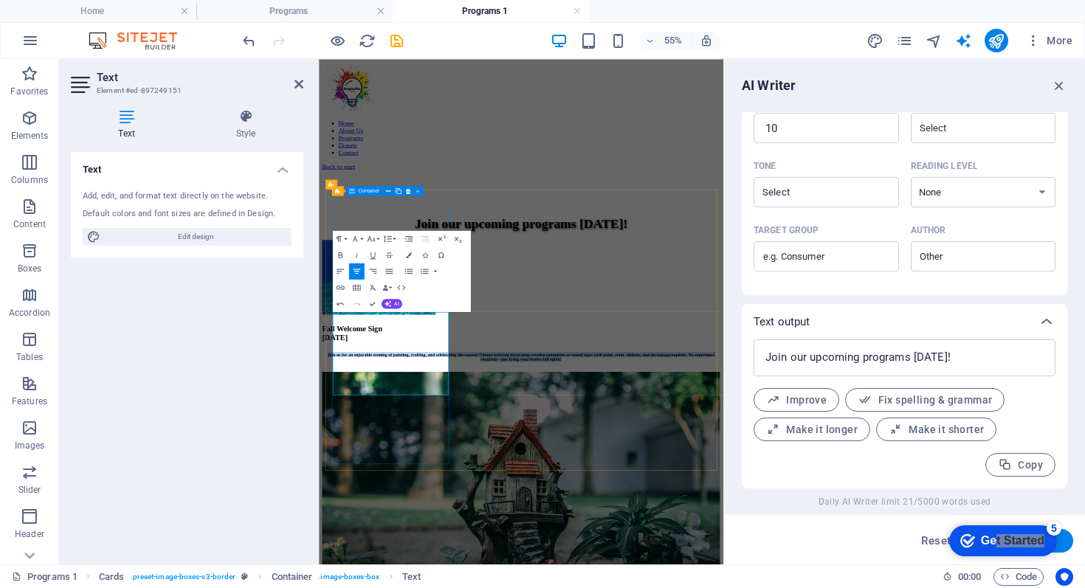
click at [541, 588] on div "Fall Welcome Sign [DATE] Join us for an enjoyable evening of painting, crafting…" at bounding box center [687, 498] width 724 height 221
click at [410, 253] on icon "button" at bounding box center [409, 255] width 6 height 6
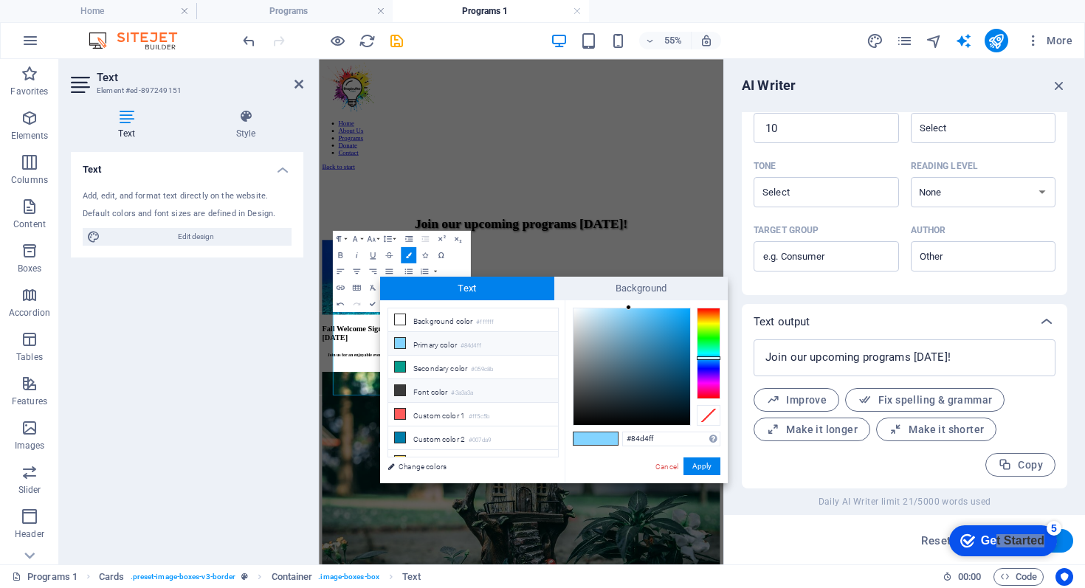
click at [407, 387] on li "Font color #3a3a3a" at bounding box center [473, 391] width 170 height 24
type input "#3a3a3a"
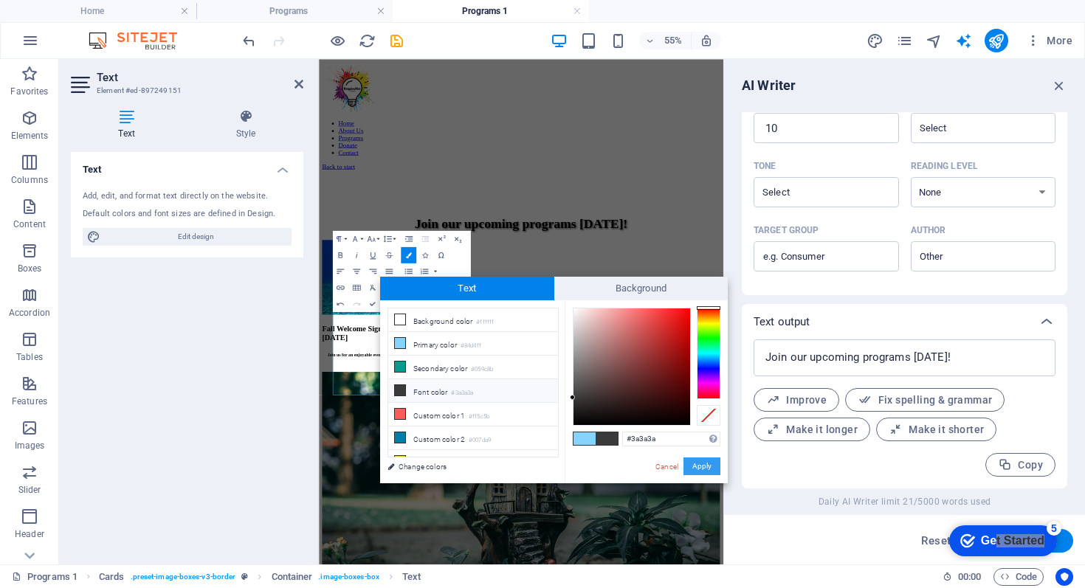
click at [698, 463] on button "Apply" at bounding box center [702, 467] width 37 height 18
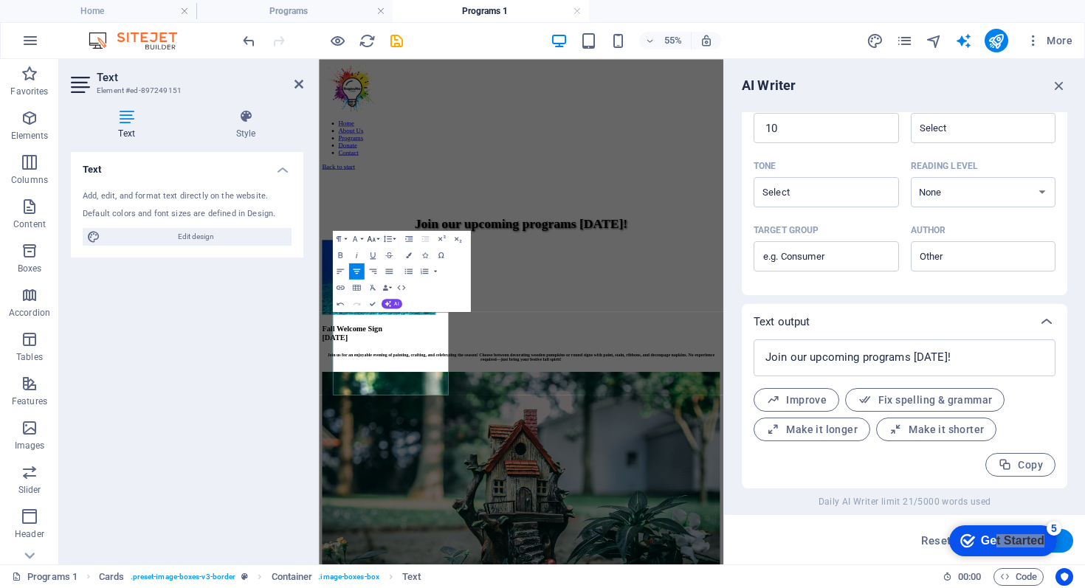
click at [373, 239] on icon "button" at bounding box center [371, 239] width 8 height 6
click at [365, 263] on link "18" at bounding box center [366, 262] width 30 height 13
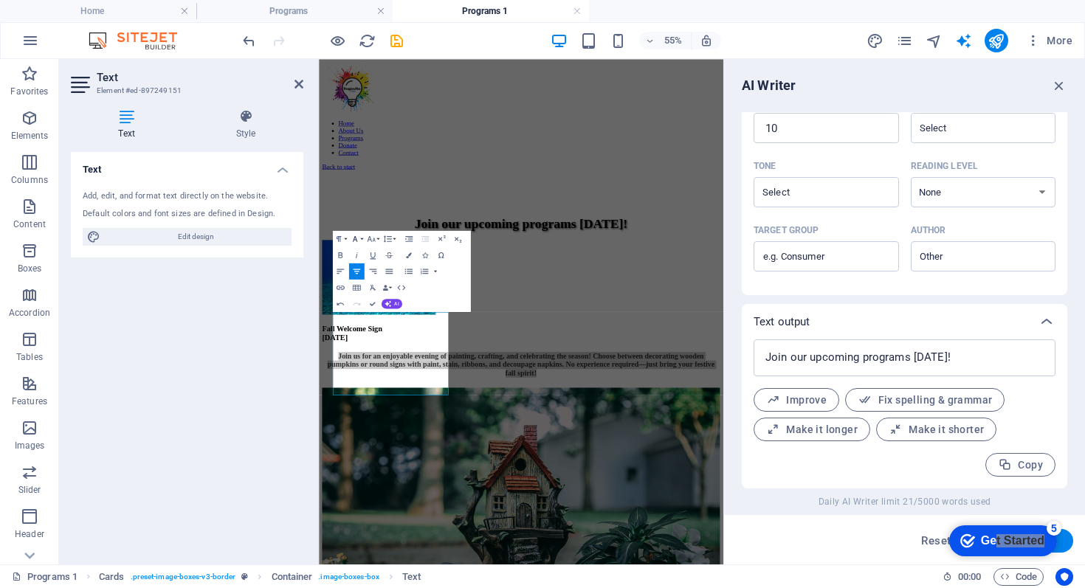
click at [357, 237] on icon "button" at bounding box center [355, 239] width 10 height 10
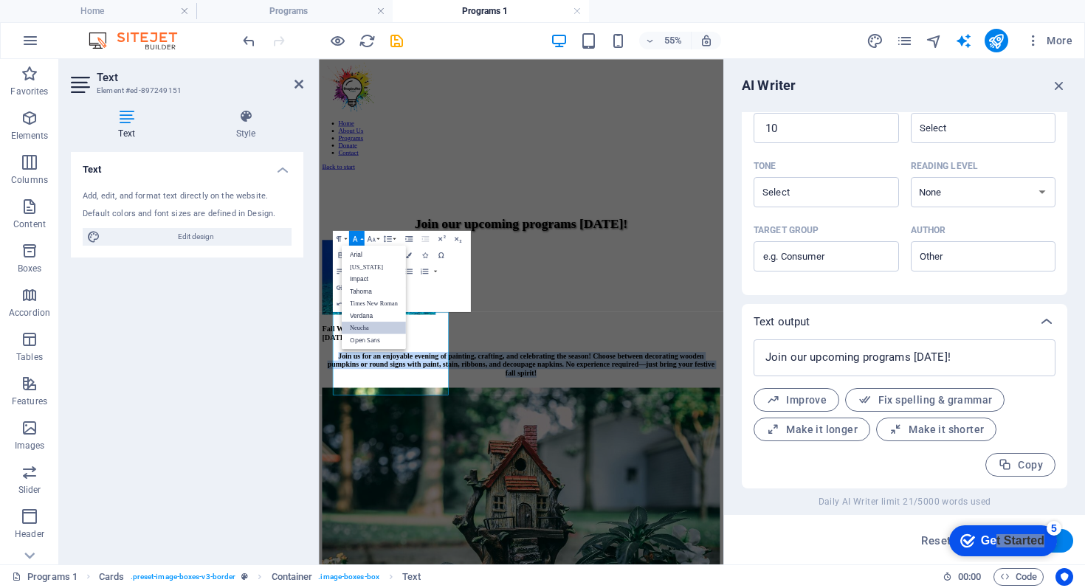
click at [363, 326] on link "Neucha" at bounding box center [374, 328] width 64 height 13
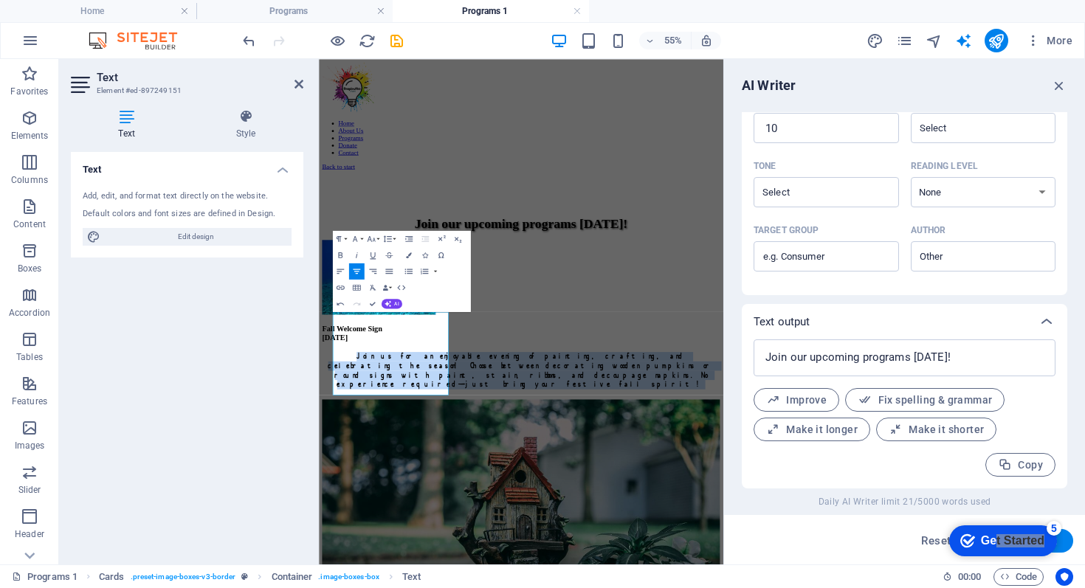
click at [437, 299] on div "Paragraph Format Normal Heading 1 Heading 2 Heading 3 Heading 4 Heading 5 Headi…" at bounding box center [402, 271] width 138 height 81
click at [458, 588] on div "Fall Welcome Sign [DATE] Join us for an enjoyable evening of painting, crafting…" at bounding box center [687, 524] width 724 height 272
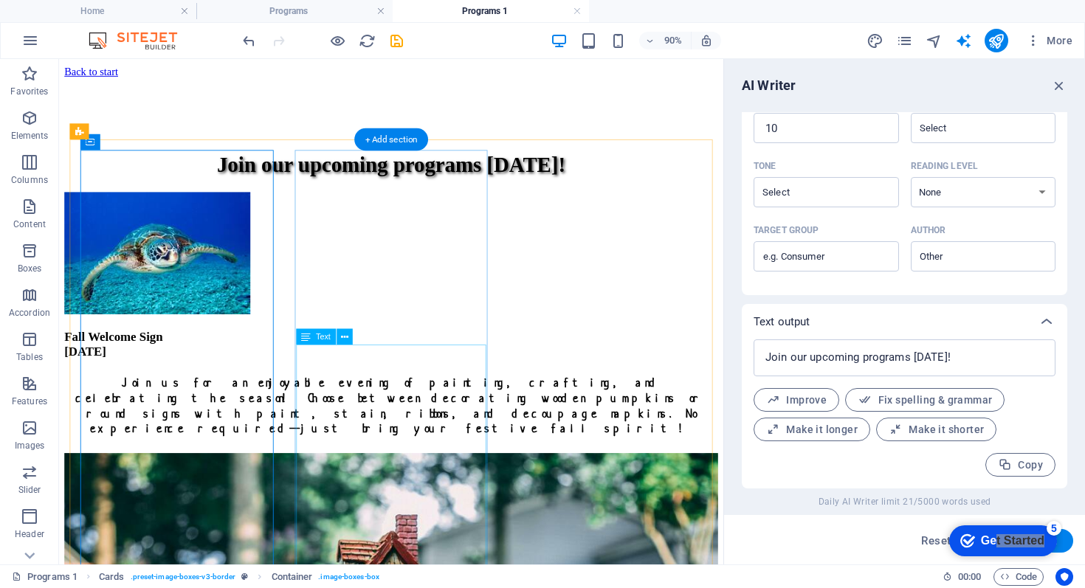
scroll to position [188, 0]
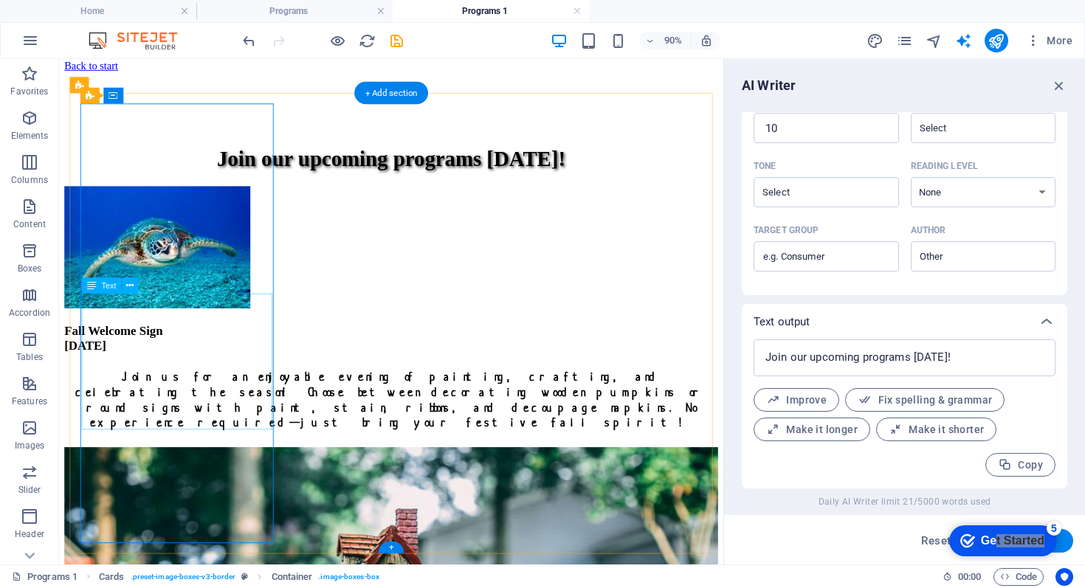
click at [277, 405] on div "Join us for an enjoyable evening of painting, crafting, and celebrating the sea…" at bounding box center [428, 439] width 726 height 68
click at [278, 405] on div "Join us for an enjoyable evening of painting, crafting, and celebrating the sea…" at bounding box center [428, 439] width 726 height 68
click at [274, 405] on div "Join us for an enjoyable evening of painting, crafting, and celebrating the sea…" at bounding box center [428, 439] width 726 height 68
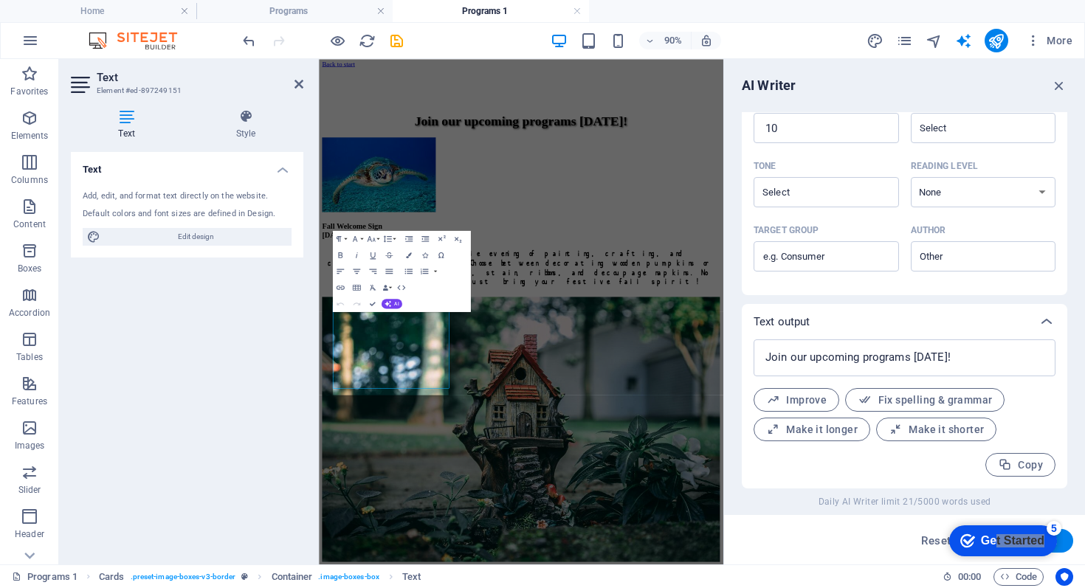
scroll to position [0, 0]
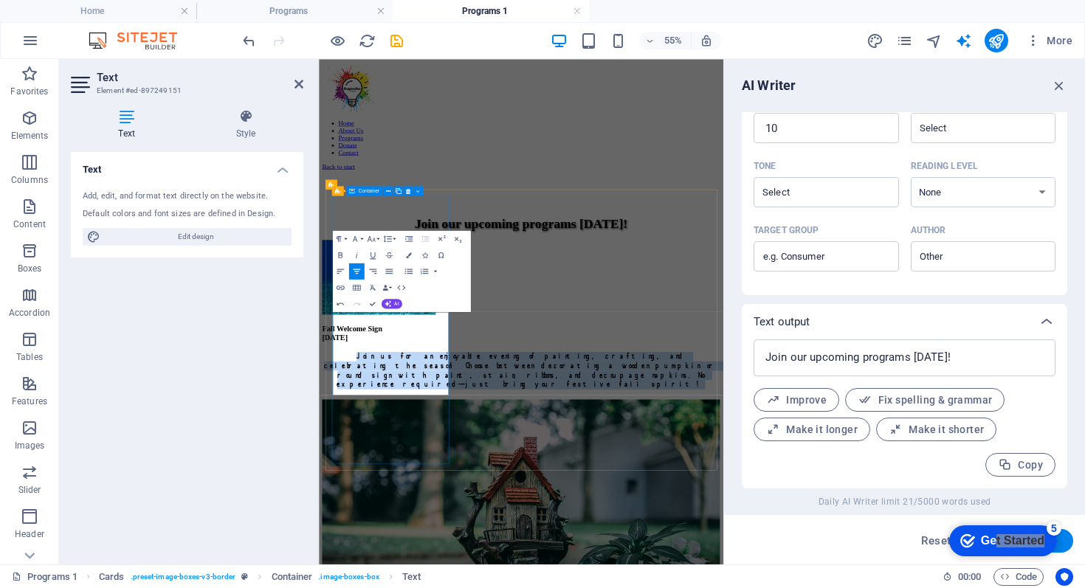
drag, startPoint x: 360, startPoint y: 531, endPoint x: 526, endPoint y: 676, distance: 220.3
click at [526, 588] on div "Fall Welcome Sign [DATE] Join us for an enjoyable evening of painting, crafting…" at bounding box center [687, 524] width 724 height 272
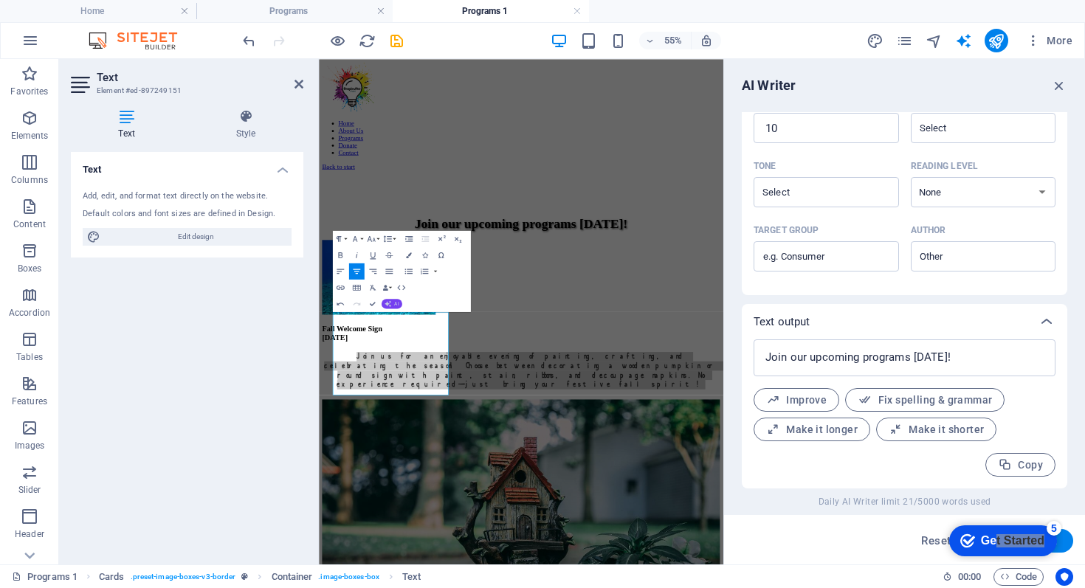
click at [395, 300] on button "AI" at bounding box center [392, 304] width 21 height 10
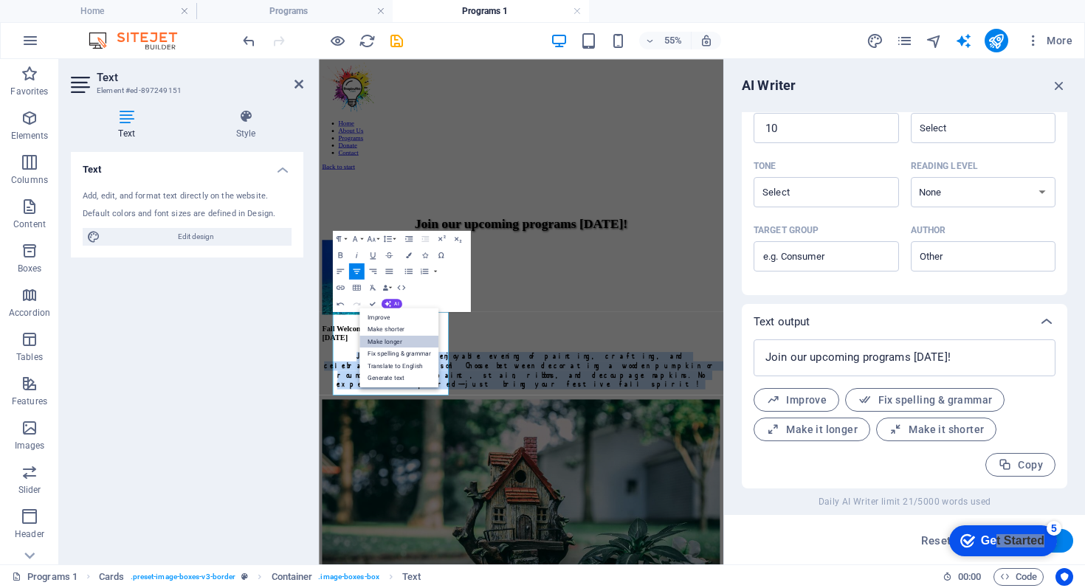
click at [396, 341] on link "Make longer" at bounding box center [399, 341] width 79 height 13
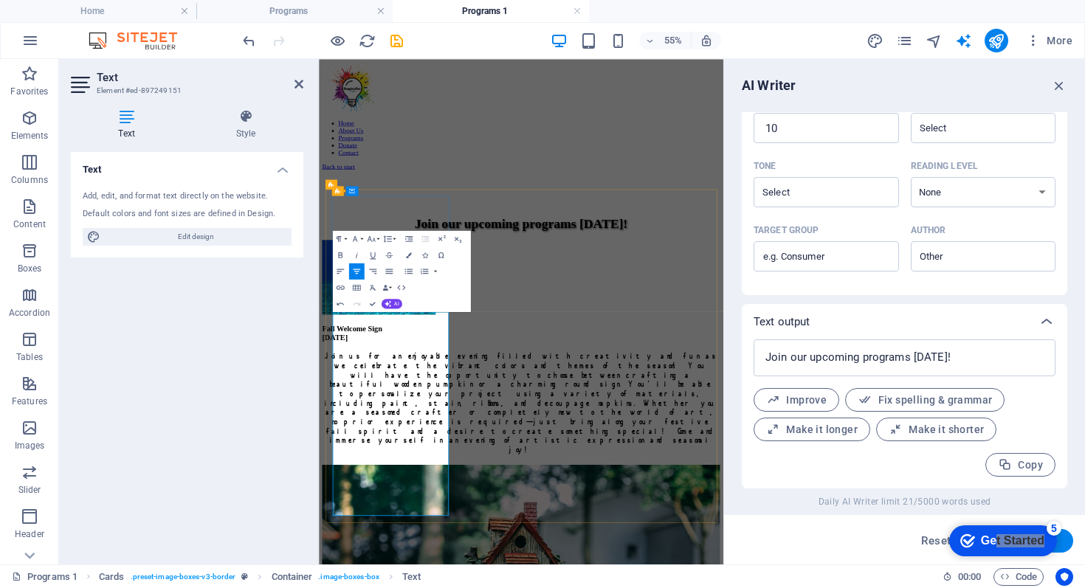
drag, startPoint x: 449, startPoint y: 712, endPoint x: 538, endPoint y: 710, distance: 89.4
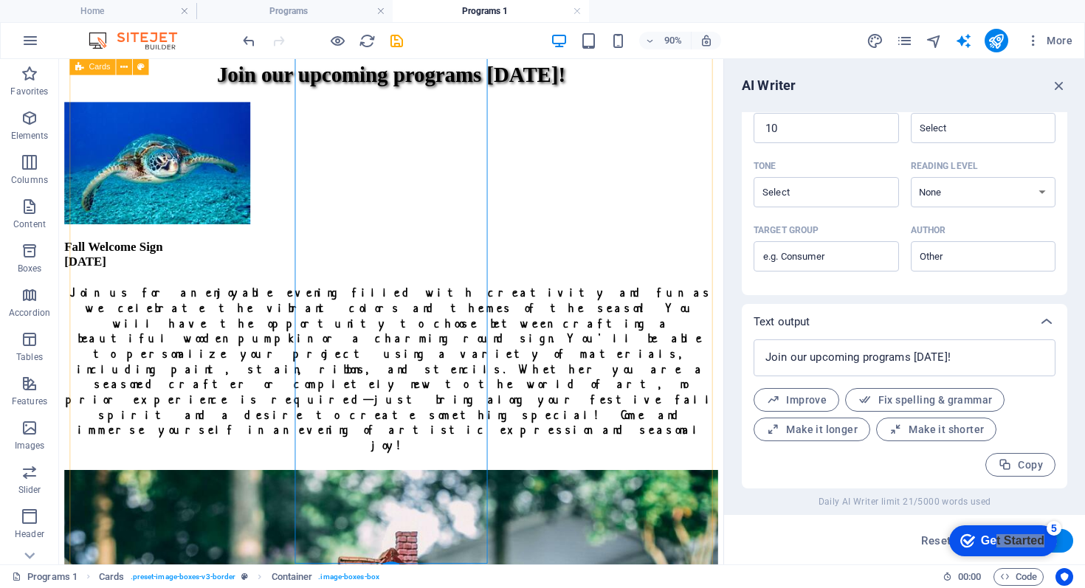
scroll to position [282, 0]
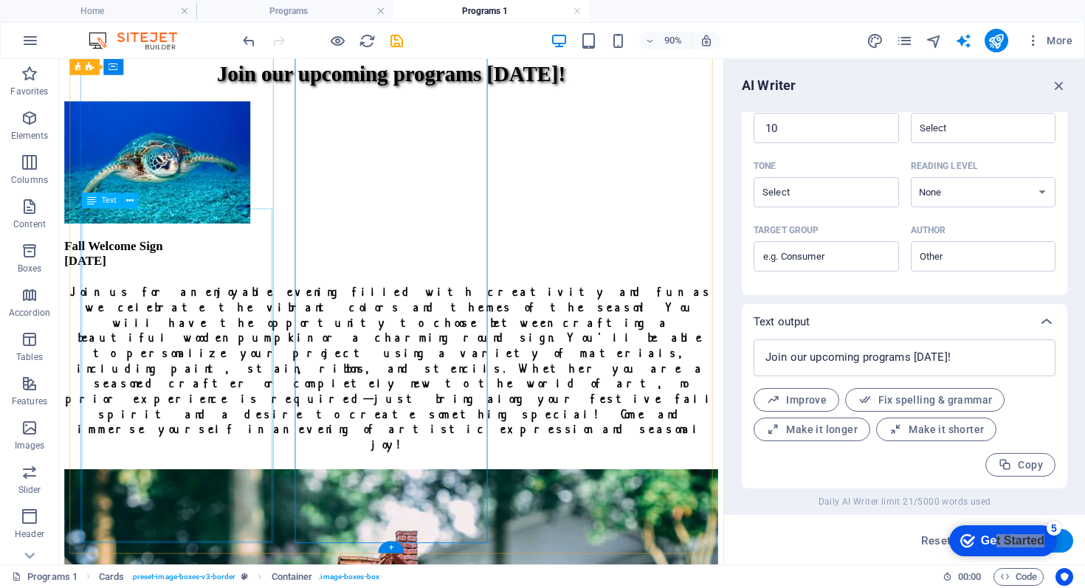
click at [142, 310] on div "Join us for an enjoyable evening filled with creativity and fun as we celebrate…" at bounding box center [428, 403] width 726 height 187
click at [100, 310] on div "Join us for an enjoyable evening filled with creativity and fun as we celebrate…" at bounding box center [428, 403] width 726 height 187
click at [101, 310] on div "Join us for an enjoyable evening filled with creativity and fun as we celebrate…" at bounding box center [428, 403] width 726 height 187
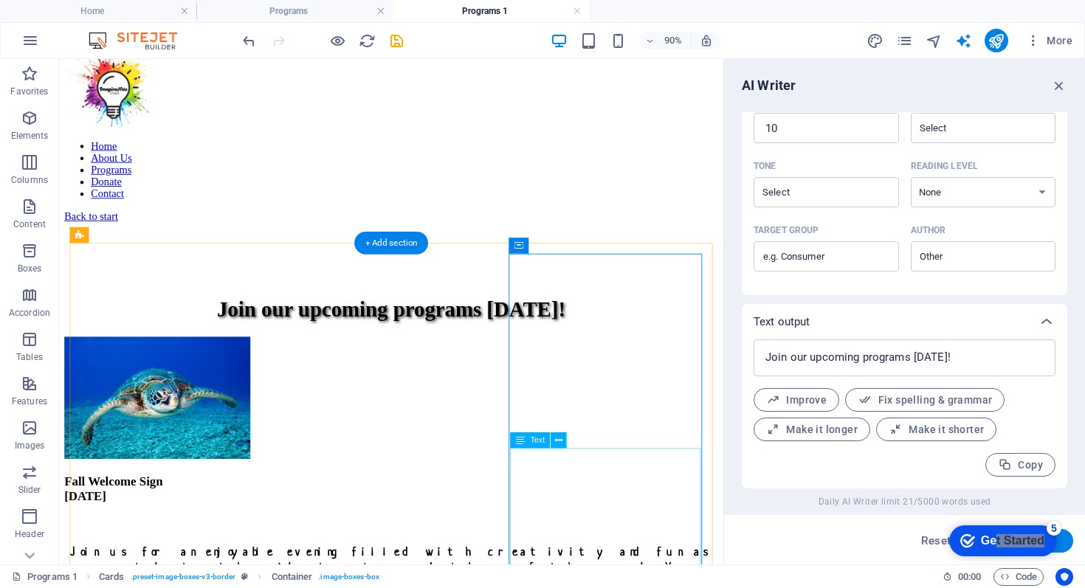
scroll to position [19, 0]
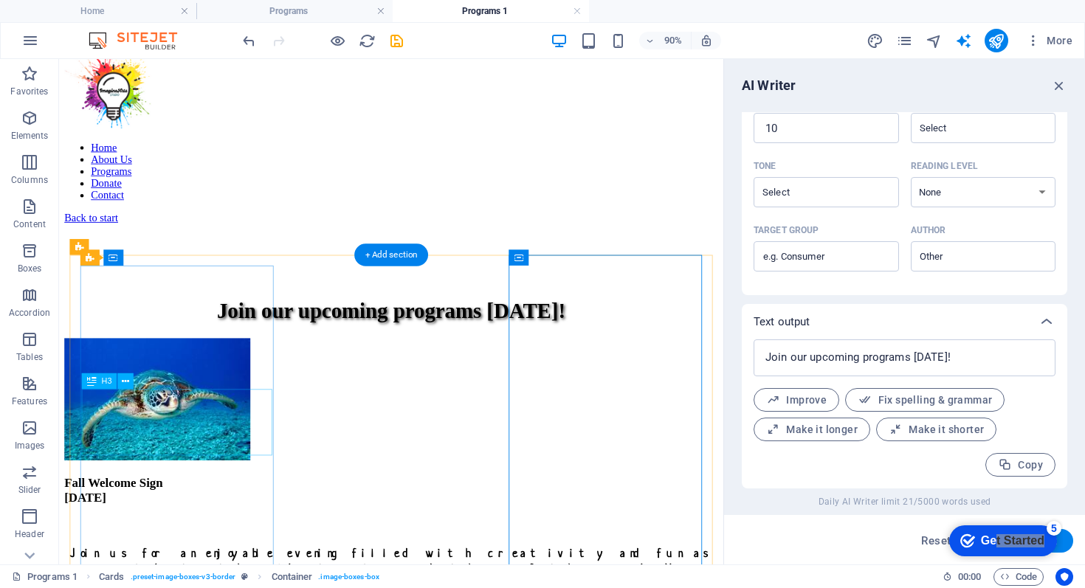
click at [196, 522] on div "Fall Welcome Sign [DATE]" at bounding box center [428, 538] width 726 height 32
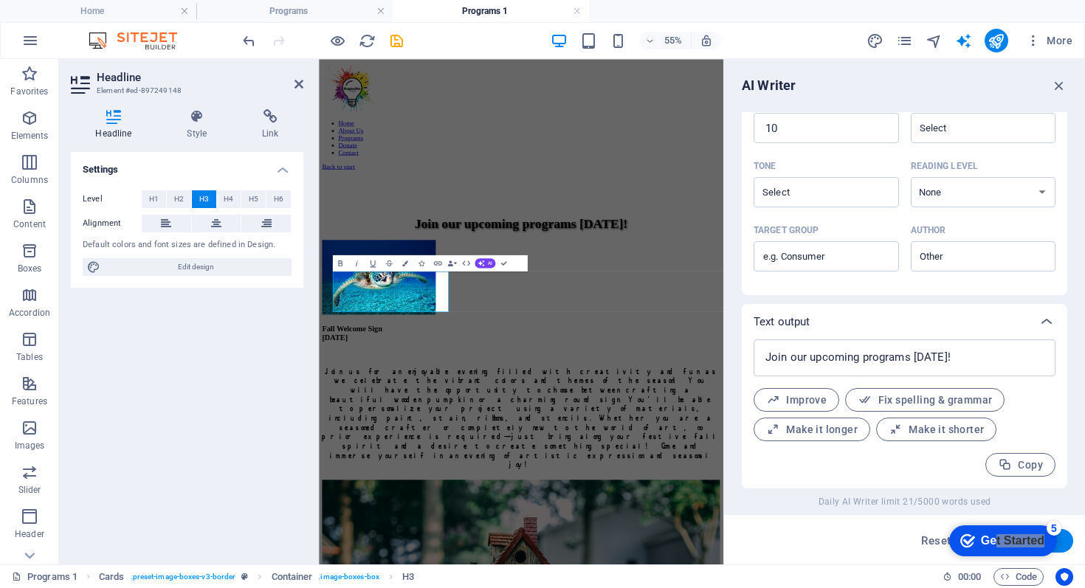
type input "#ed-897249148"
click at [185, 267] on span "Edit design" at bounding box center [196, 267] width 182 height 18
select select "px"
select select "300"
select select "px"
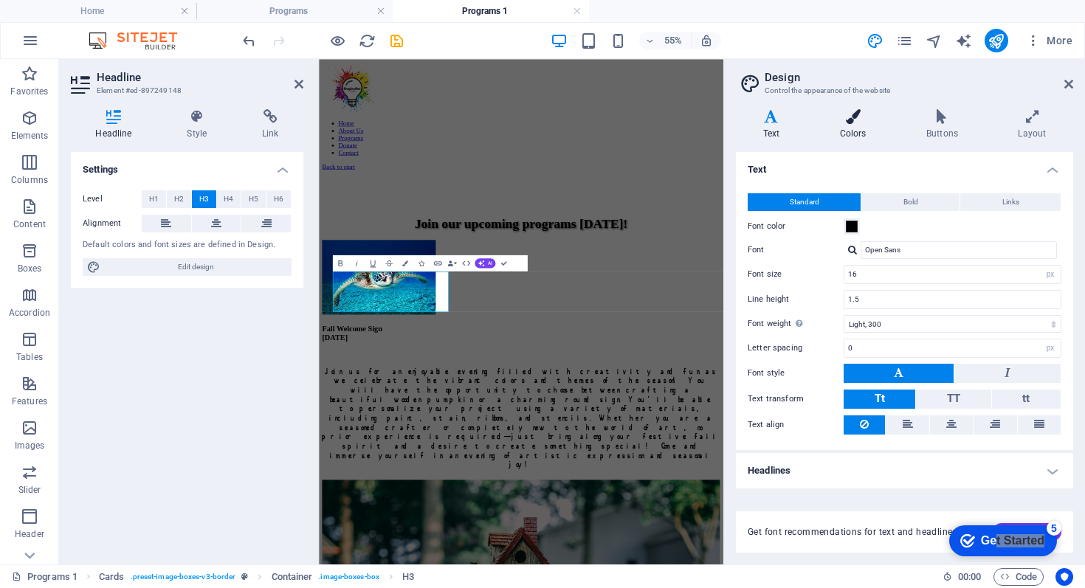
click at [857, 117] on icon at bounding box center [853, 116] width 80 height 15
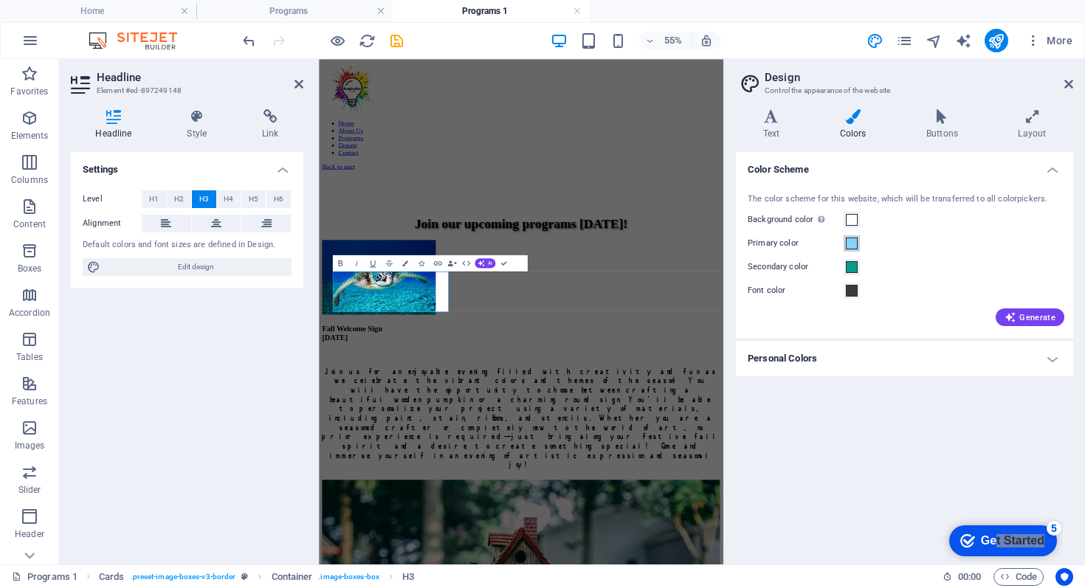
click at [852, 244] on span at bounding box center [852, 244] width 12 height 12
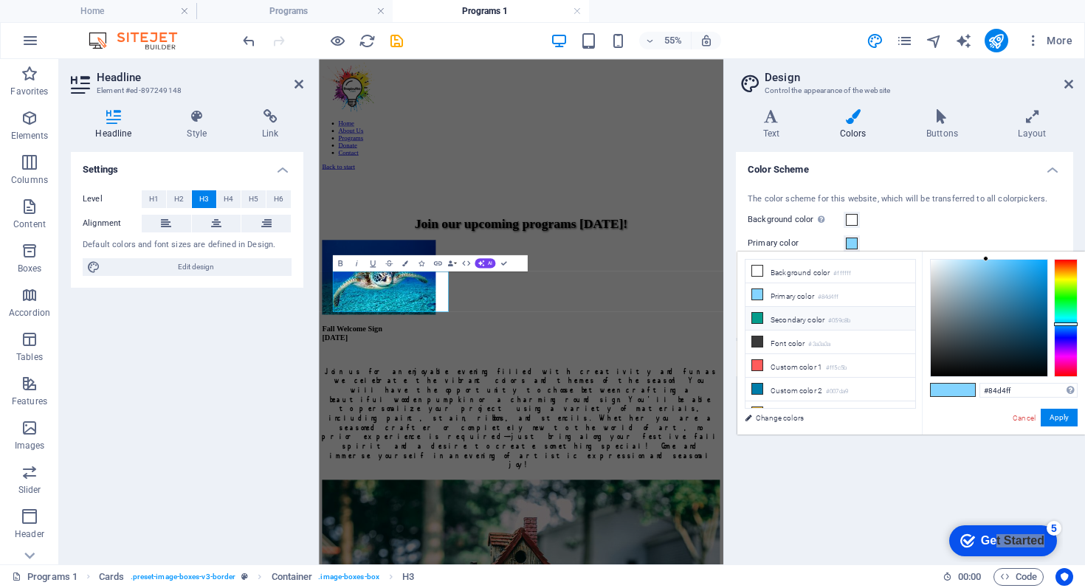
click at [814, 319] on li "Secondary color #059c8b" at bounding box center [831, 319] width 170 height 24
type input "#059c8b"
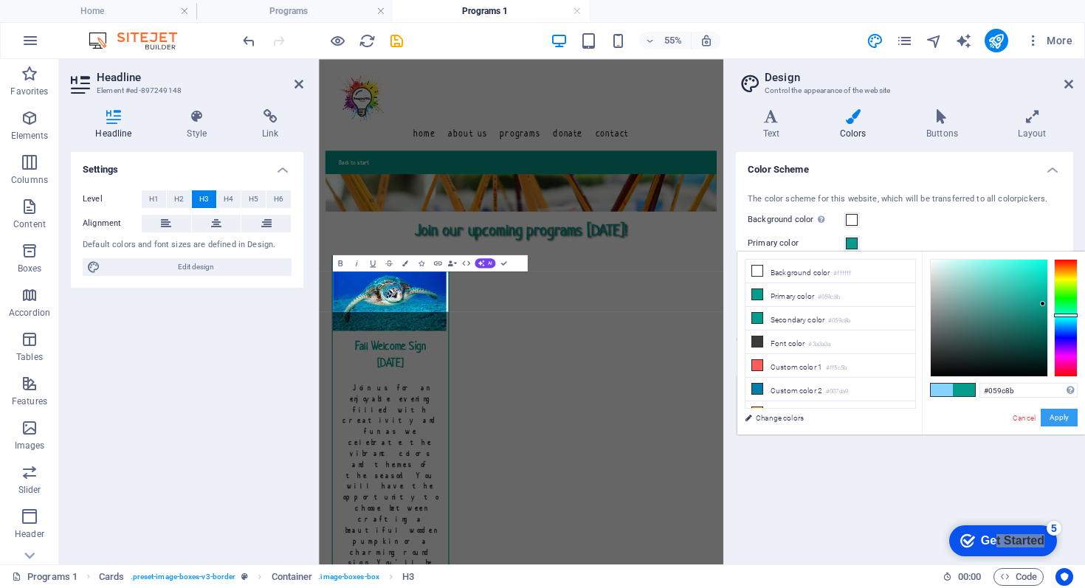
click at [1065, 419] on button "Apply" at bounding box center [1059, 418] width 37 height 18
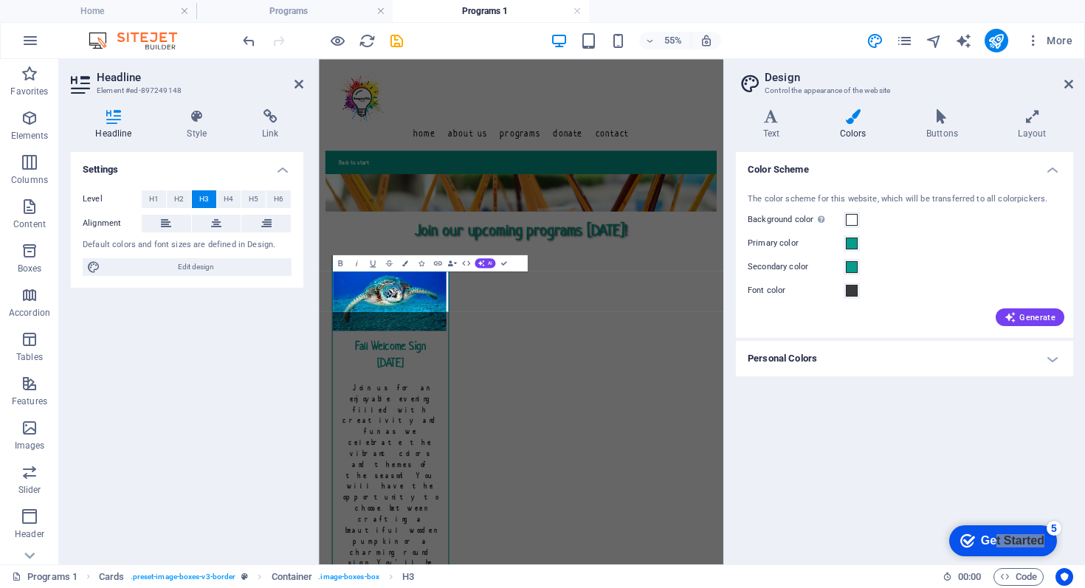
click at [840, 496] on div "Color Scheme The color scheme for this website, which will be transferred to al…" at bounding box center [904, 352] width 337 height 401
click at [1070, 83] on icon at bounding box center [1069, 84] width 9 height 12
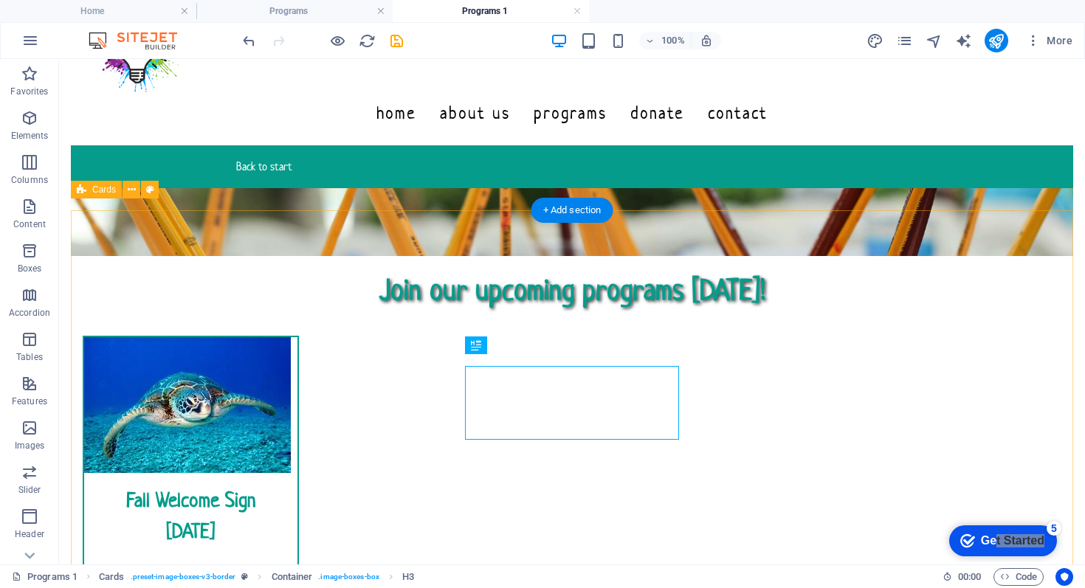
scroll to position [77, 0]
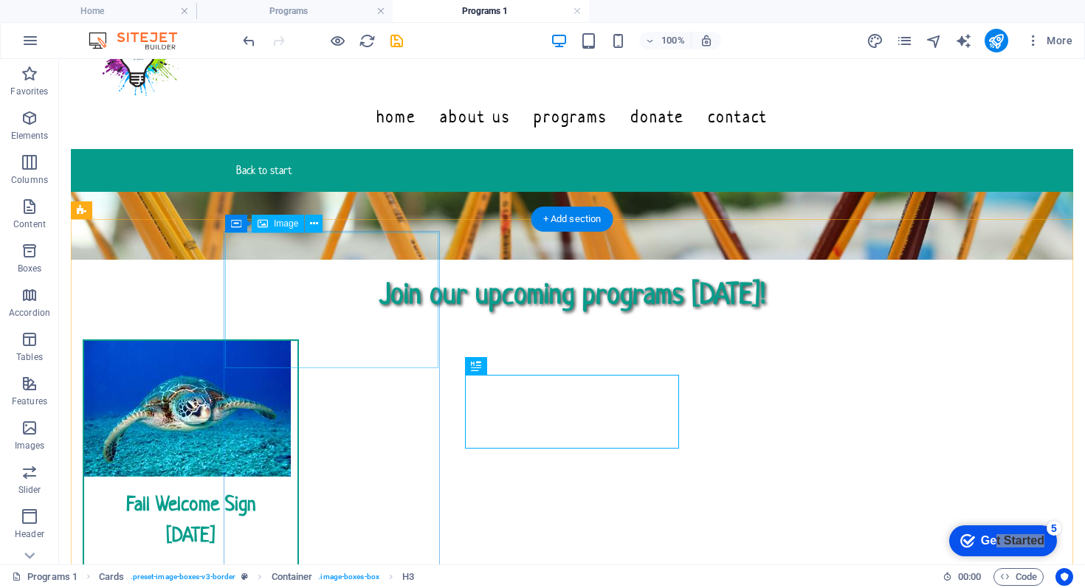
click at [298, 341] on figure at bounding box center [190, 409] width 213 height 136
select select "px"
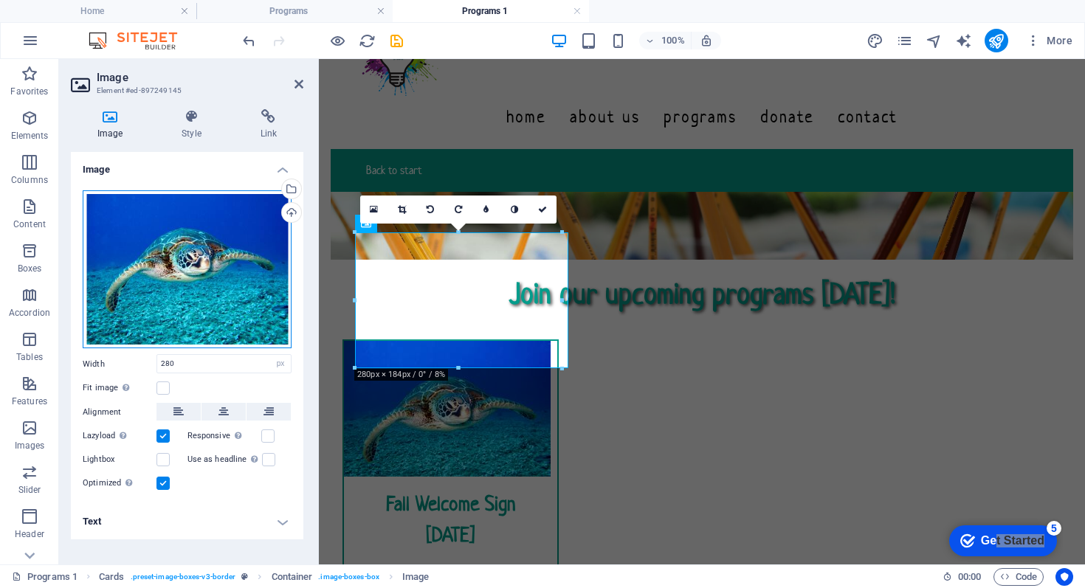
click at [202, 271] on div "Drag files here, click to choose files or select files from Files or our free s…" at bounding box center [187, 269] width 209 height 159
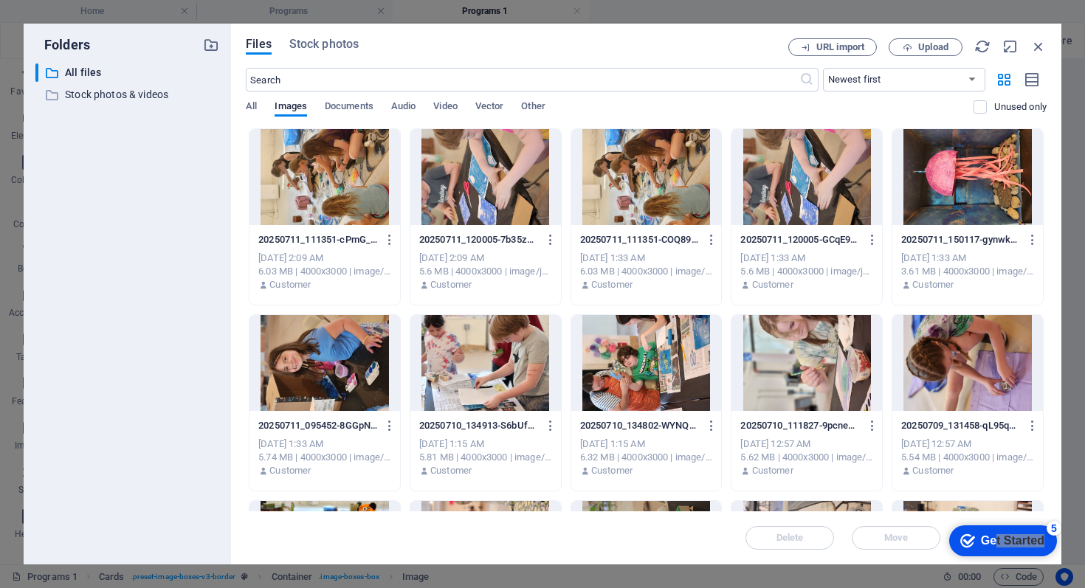
scroll to position [0, 0]
click at [202, 271] on div "​ All files All files ​ Stock photos & videos Stock photos & videos" at bounding box center [127, 307] width 184 height 489
click at [320, 80] on input "text" at bounding box center [522, 80] width 553 height 24
click at [319, 46] on span "Stock photos" at bounding box center [323, 44] width 69 height 18
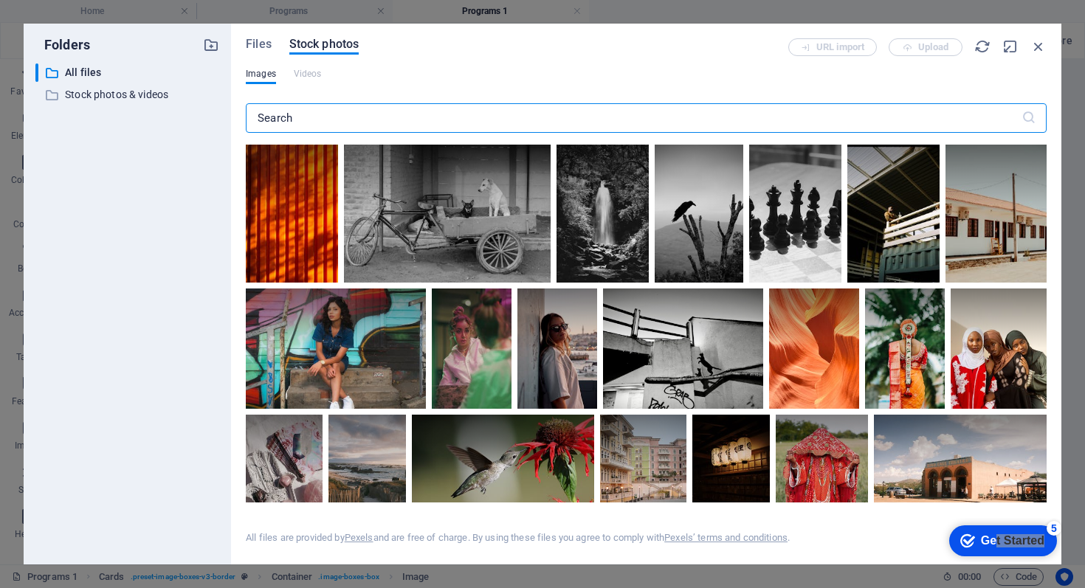
click at [297, 120] on input "text" at bounding box center [634, 118] width 776 height 30
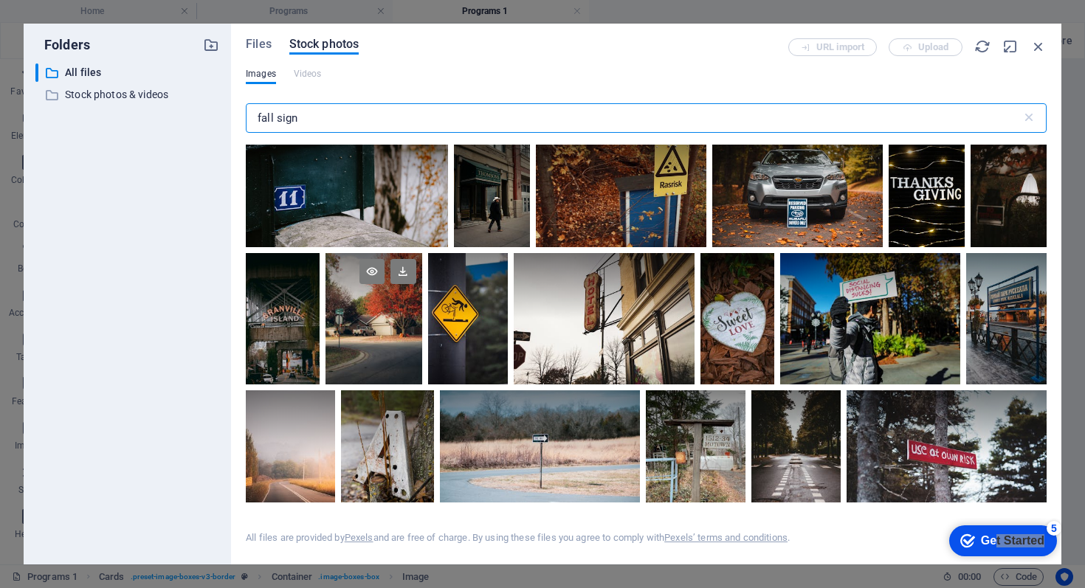
scroll to position [2219, 0]
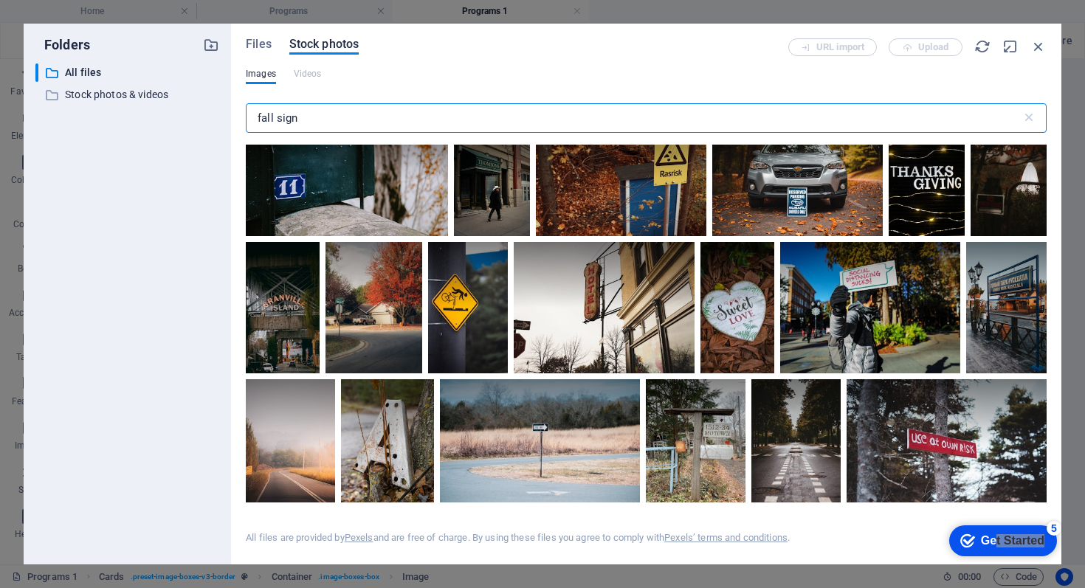
click at [278, 115] on input "fall sign" at bounding box center [634, 118] width 776 height 30
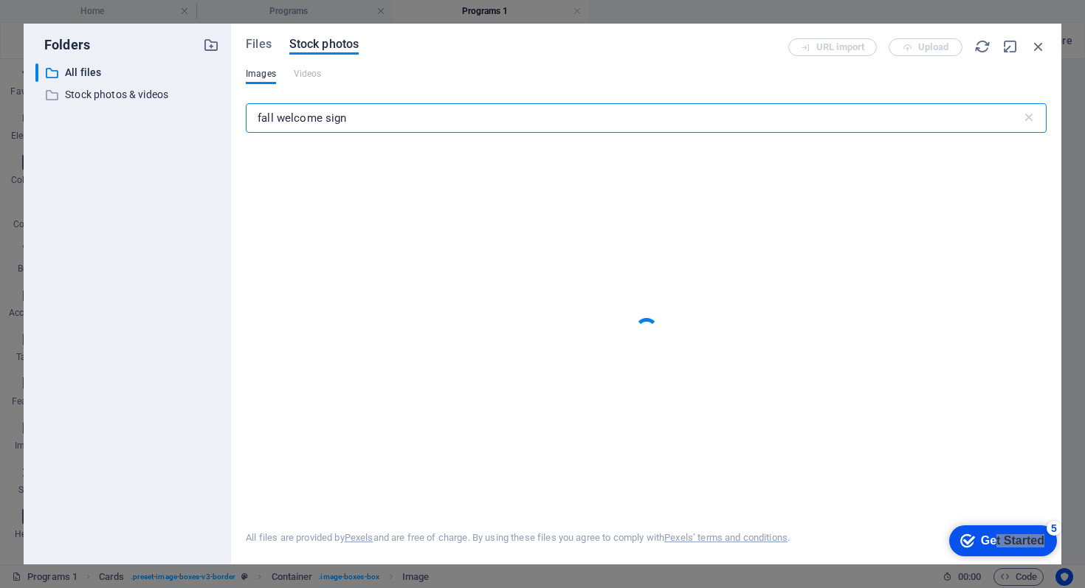
type input "fall welcome sign"
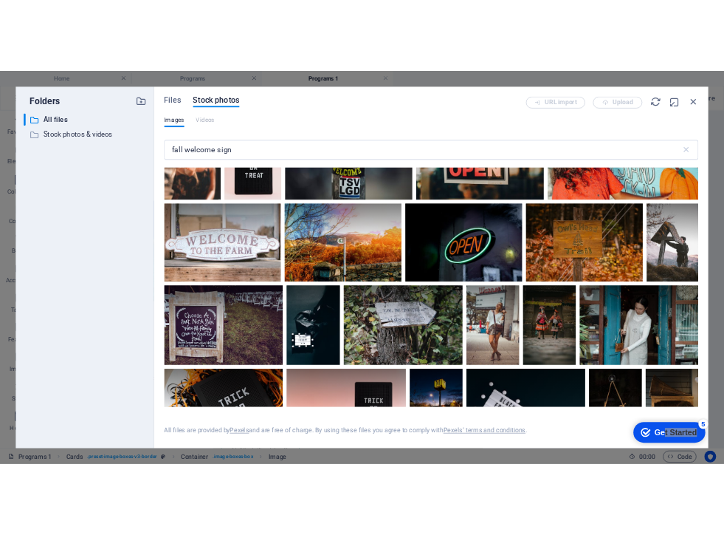
scroll to position [1450, 0]
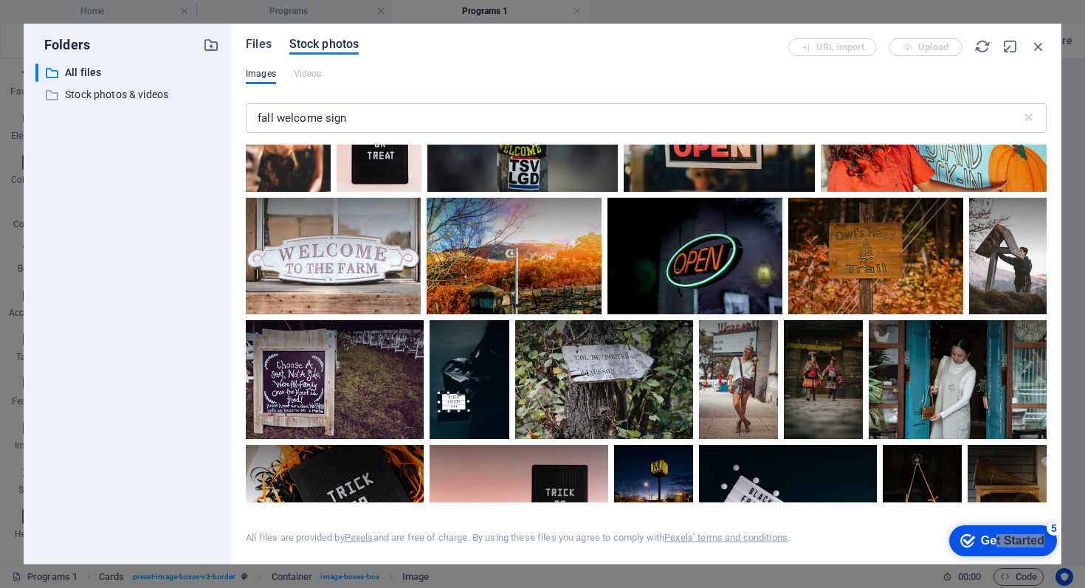
click at [253, 46] on span "Files" at bounding box center [259, 44] width 26 height 18
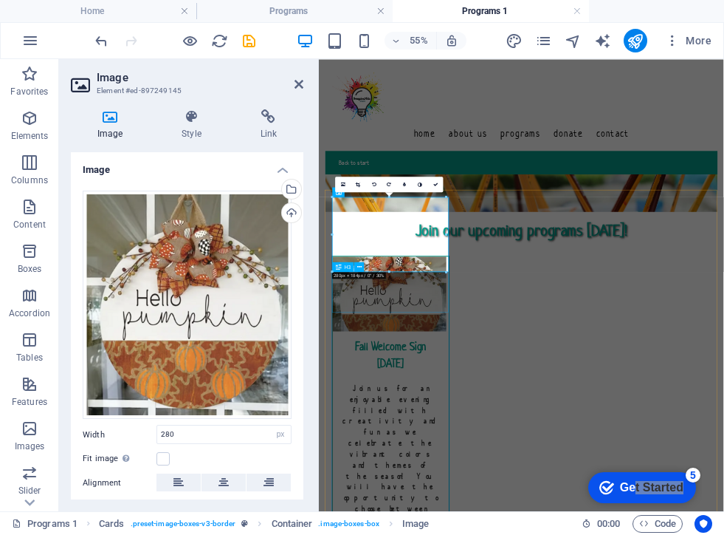
scroll to position [54, 0]
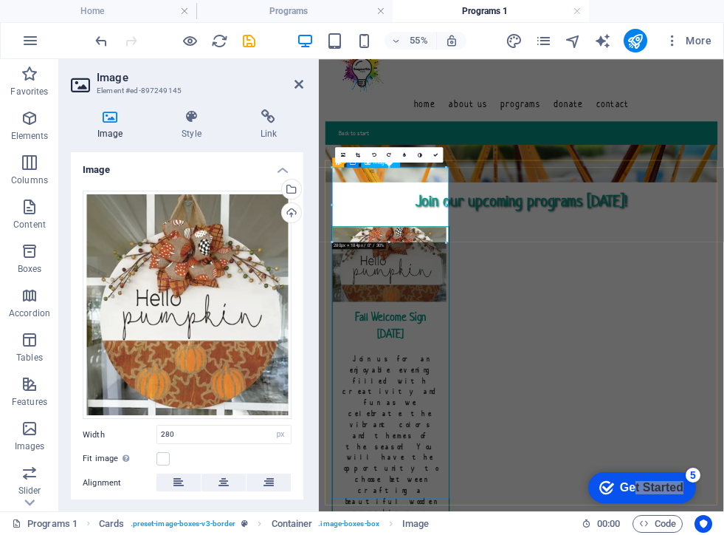
click at [424, 364] on figure at bounding box center [449, 432] width 211 height 136
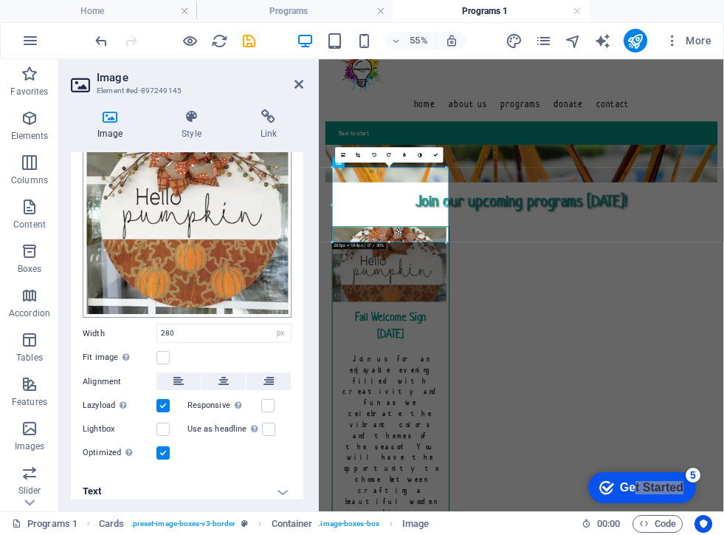
scroll to position [107, 0]
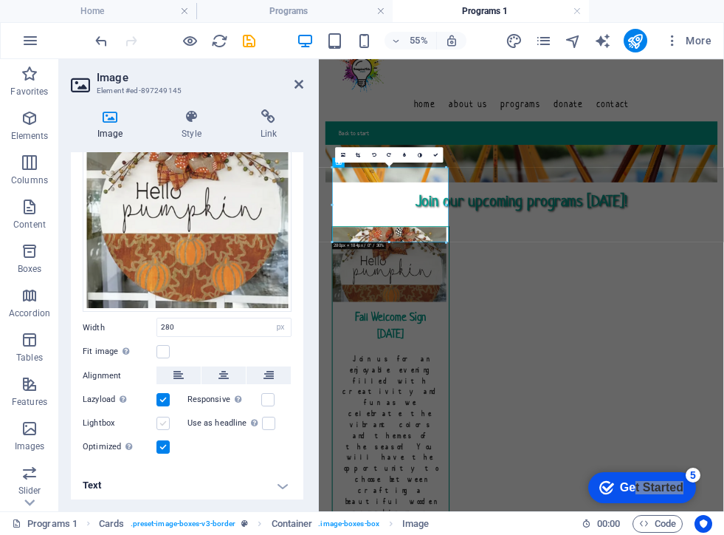
click at [164, 422] on label at bounding box center [163, 422] width 13 height 13
click at [0, 0] on input "Lightbox" at bounding box center [0, 0] width 0 height 0
click at [164, 422] on label at bounding box center [163, 422] width 13 height 13
click at [0, 0] on input "Lightbox" at bounding box center [0, 0] width 0 height 0
click at [160, 348] on label at bounding box center [163, 351] width 13 height 13
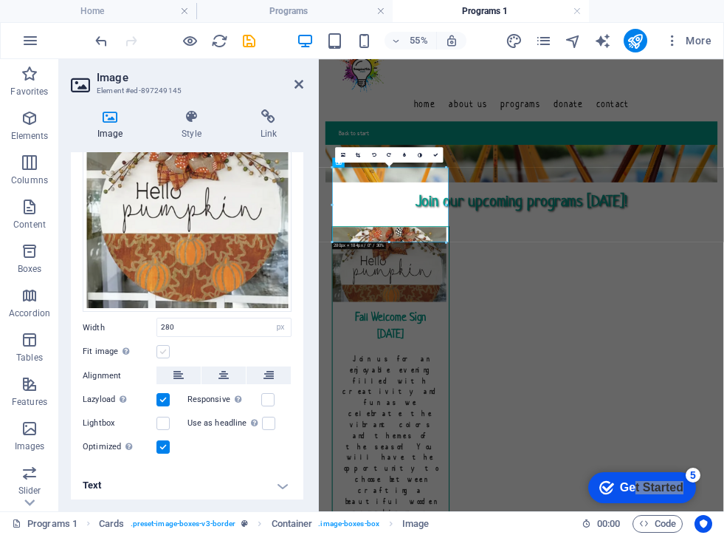
click at [0, 0] on input "Fit image Automatically fit image to a fixed width and height" at bounding box center [0, 0] width 0 height 0
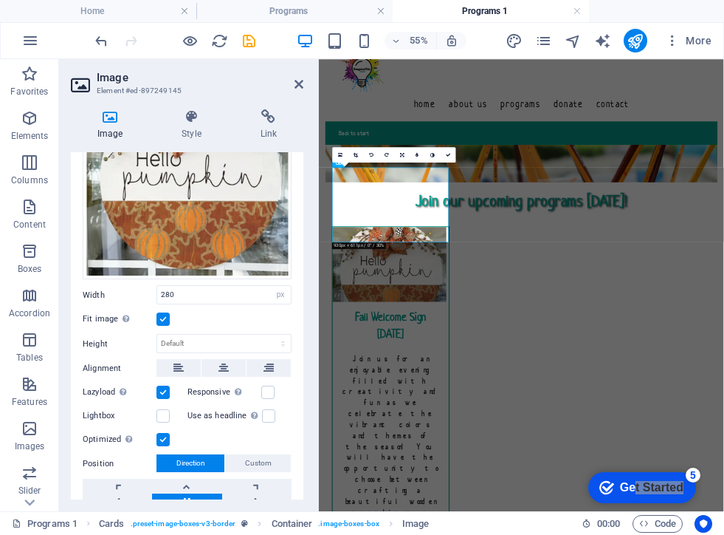
scroll to position [145, 0]
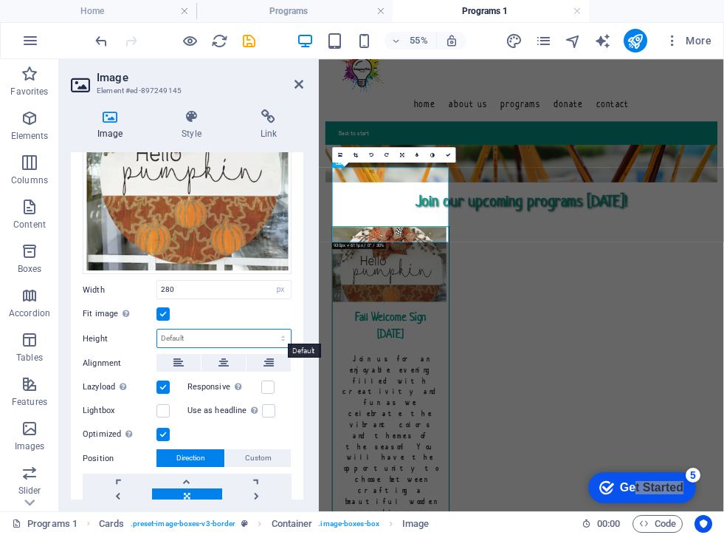
click at [207, 337] on select "Default auto px" at bounding box center [224, 338] width 134 height 18
click at [157, 329] on select "Default auto px" at bounding box center [224, 338] width 134 height 18
select select "DISABLED_OPTION_VALUE"
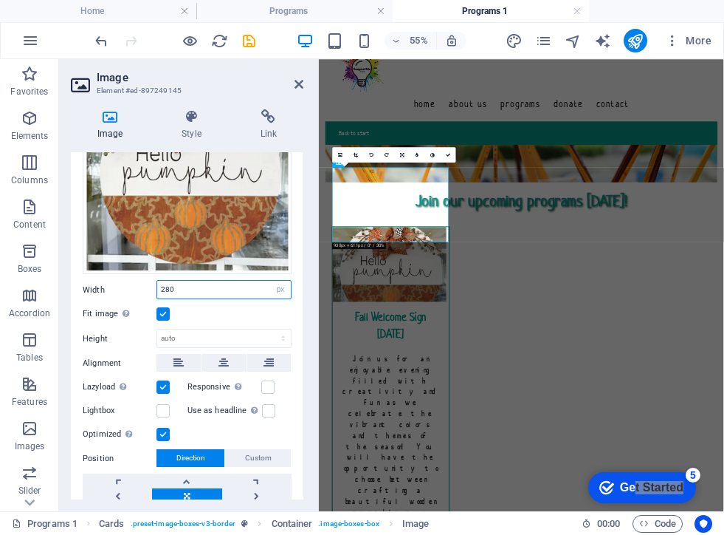
click at [205, 282] on input "280" at bounding box center [224, 290] width 134 height 18
click at [207, 292] on input "280" at bounding box center [224, 290] width 134 height 18
click at [213, 314] on div "Fit image Automatically fit image to a fixed width and height" at bounding box center [187, 314] width 209 height 18
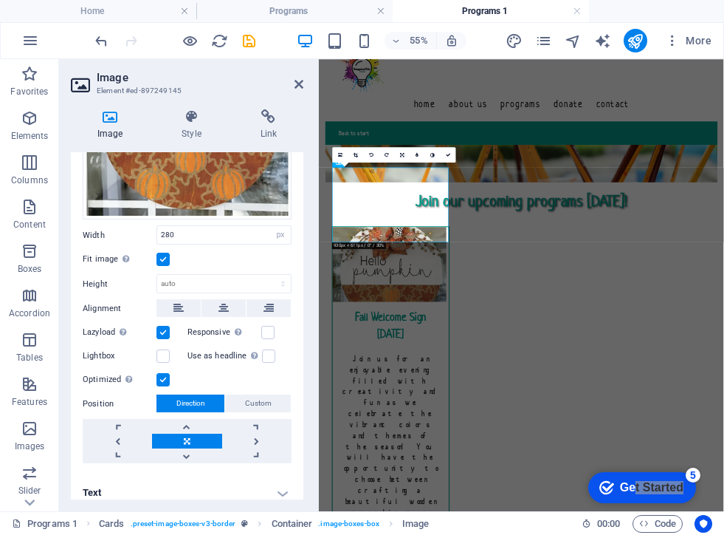
scroll to position [207, 0]
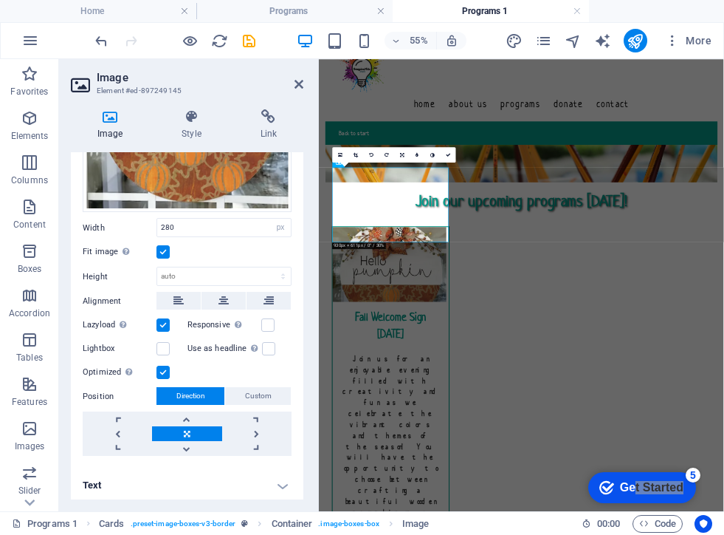
click at [193, 106] on div "Image Style Link Image Drag files here, click to choose files or select files f…" at bounding box center [187, 303] width 256 height 413
click at [192, 126] on h4 "Style" at bounding box center [194, 124] width 78 height 31
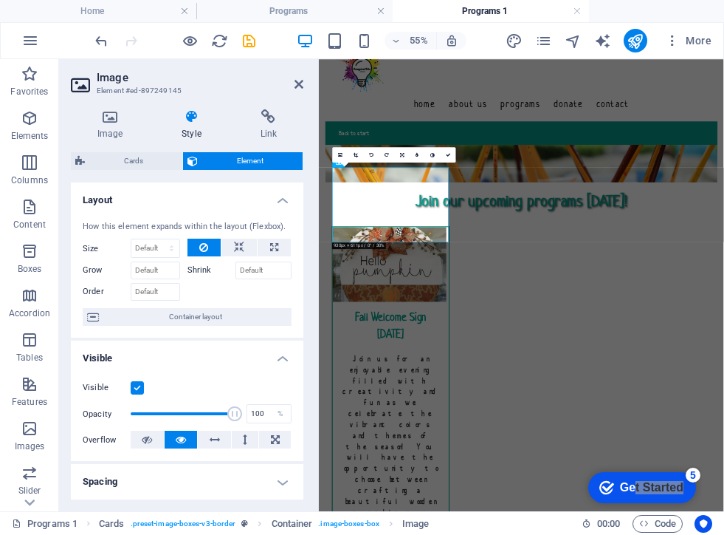
click at [199, 272] on label "Shrink" at bounding box center [212, 270] width 48 height 18
click at [236, 272] on input "Shrink" at bounding box center [264, 270] width 57 height 18
click at [235, 244] on icon at bounding box center [239, 247] width 10 height 18
click at [220, 300] on div "How this element expands within the layout (Flexbox). Size Default auto px % 1/…" at bounding box center [187, 273] width 233 height 129
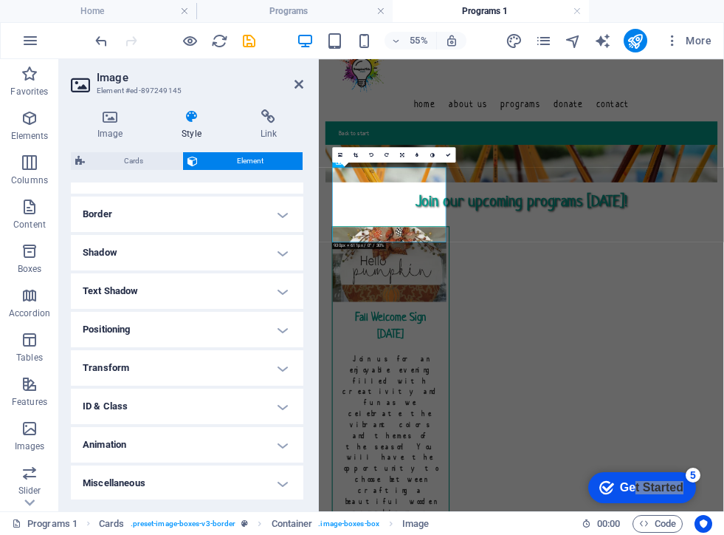
scroll to position [307, 0]
click at [227, 325] on h4 "Positioning" at bounding box center [187, 327] width 233 height 35
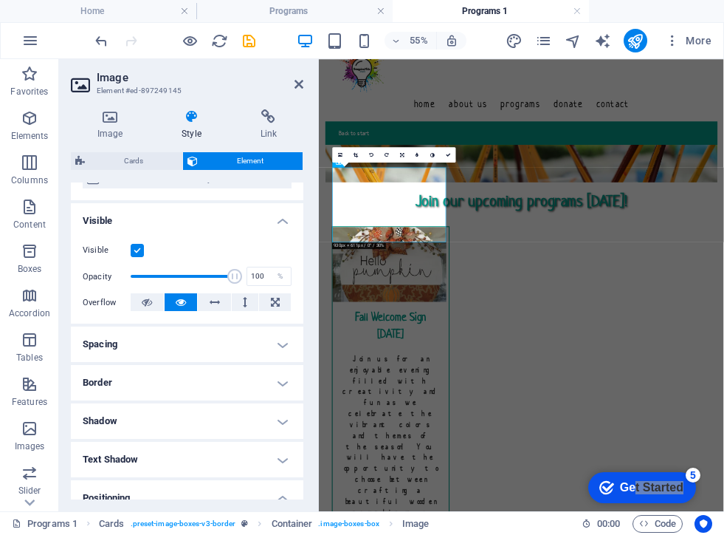
scroll to position [0, 0]
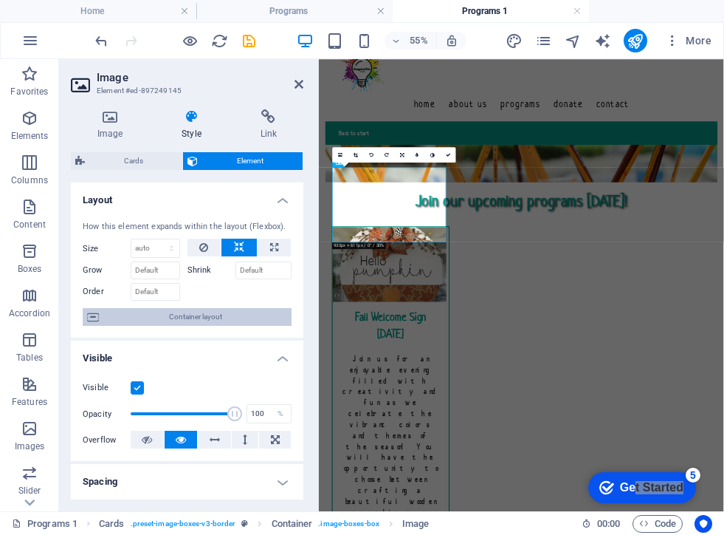
click at [154, 317] on span "Container layout" at bounding box center [195, 317] width 184 height 18
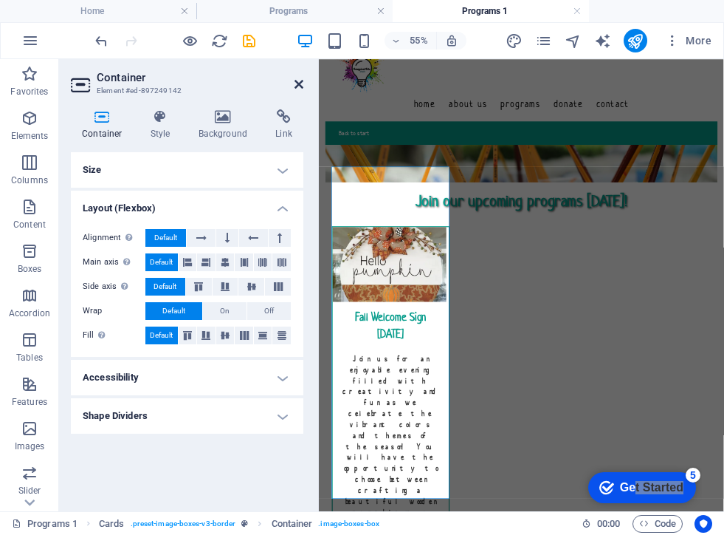
click at [299, 86] on icon at bounding box center [299, 84] width 9 height 12
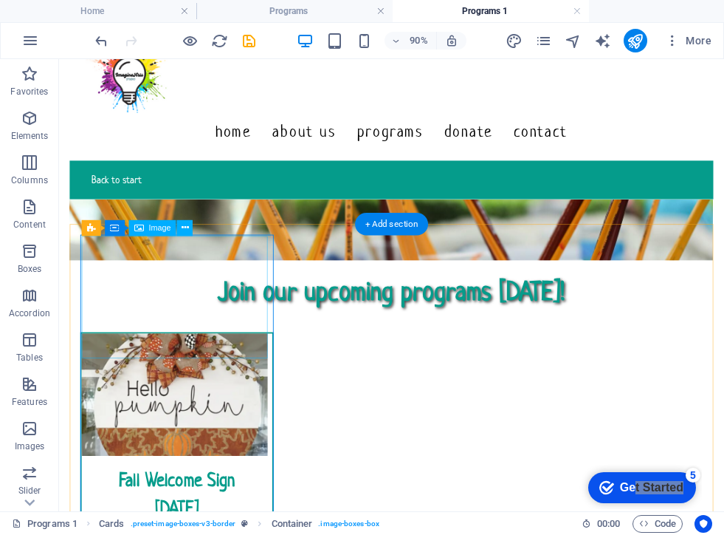
click at [236, 364] on figure at bounding box center [190, 432] width 212 height 136
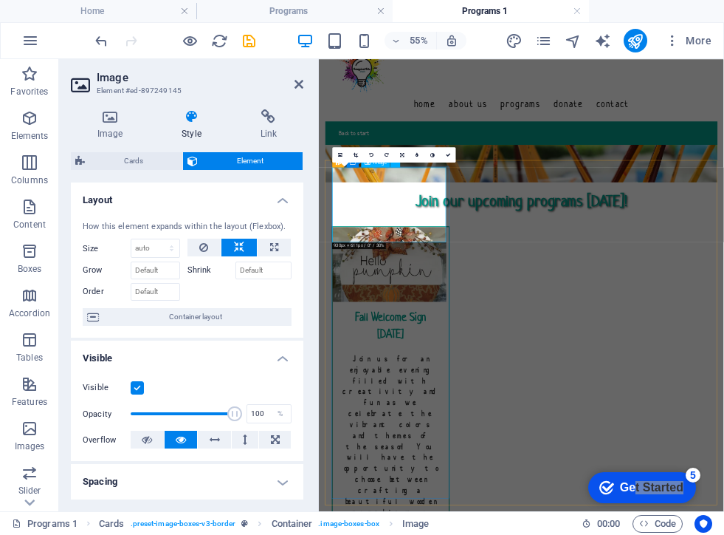
click at [448, 364] on figure at bounding box center [449, 432] width 211 height 136
click at [455, 364] on figure at bounding box center [449, 432] width 211 height 136
click at [109, 118] on icon at bounding box center [110, 116] width 78 height 15
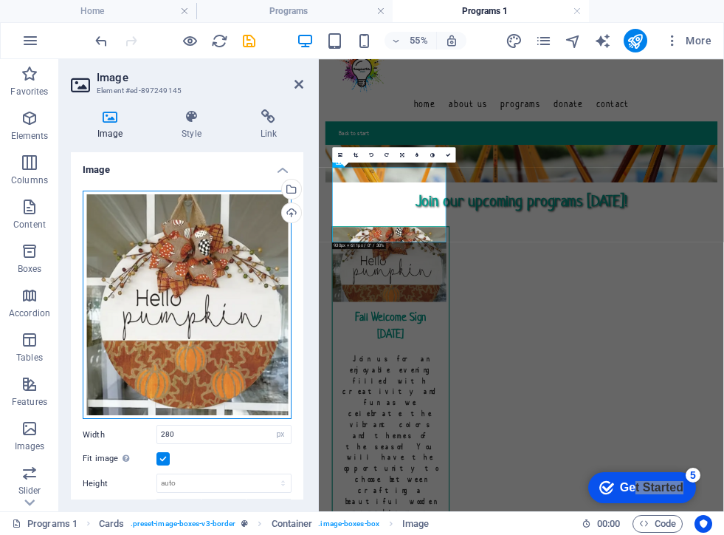
click at [219, 258] on div "Drag files here, click to choose files or select files from Files or our free s…" at bounding box center [187, 304] width 209 height 229
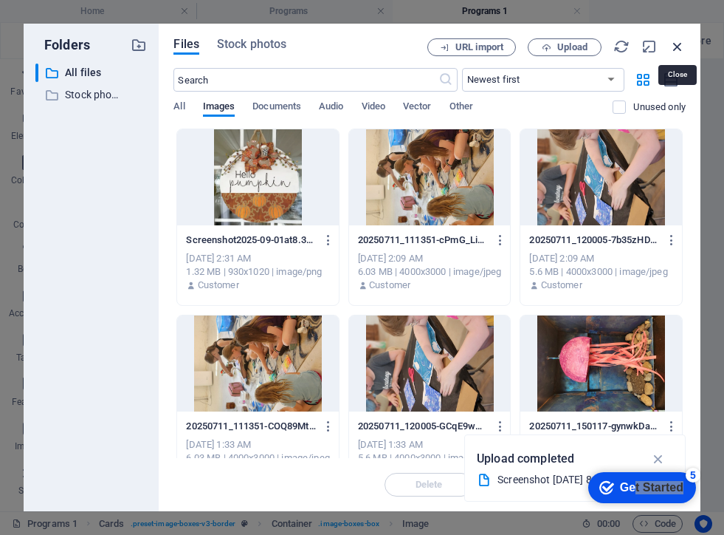
click at [678, 47] on icon "button" at bounding box center [678, 46] width 16 height 16
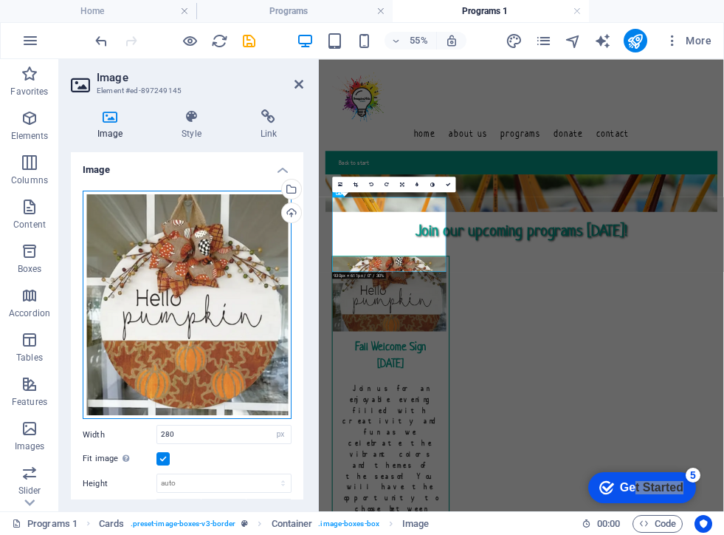
click at [205, 335] on div "Drag files here, click to choose files or select files from Files or our free s…" at bounding box center [187, 304] width 209 height 229
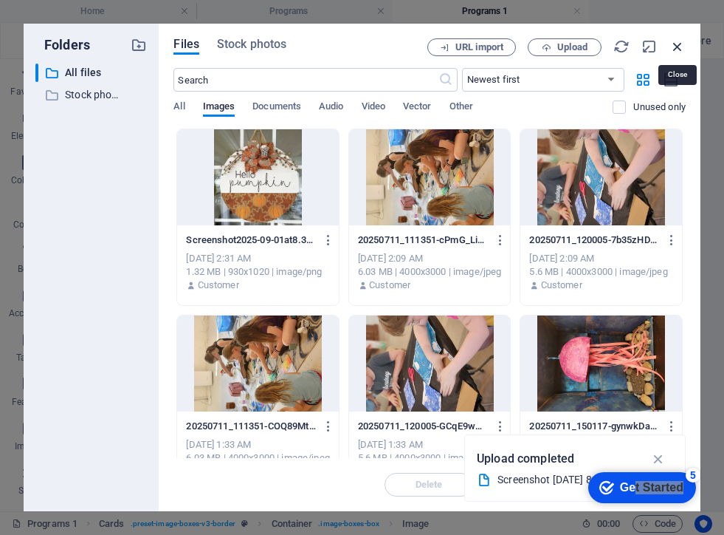
click at [679, 44] on icon "button" at bounding box center [678, 46] width 16 height 16
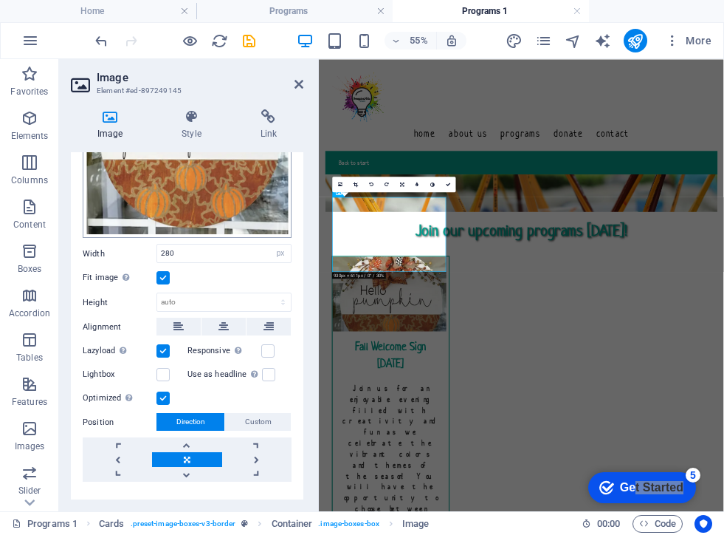
scroll to position [207, 0]
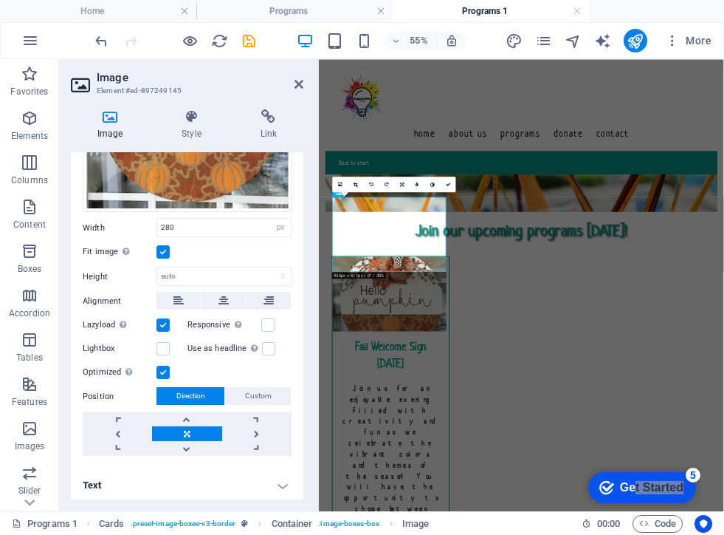
click at [160, 248] on label at bounding box center [163, 251] width 13 height 13
click at [0, 0] on input "Fit image Automatically fit image to a fixed width and height" at bounding box center [0, 0] width 0 height 0
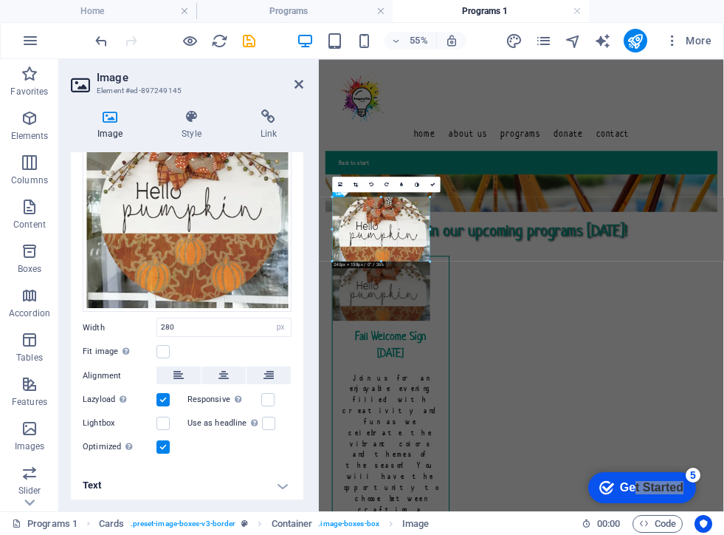
drag, startPoint x: 446, startPoint y: 272, endPoint x: 415, endPoint y: 252, distance: 37.3
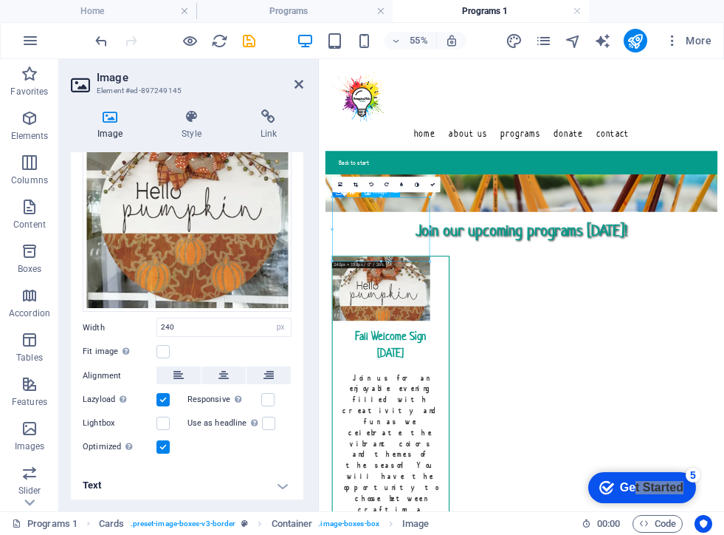
drag, startPoint x: 453, startPoint y: 379, endPoint x: 488, endPoint y: 395, distance: 39.0
click at [488, 418] on figure at bounding box center [449, 476] width 211 height 117
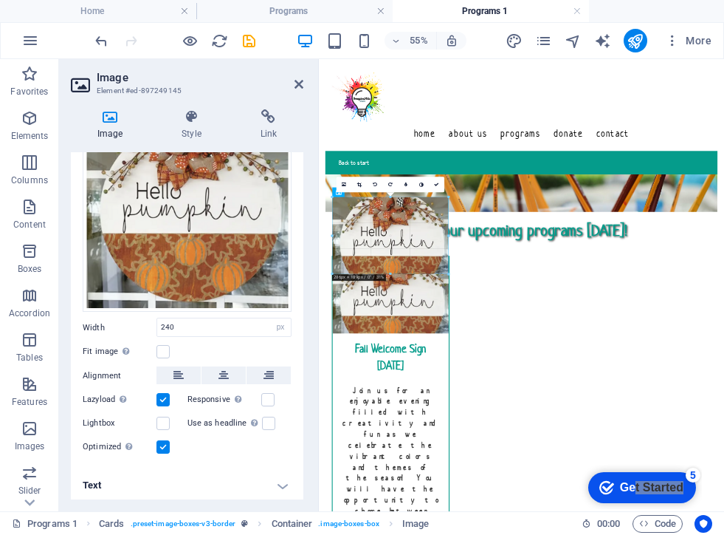
drag, startPoint x: 428, startPoint y: 260, endPoint x: 461, endPoint y: 283, distance: 40.3
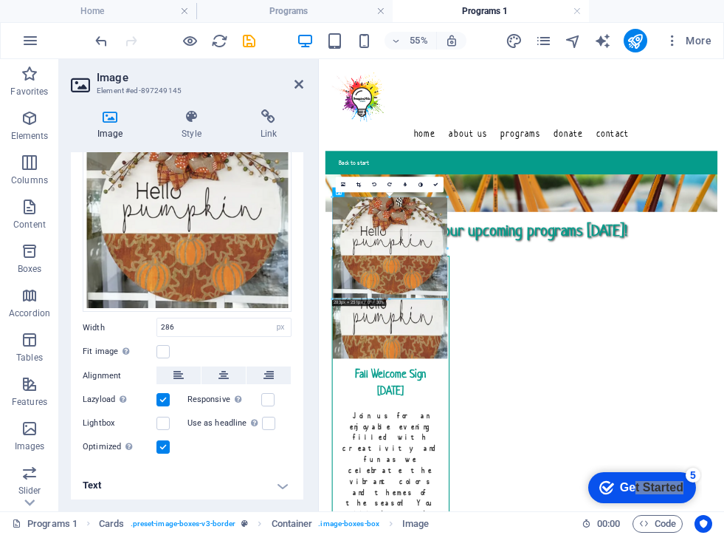
drag, startPoint x: 389, startPoint y: 272, endPoint x: 403, endPoint y: 321, distance: 51.4
type input "280"
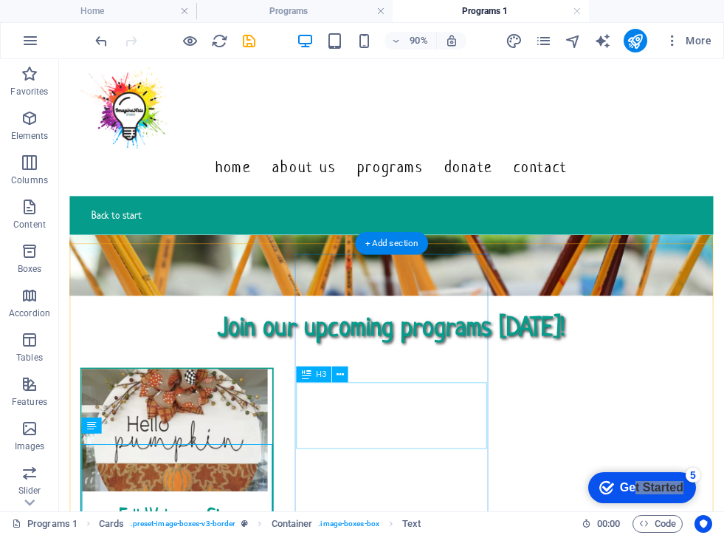
scroll to position [6, 0]
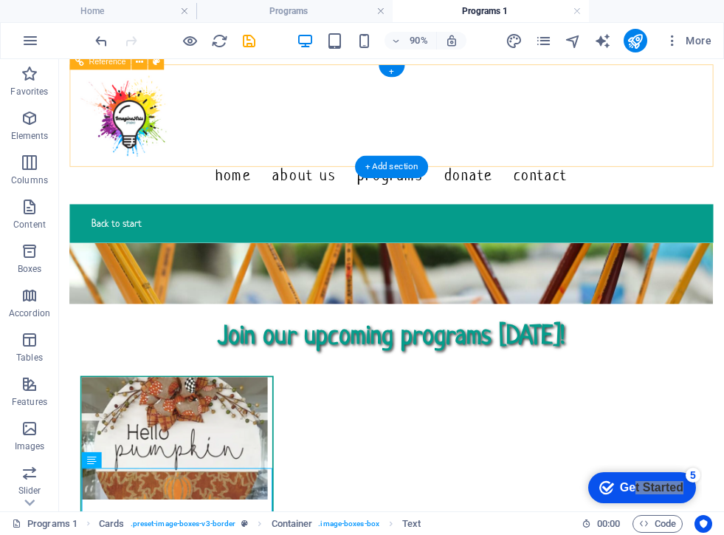
click at [300, 140] on div "Home About Us Programs Donate Contact" at bounding box center [428, 142] width 715 height 155
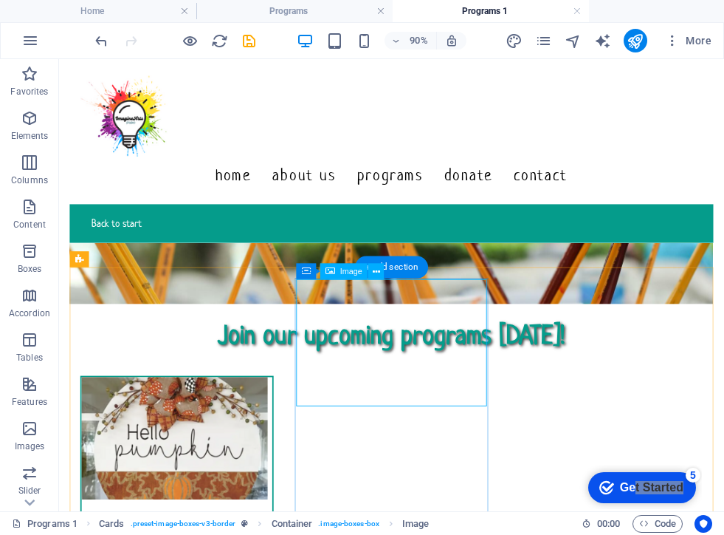
select select "%"
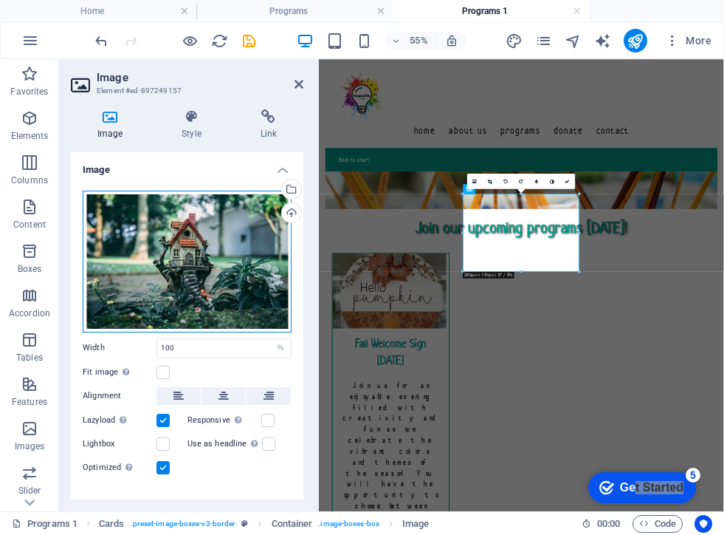
click at [162, 285] on div "Drag files here, click to choose files or select files from Files or our free s…" at bounding box center [187, 261] width 209 height 142
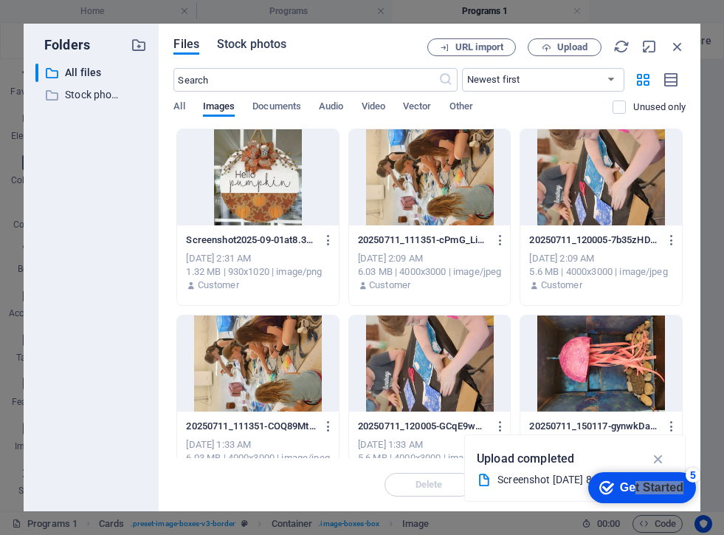
click at [261, 45] on span "Stock photos" at bounding box center [251, 44] width 69 height 18
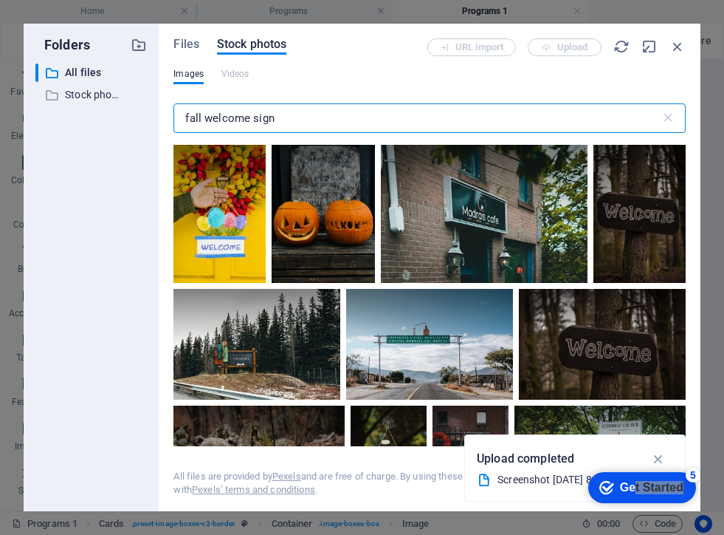
drag, startPoint x: 282, startPoint y: 122, endPoint x: 171, endPoint y: 117, distance: 111.6
click at [171, 117] on div "Files Stock photos URL import Upload Images Videos fall welcome sign ​ All file…" at bounding box center [430, 267] width 542 height 487
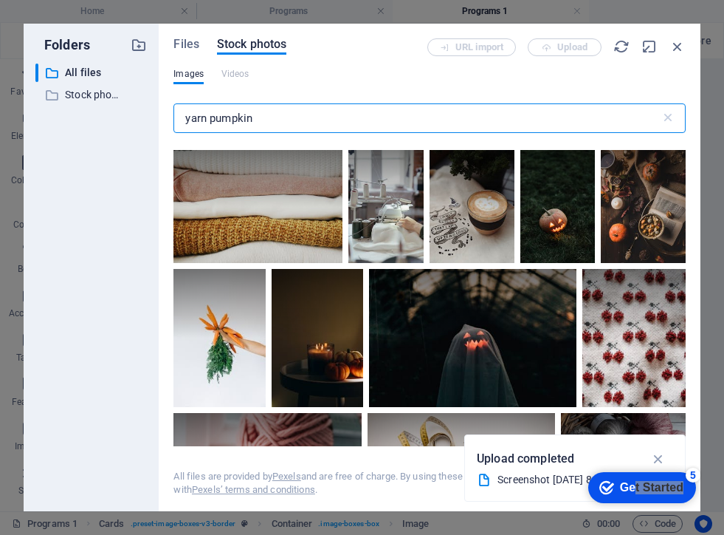
scroll to position [1150, 0]
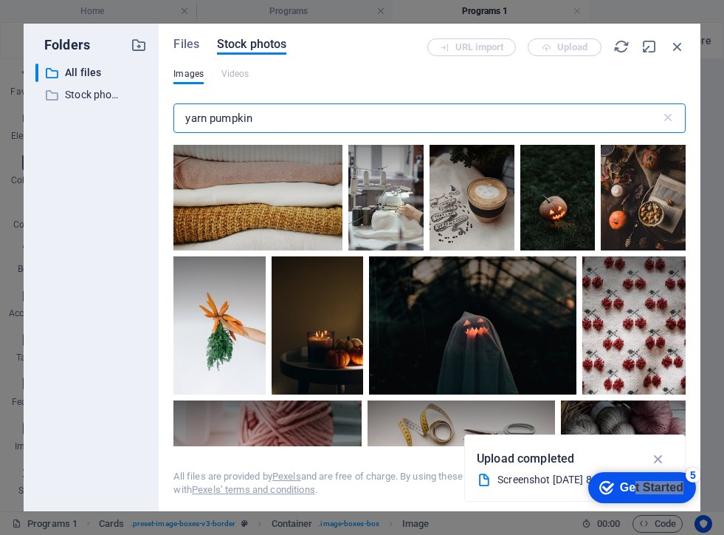
drag, startPoint x: 265, startPoint y: 122, endPoint x: 166, endPoint y: 120, distance: 98.9
click at [166, 120] on div "Files Stock photos URL import Upload Images Videos yarn pumpkin ​ All files are…" at bounding box center [430, 267] width 542 height 487
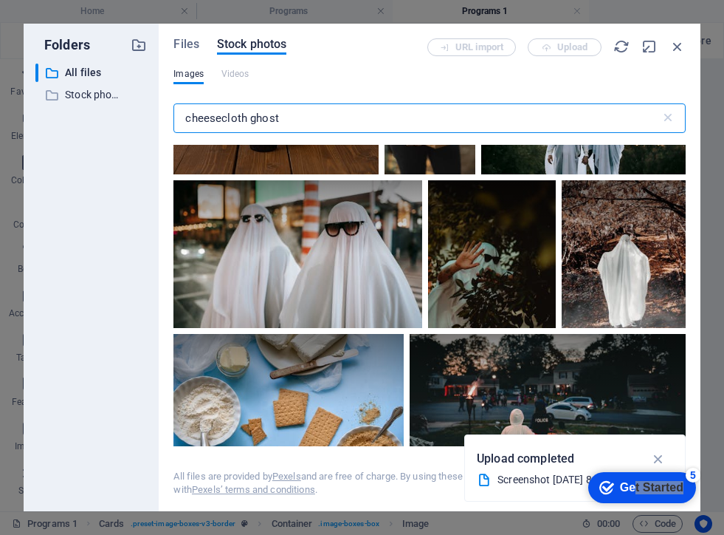
scroll to position [3866, 0]
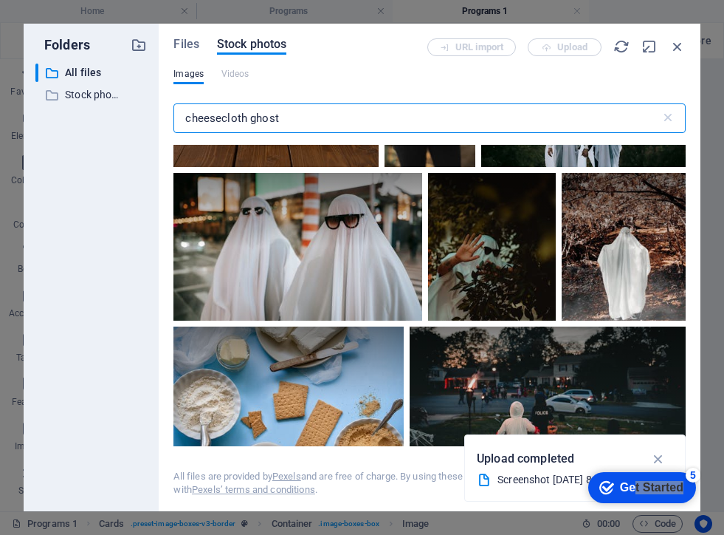
drag, startPoint x: 251, startPoint y: 119, endPoint x: 180, endPoint y: 116, distance: 70.9
click at [180, 116] on input "cheesecloth ghost" at bounding box center [416, 118] width 487 height 30
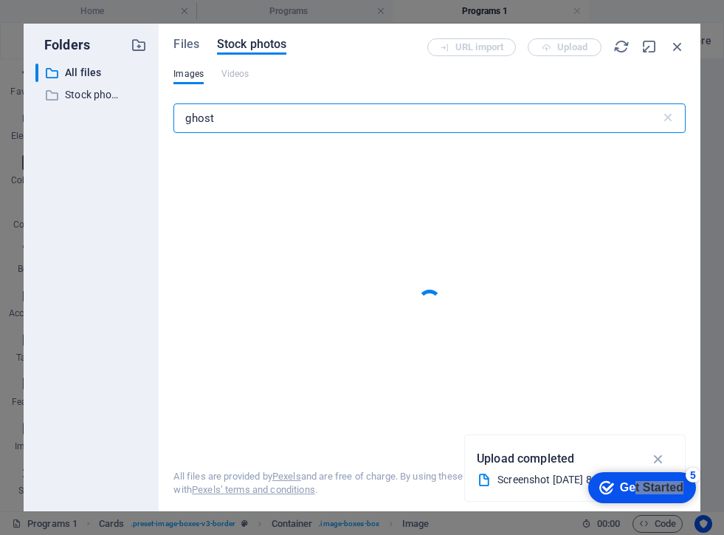
click at [230, 120] on input "ghost" at bounding box center [416, 118] width 487 height 30
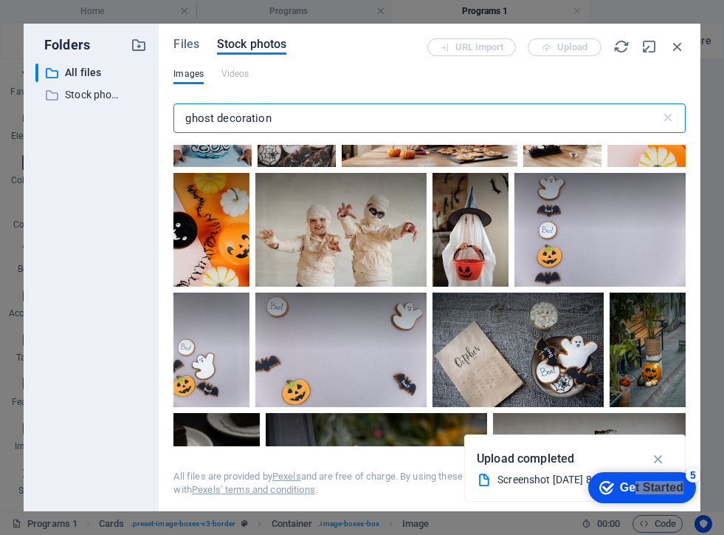
scroll to position [1913, 0]
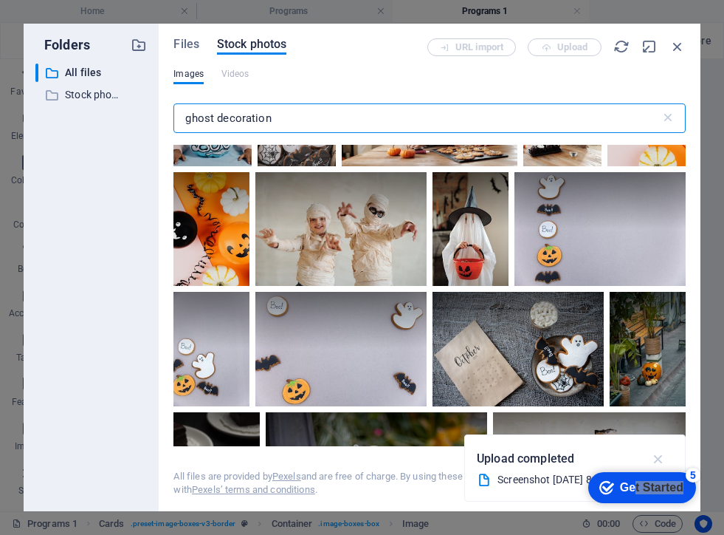
type input "ghost decoration"
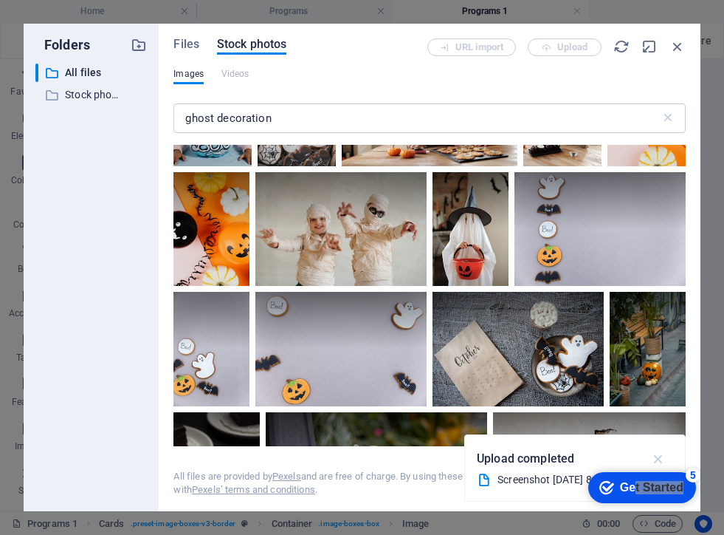
click at [659, 456] on icon "button" at bounding box center [658, 458] width 17 height 16
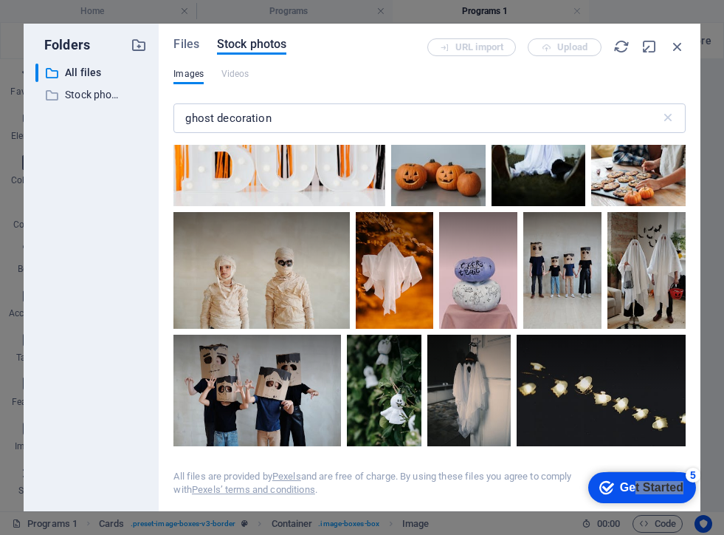
scroll to position [0, 0]
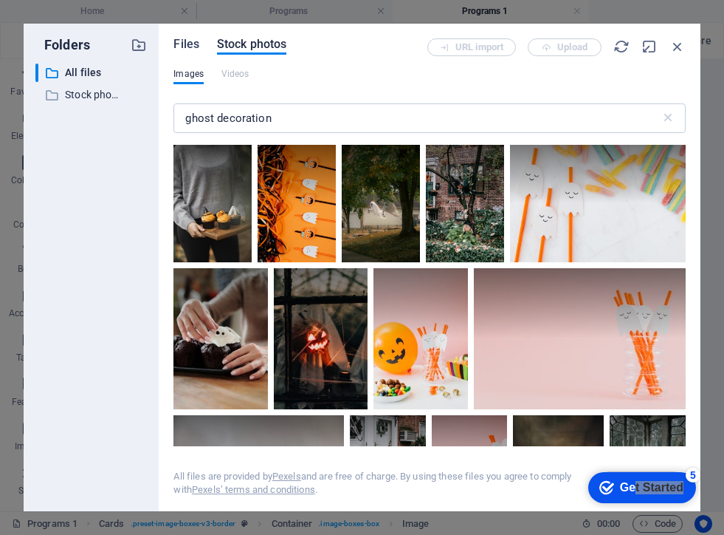
click at [183, 41] on span "Files" at bounding box center [186, 44] width 26 height 18
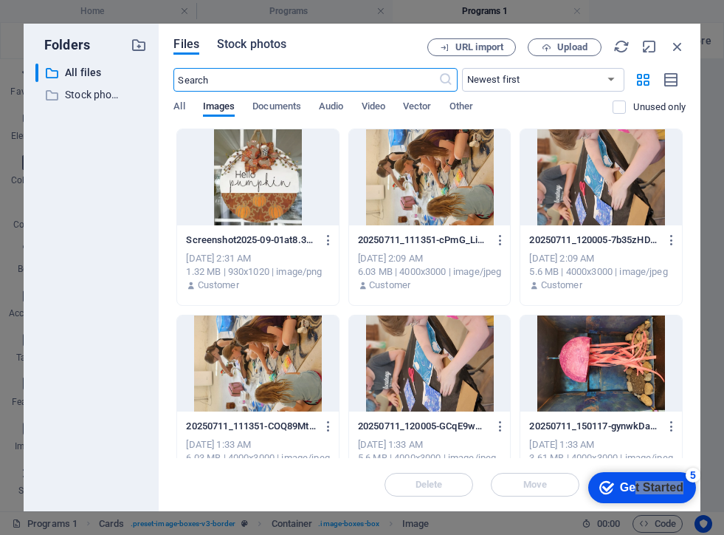
click at [246, 46] on span "Stock photos" at bounding box center [251, 44] width 69 height 18
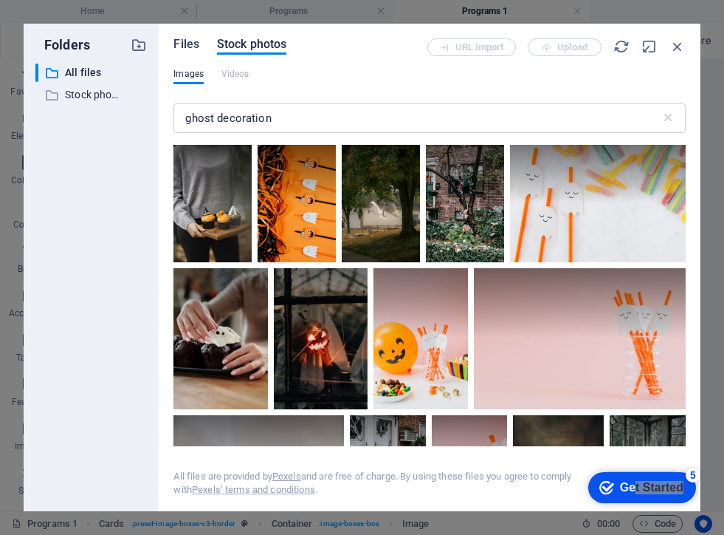
click at [185, 44] on span "Files" at bounding box center [186, 44] width 26 height 18
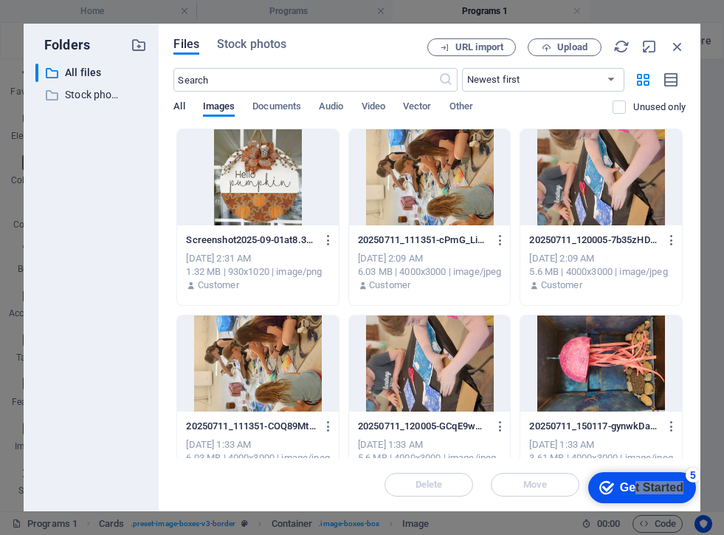
click at [177, 107] on span "All" at bounding box center [178, 107] width 11 height 21
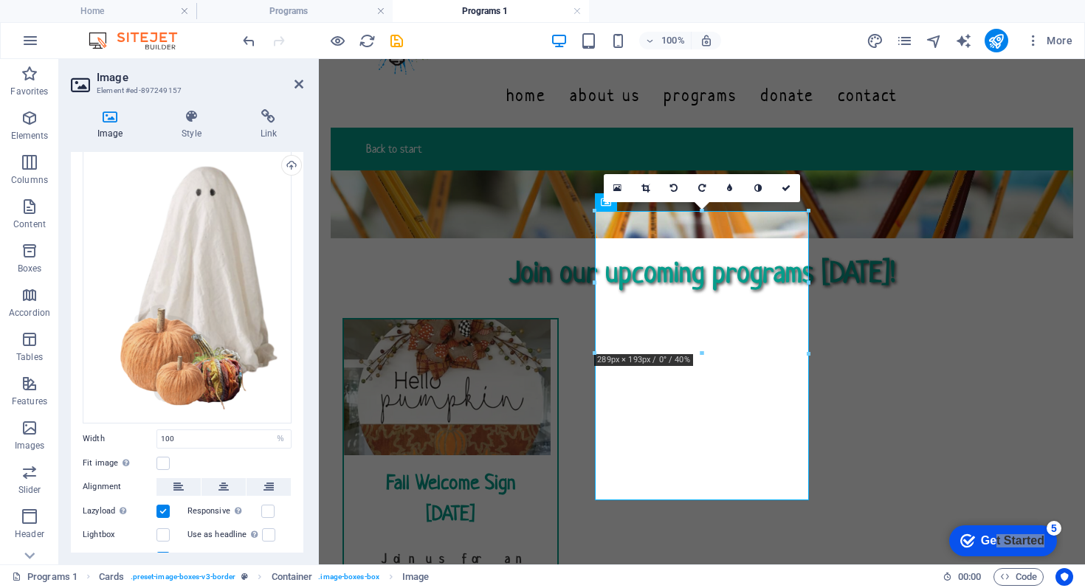
scroll to position [105, 0]
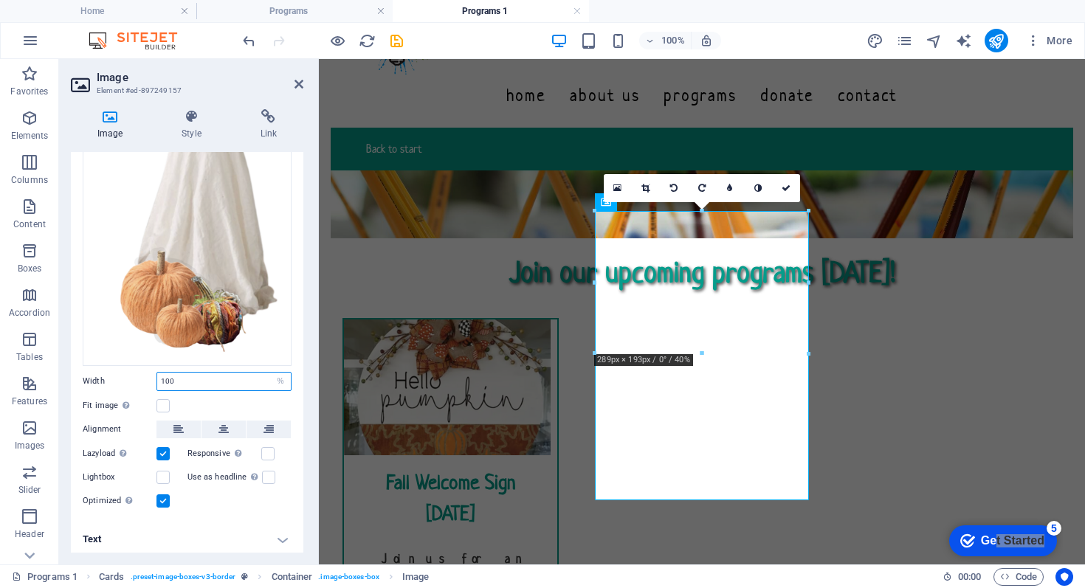
click at [169, 378] on input "100" at bounding box center [224, 382] width 134 height 18
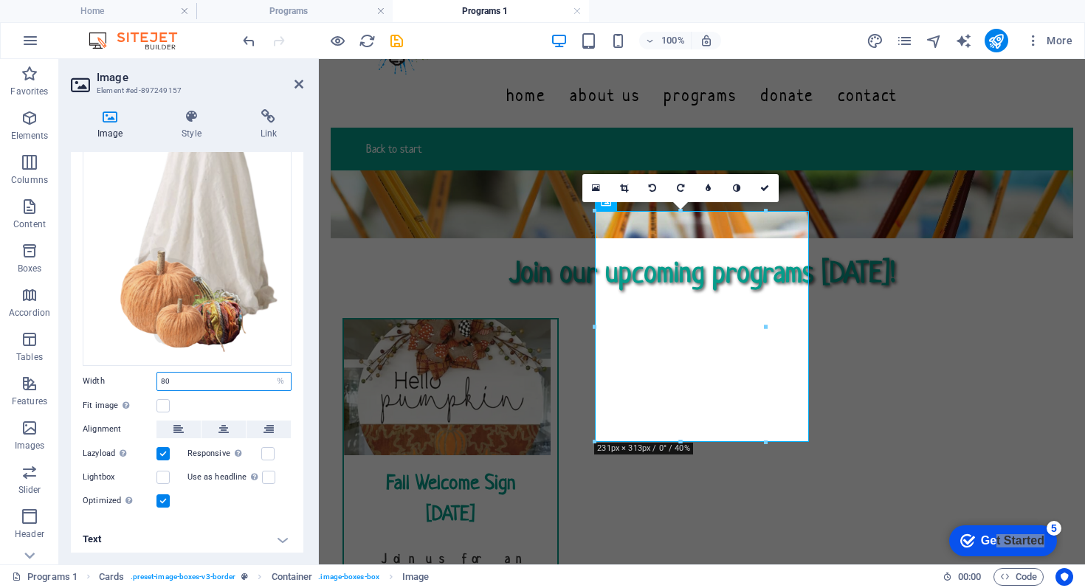
click at [236, 379] on input "80" at bounding box center [224, 382] width 134 height 18
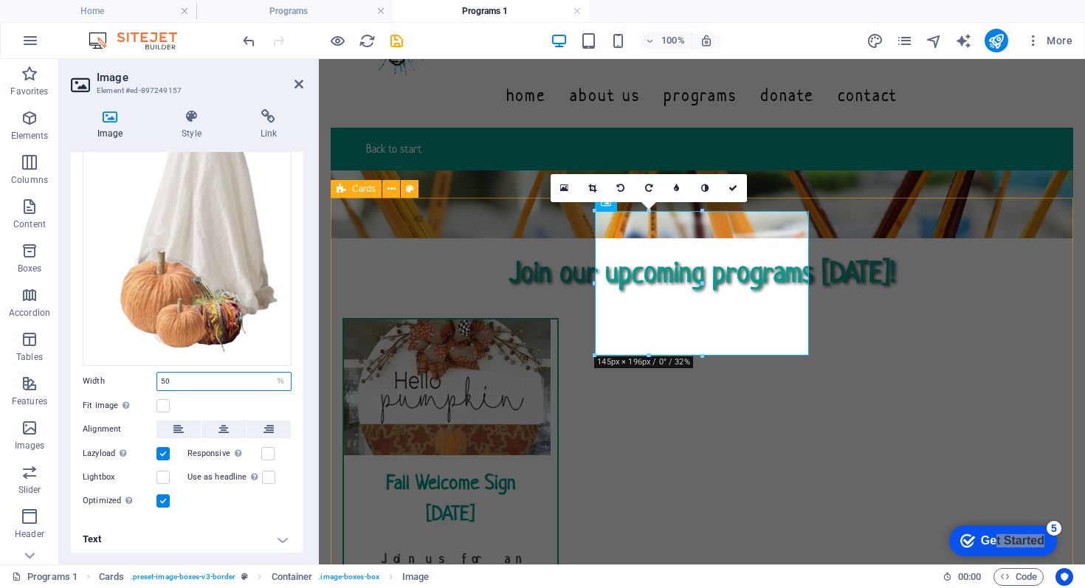
type input "50"
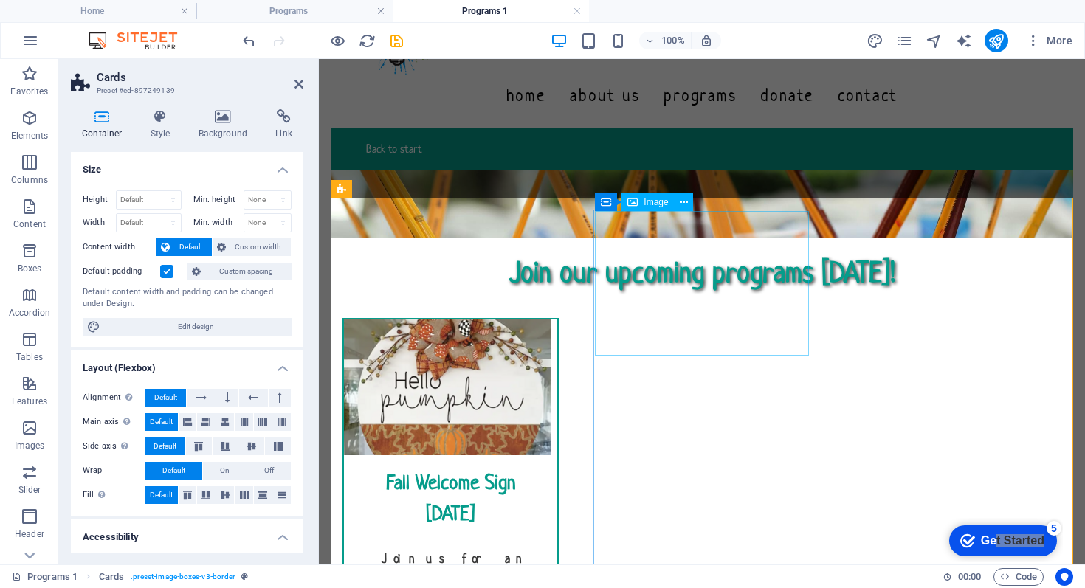
select select "%"
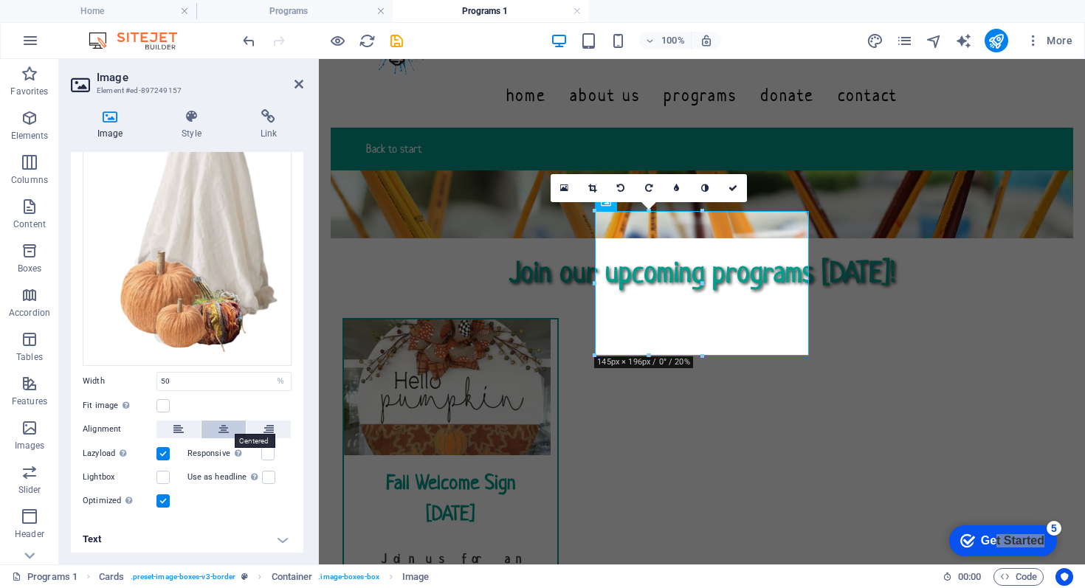
click at [223, 425] on icon at bounding box center [224, 430] width 10 height 18
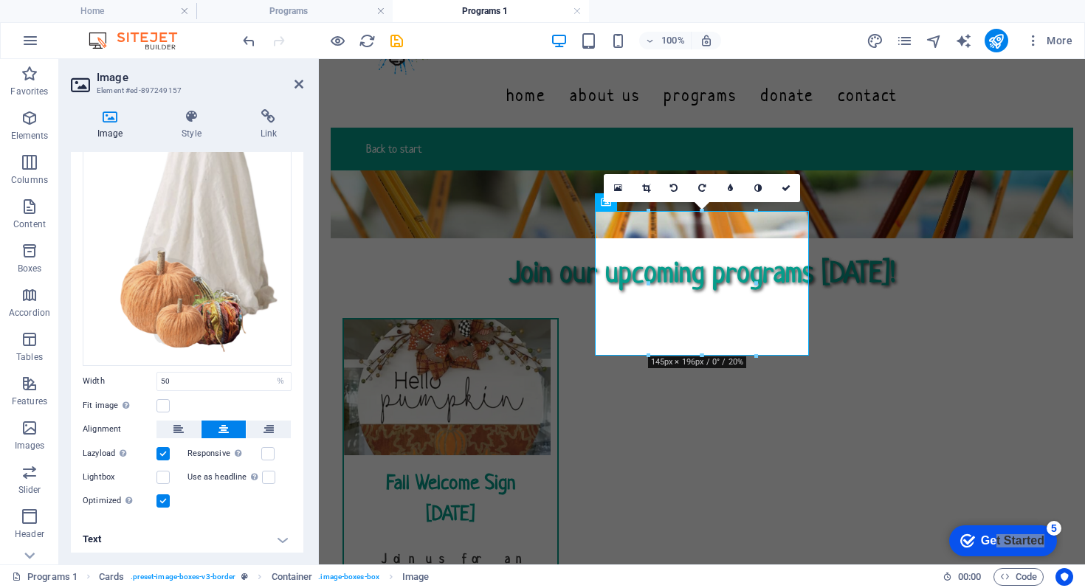
click at [223, 425] on icon at bounding box center [224, 430] width 10 height 18
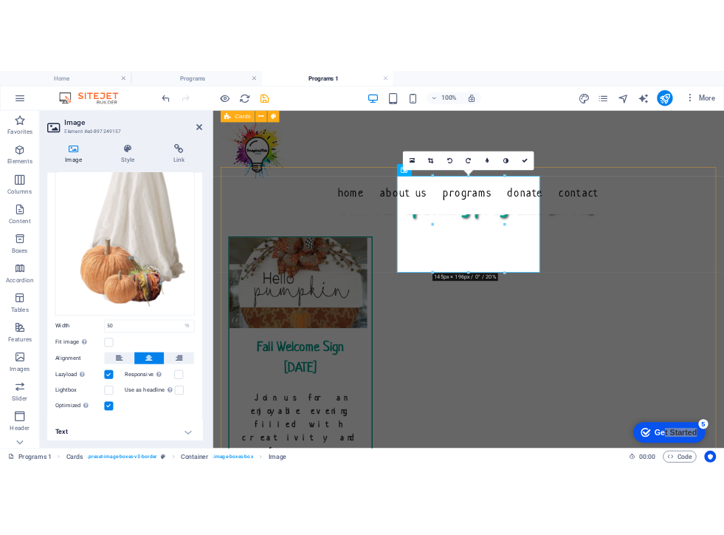
scroll to position [0, 0]
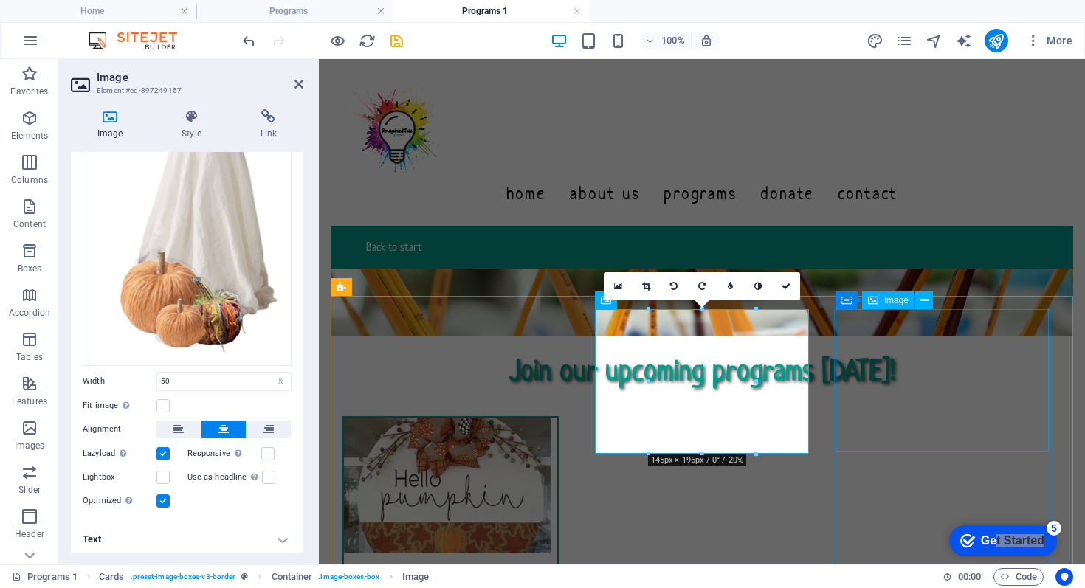
select select "%"
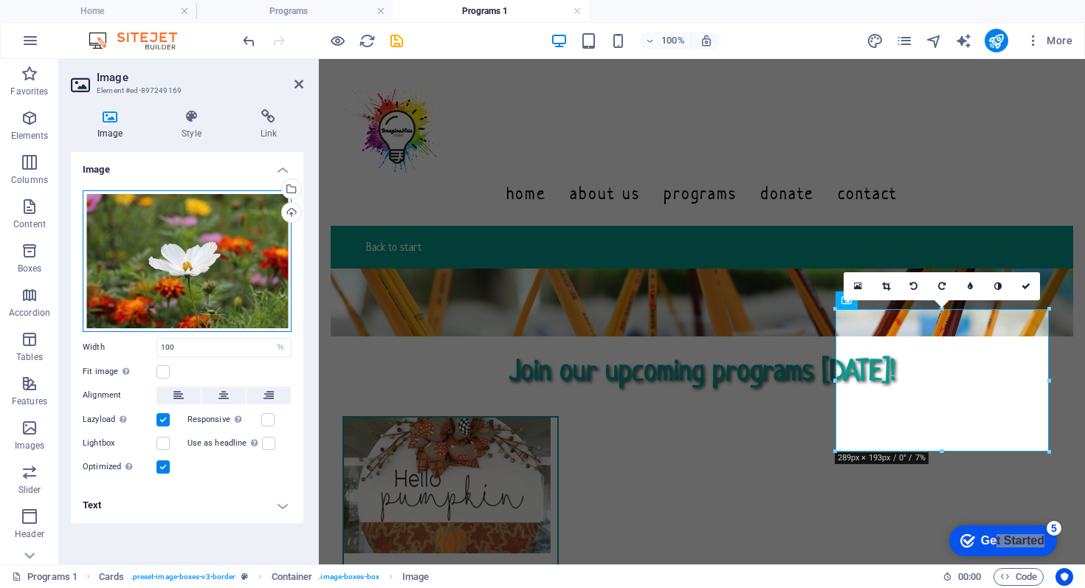
click at [172, 243] on div "Drag files here, click to choose files or select files from Files or our free s…" at bounding box center [187, 261] width 209 height 142
click at [172, 243] on body "[DOMAIN_NAME] Home Programs Programs 1 Favorites Elements Columns Content Boxes…" at bounding box center [542, 294] width 1085 height 588
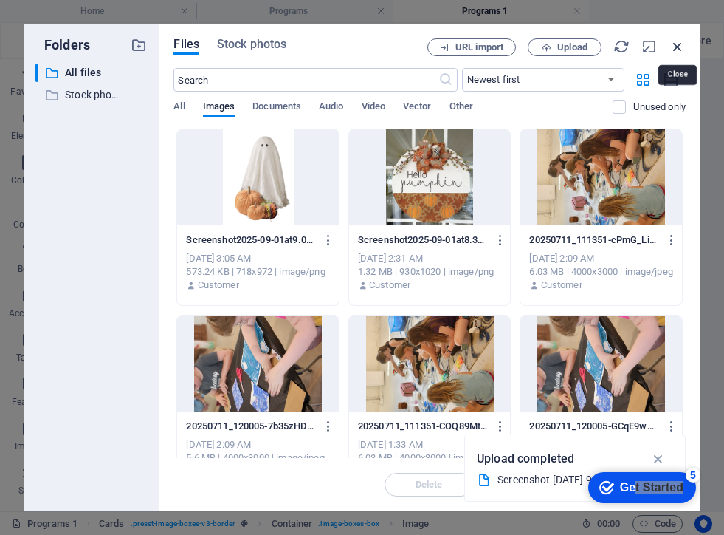
click at [677, 47] on icon "button" at bounding box center [678, 46] width 16 height 16
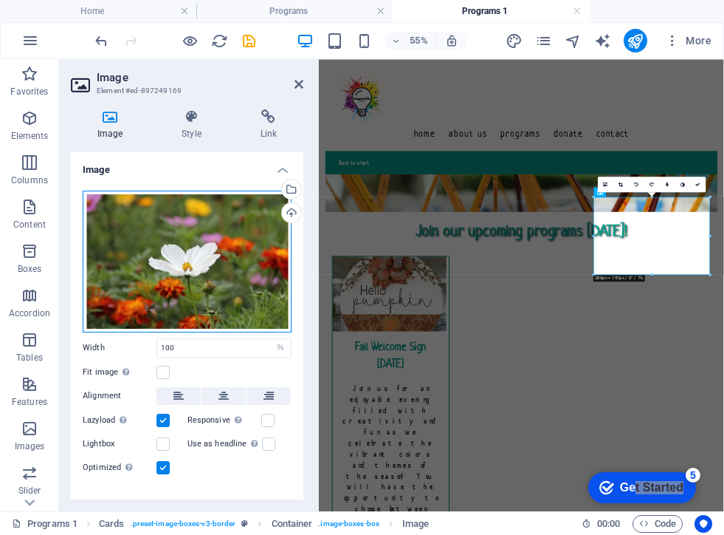
click at [228, 249] on div "Drag files here, click to choose files or select files from Files or our free s…" at bounding box center [187, 261] width 209 height 142
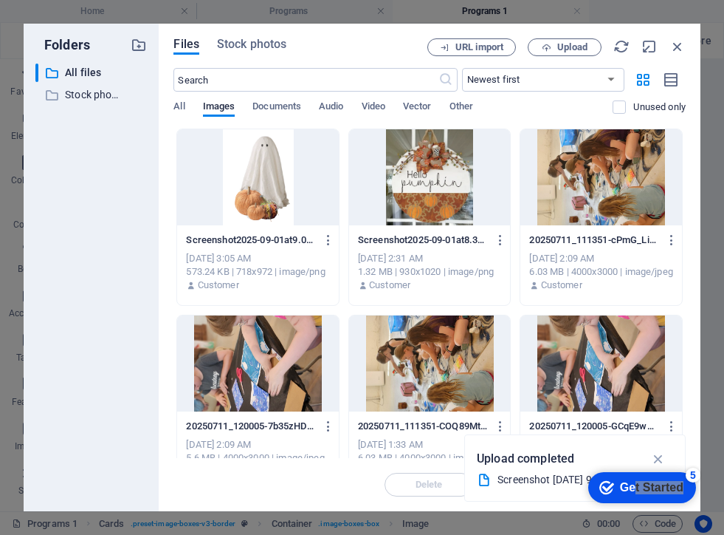
click at [228, 249] on div "Screenshot2025-09-01at9.05.28PM-31nLRIP-ta5xOzqUcPB3ww.png Screenshot2025-09-01…" at bounding box center [258, 240] width 144 height 24
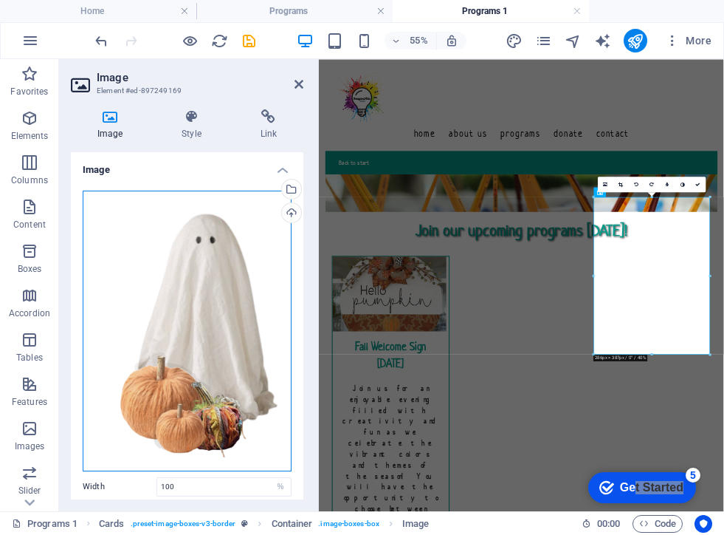
click at [197, 339] on div "Drag files here, click to choose files or select files from Files or our free s…" at bounding box center [187, 330] width 209 height 281
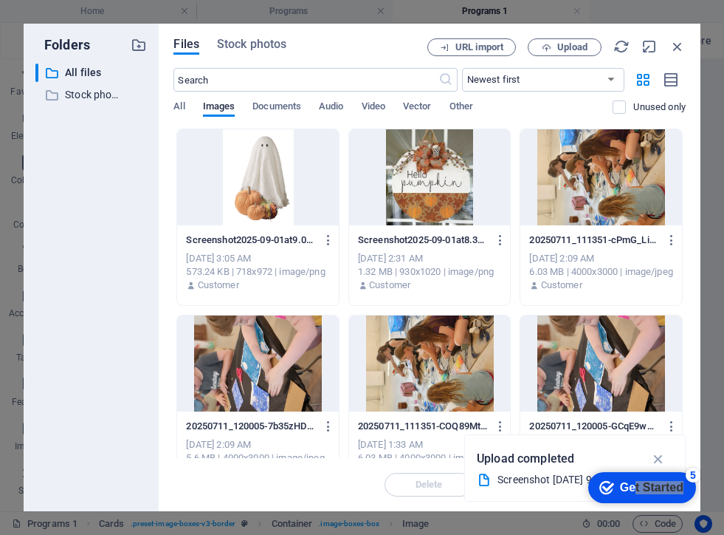
click at [197, 339] on div at bounding box center [258, 363] width 162 height 96
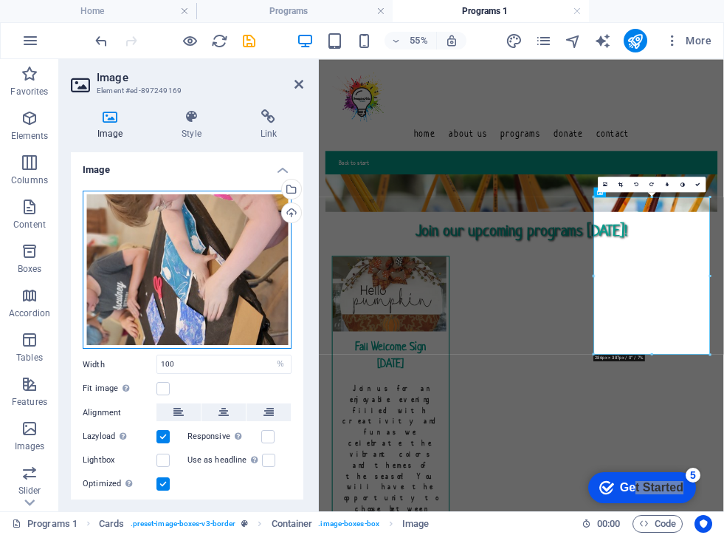
click at [197, 339] on div "Drag files here, click to choose files or select files from Files or our free s…" at bounding box center [187, 269] width 209 height 159
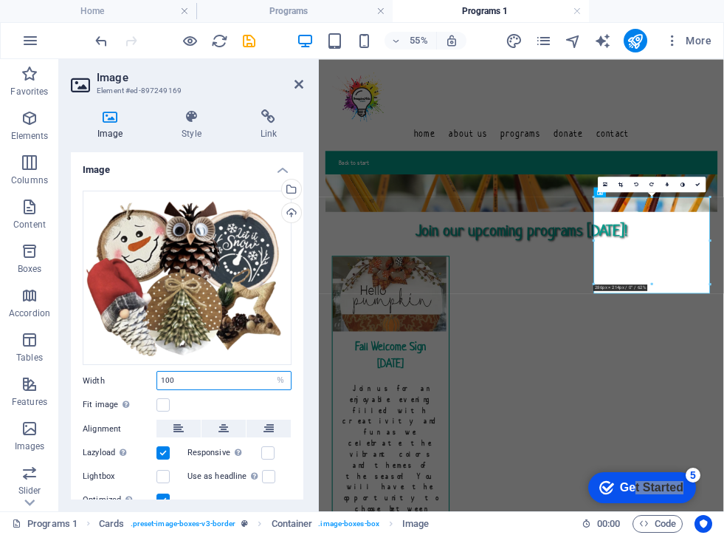
click at [222, 379] on input "100" at bounding box center [224, 380] width 134 height 18
type input "1"
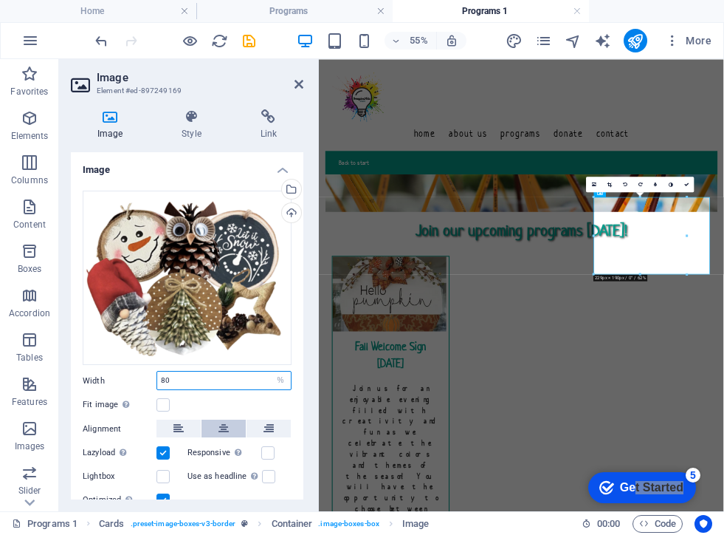
type input "80"
click at [224, 429] on icon at bounding box center [224, 428] width 10 height 18
click at [226, 399] on div "Fit image Automatically fit image to a fixed width and height" at bounding box center [187, 405] width 209 height 18
click at [284, 481] on div "Use as headline The image will be wrapped in an H1 headline tag. Useful for giv…" at bounding box center [240, 476] width 105 height 18
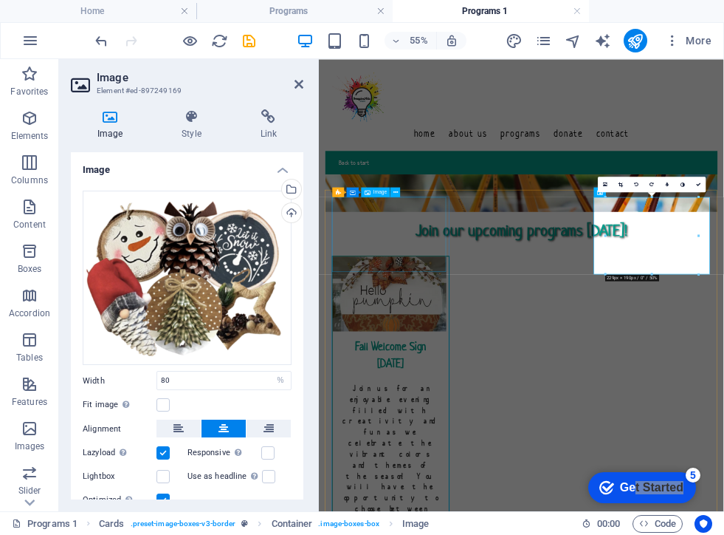
click at [439, 418] on figure at bounding box center [449, 486] width 211 height 136
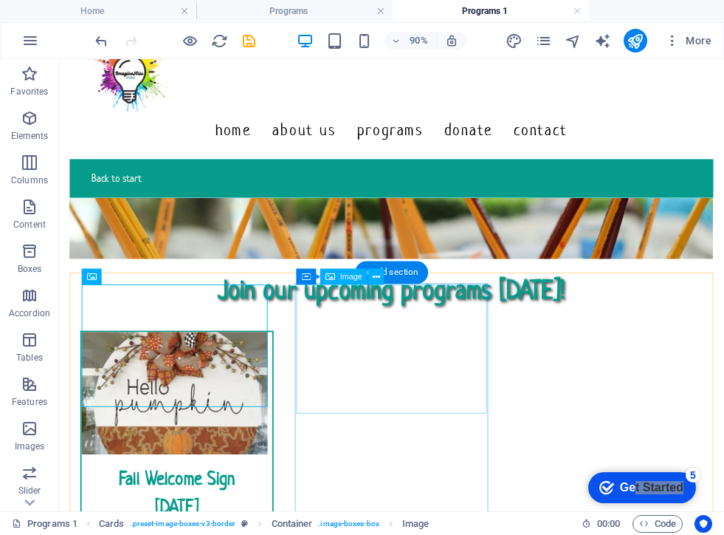
scroll to position [72, 0]
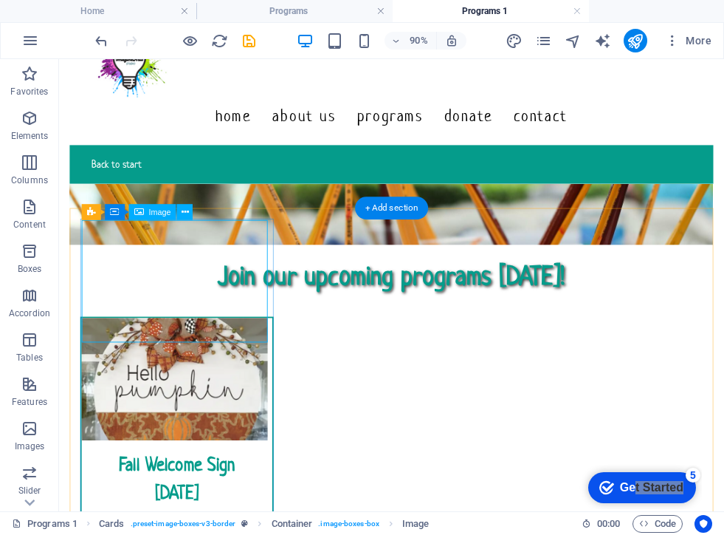
click at [219, 346] on figure at bounding box center [190, 414] width 212 height 136
click at [227, 346] on figure at bounding box center [190, 414] width 212 height 136
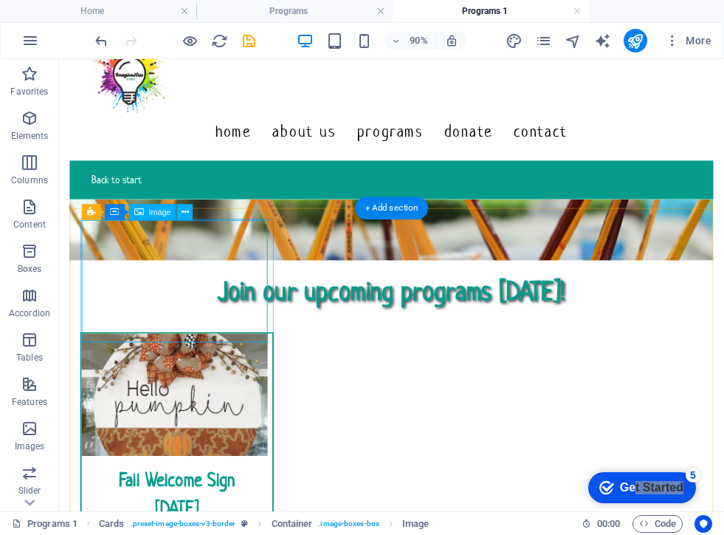
select select "px"
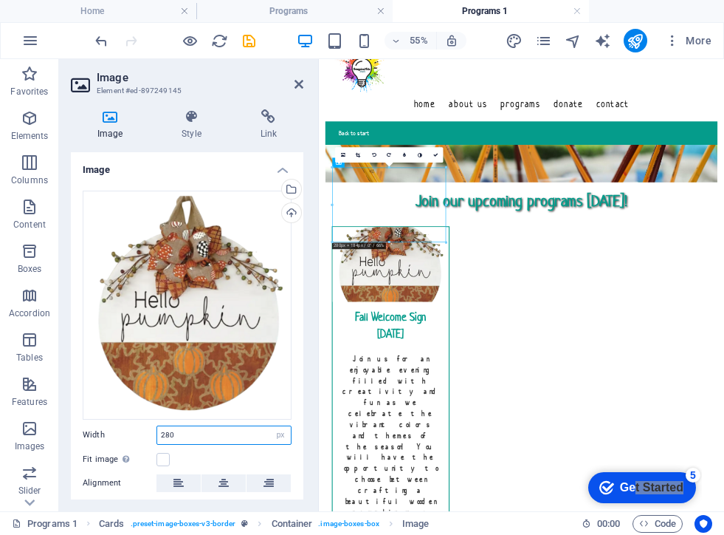
drag, startPoint x: 189, startPoint y: 431, endPoint x: 150, endPoint y: 432, distance: 39.1
click at [150, 432] on div "Width 280 Default auto px rem % em vh vw" at bounding box center [187, 434] width 209 height 19
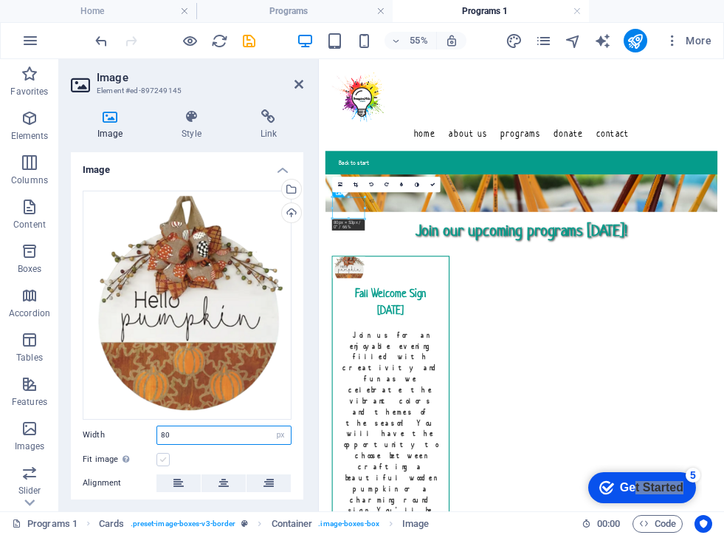
type input "80"
click at [162, 457] on label at bounding box center [163, 459] width 13 height 13
click at [0, 0] on input "Fit image Automatically fit image to a fixed width and height" at bounding box center [0, 0] width 0 height 0
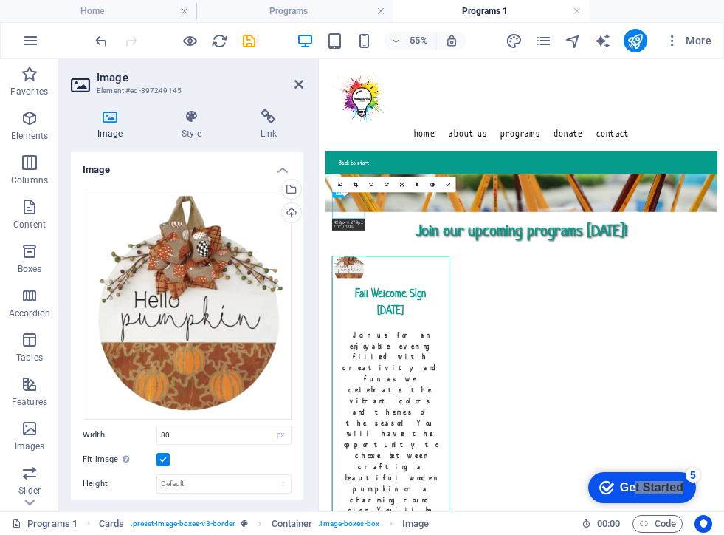
click at [166, 453] on label at bounding box center [163, 459] width 13 height 13
click at [0, 0] on input "Fit image Automatically fit image to a fixed width and height" at bounding box center [0, 0] width 0 height 0
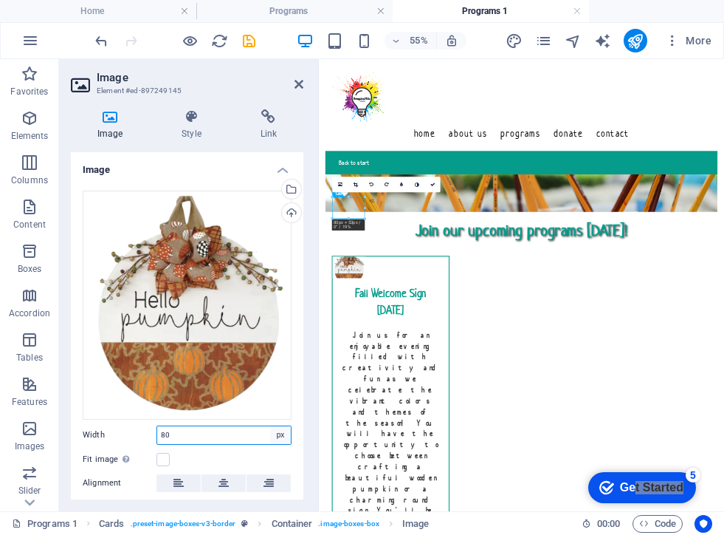
click at [280, 433] on select "Default auto px rem % em vh vw" at bounding box center [280, 435] width 21 height 18
select select "%"
click at [270, 426] on select "Default auto px rem % em vh vw" at bounding box center [280, 435] width 21 height 18
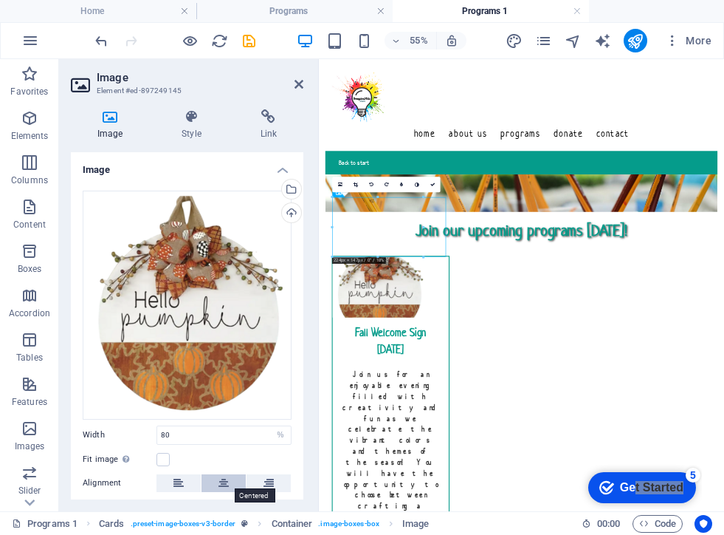
click at [227, 478] on button at bounding box center [224, 483] width 44 height 18
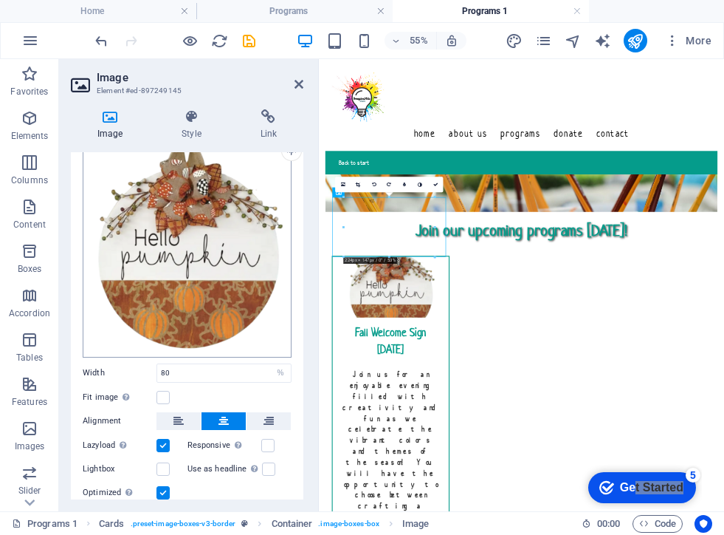
scroll to position [77, 0]
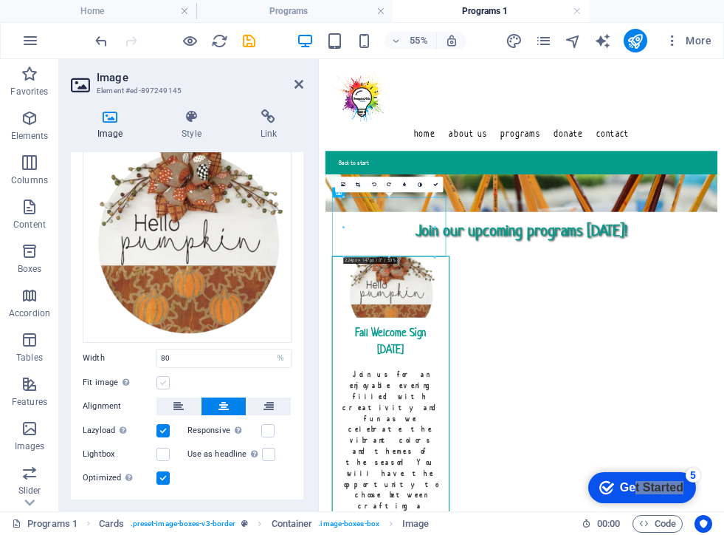
click at [162, 378] on label at bounding box center [163, 382] width 13 height 13
click at [0, 0] on input "Fit image Automatically fit image to a fixed width and height" at bounding box center [0, 0] width 0 height 0
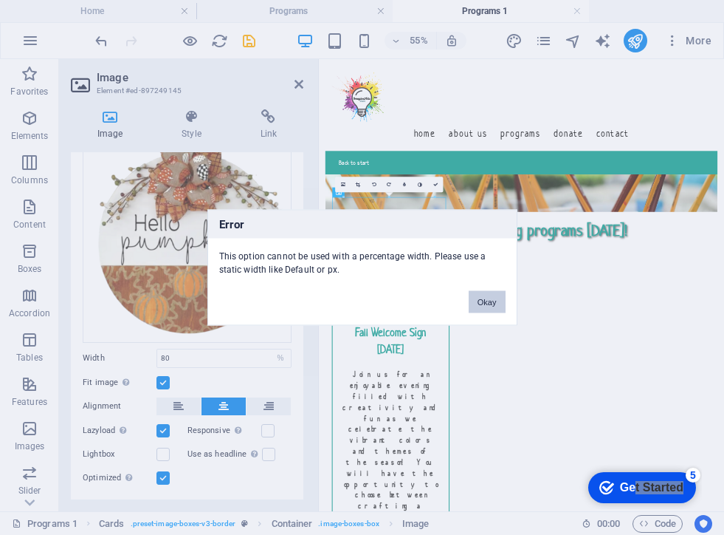
click at [478, 303] on button "Okay" at bounding box center [487, 302] width 37 height 22
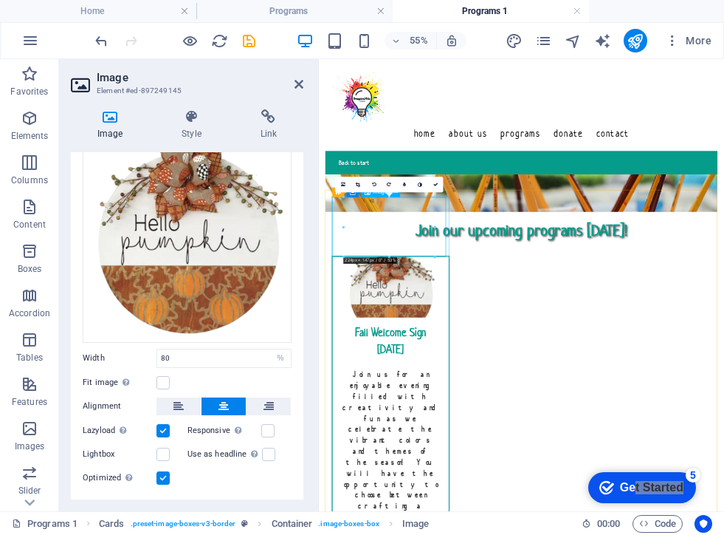
click at [472, 418] on figure at bounding box center [449, 473] width 211 height 111
drag, startPoint x: 707, startPoint y: 316, endPoint x: 450, endPoint y: 456, distance: 292.4
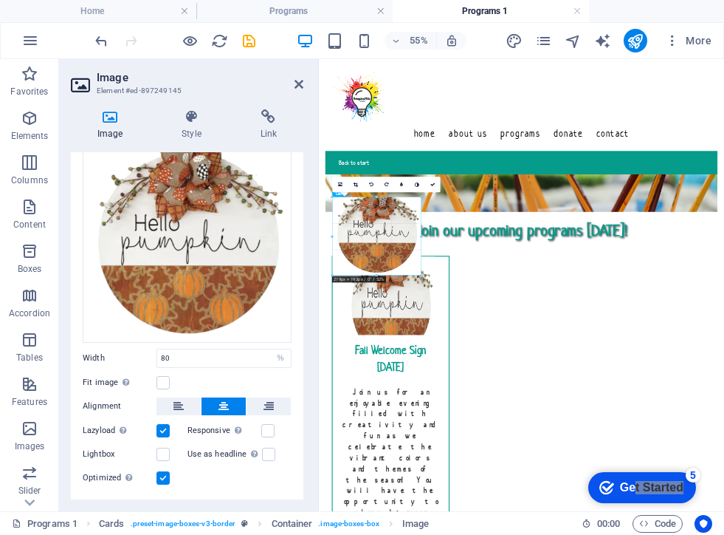
click at [430, 291] on div at bounding box center [391, 295] width 116 height 41
type input "218"
select select "px"
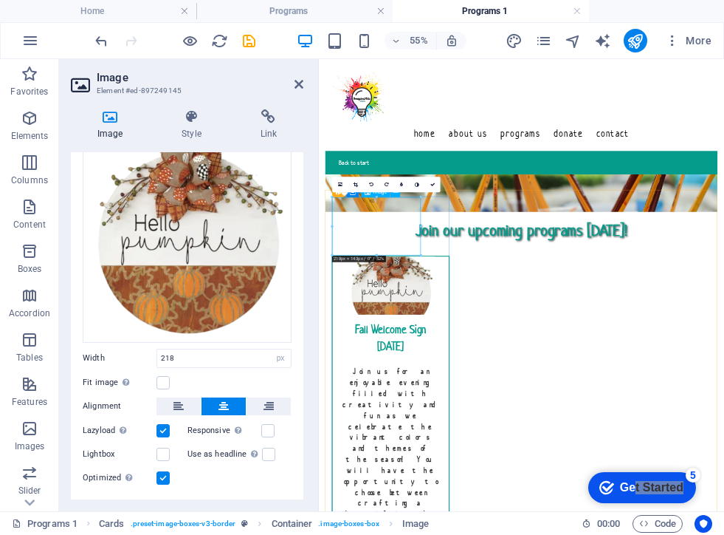
click at [431, 418] on figure at bounding box center [449, 471] width 211 height 106
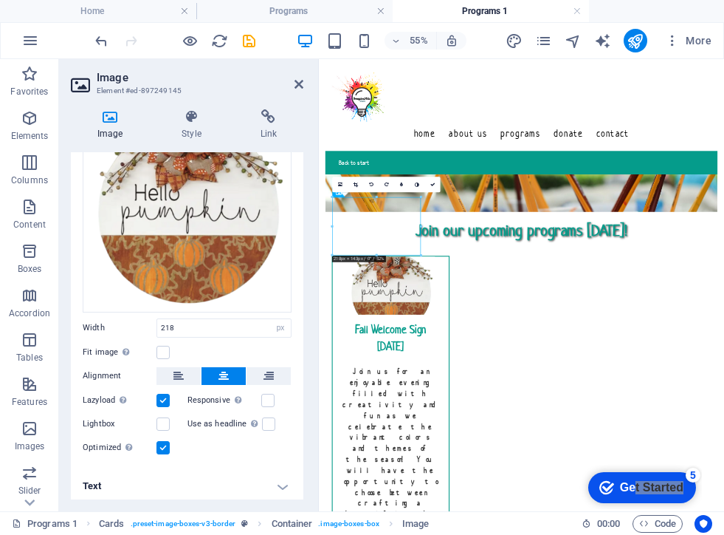
scroll to position [108, 0]
click at [221, 370] on icon at bounding box center [224, 375] width 10 height 18
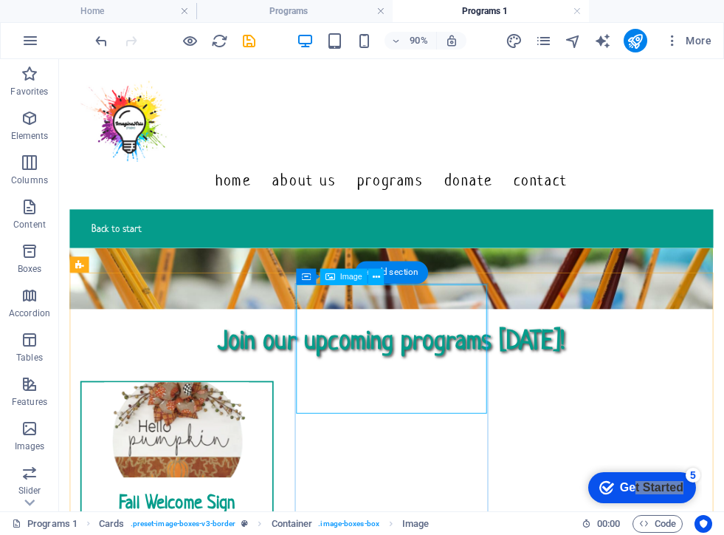
select select "%"
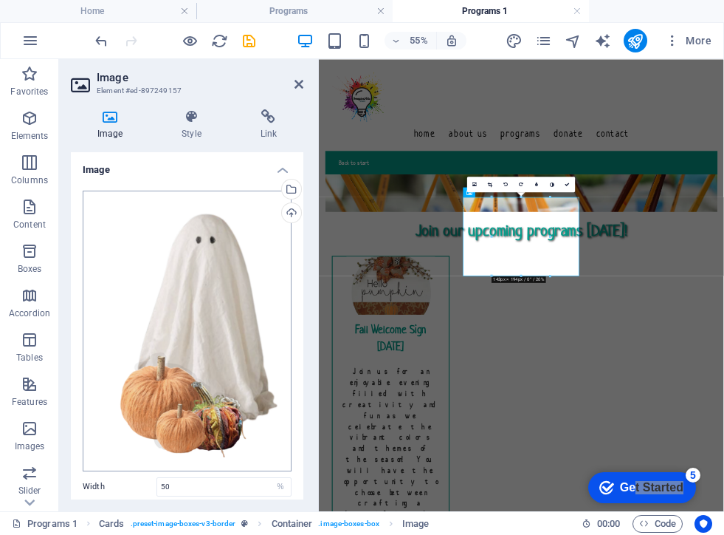
scroll to position [159, 0]
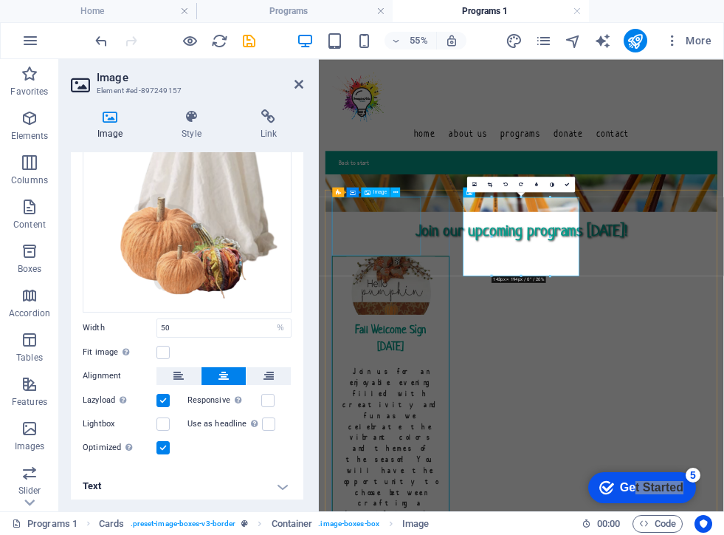
click at [461, 418] on figure at bounding box center [449, 471] width 211 height 106
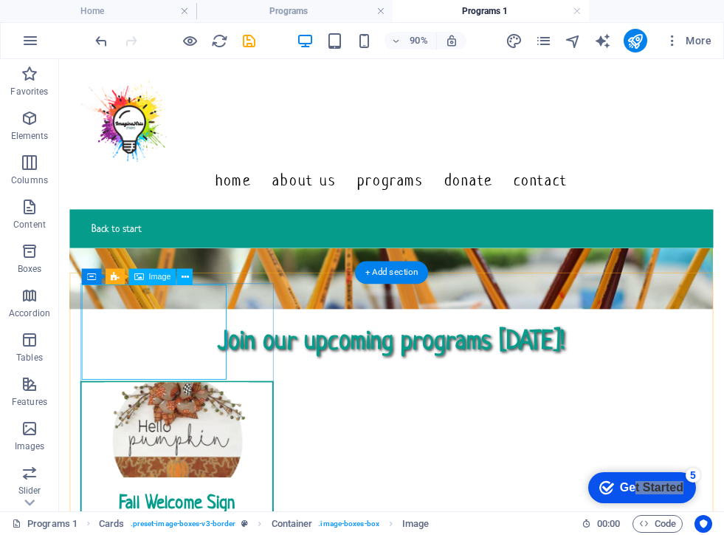
click at [213, 418] on figure at bounding box center [190, 471] width 212 height 106
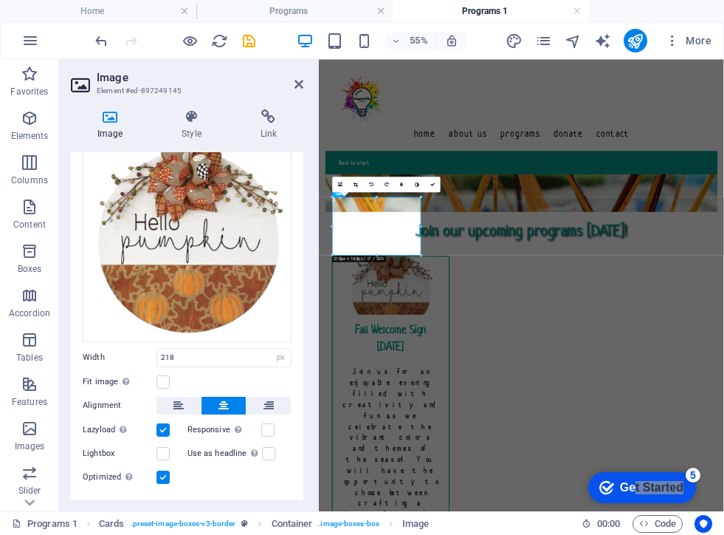
scroll to position [108, 0]
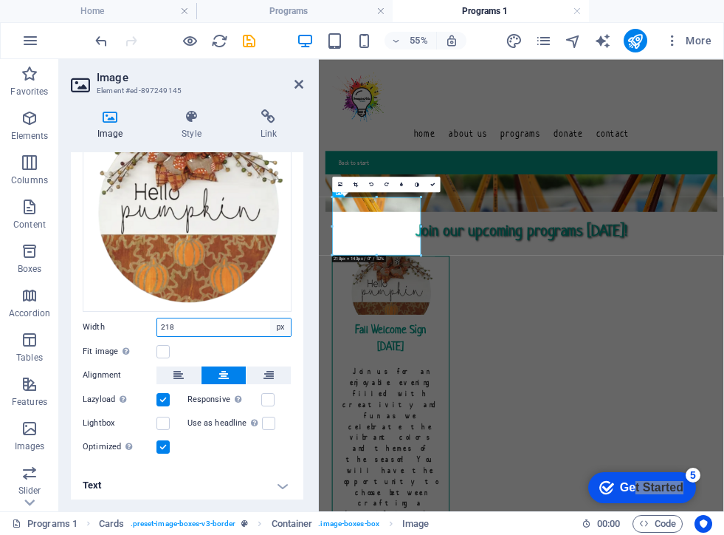
click at [280, 325] on select "Default auto px rem % em vh vw" at bounding box center [280, 327] width 21 height 18
select select "%"
click at [270, 318] on select "Default auto px rem % em vh vw" at bounding box center [280, 327] width 21 height 18
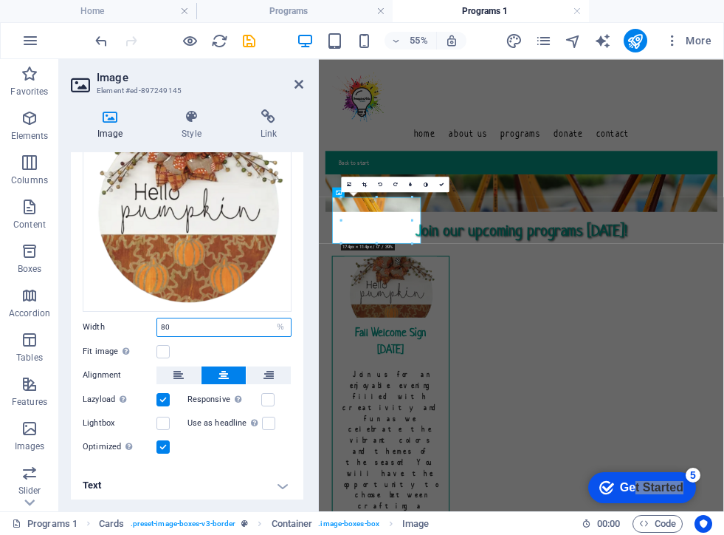
type input "8"
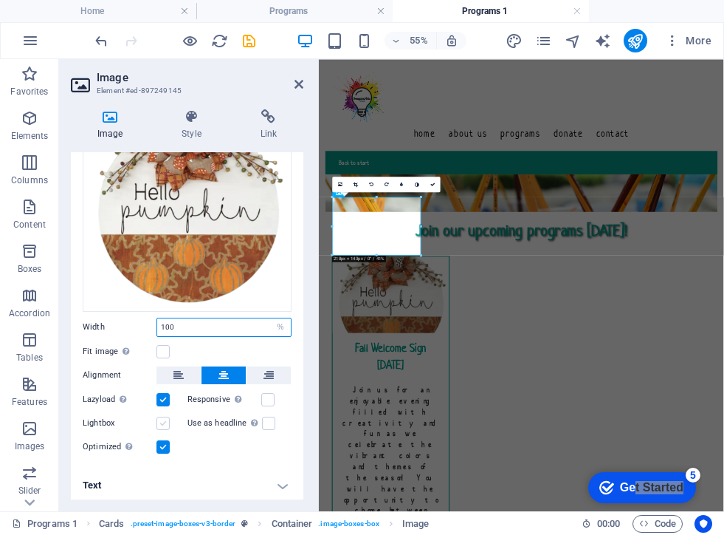
type input "100"
click at [164, 419] on label at bounding box center [163, 422] width 13 height 13
click at [0, 0] on input "Lightbox" at bounding box center [0, 0] width 0 height 0
click at [164, 419] on label at bounding box center [163, 422] width 13 height 13
click at [0, 0] on input "Lightbox" at bounding box center [0, 0] width 0 height 0
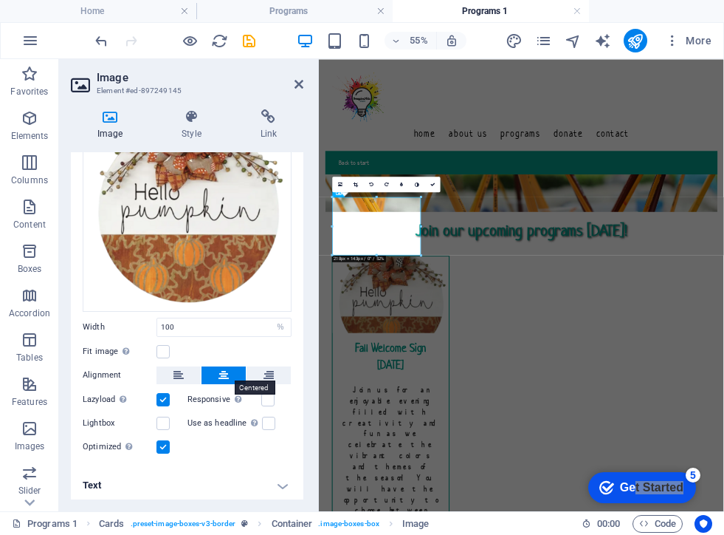
click at [220, 374] on icon at bounding box center [224, 375] width 10 height 18
click at [230, 461] on div "Drag files here, click to choose files or select files from Files or our free s…" at bounding box center [187, 269] width 233 height 396
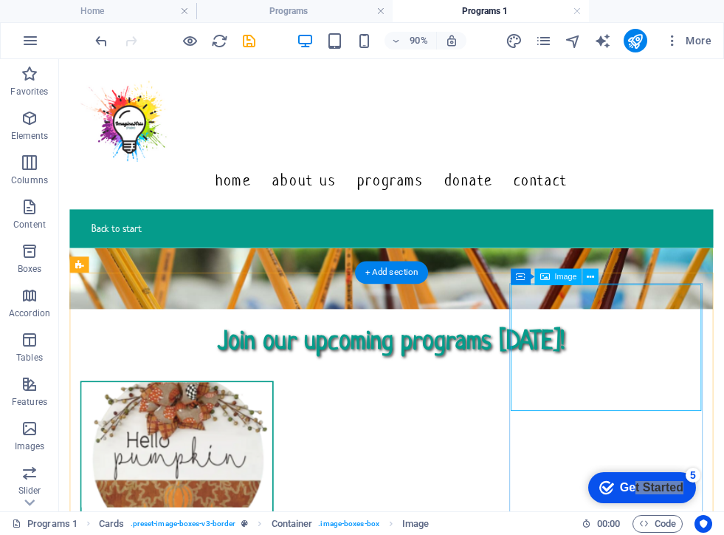
select select "%"
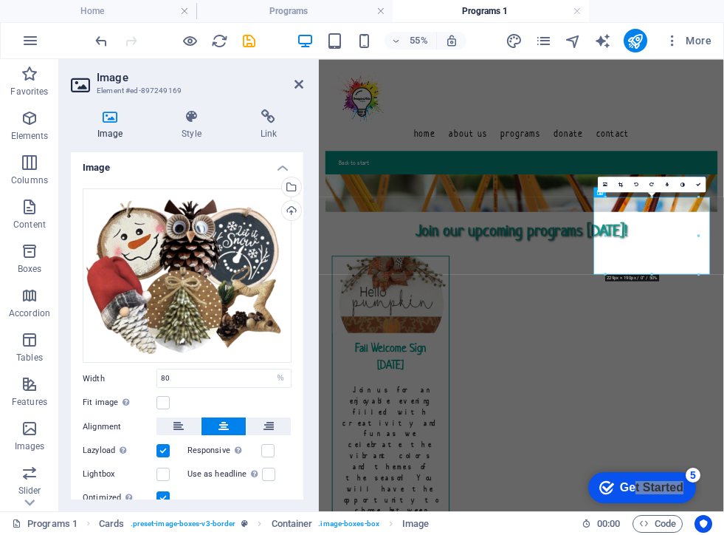
scroll to position [0, 0]
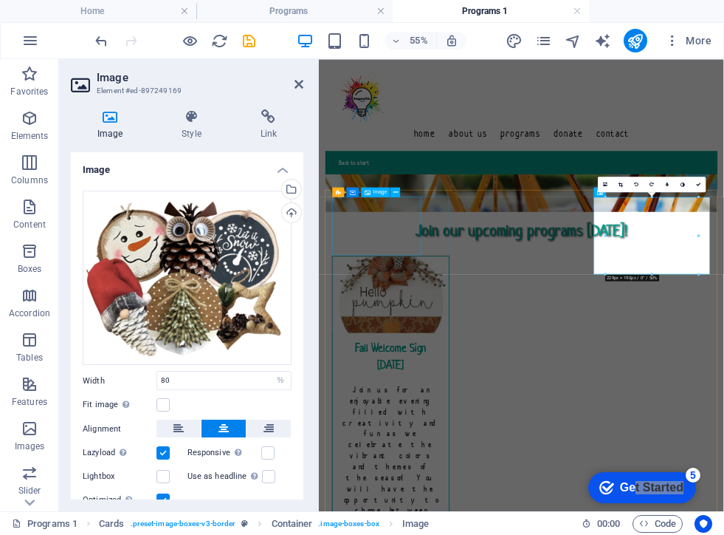
click at [457, 418] on figure at bounding box center [449, 487] width 211 height 139
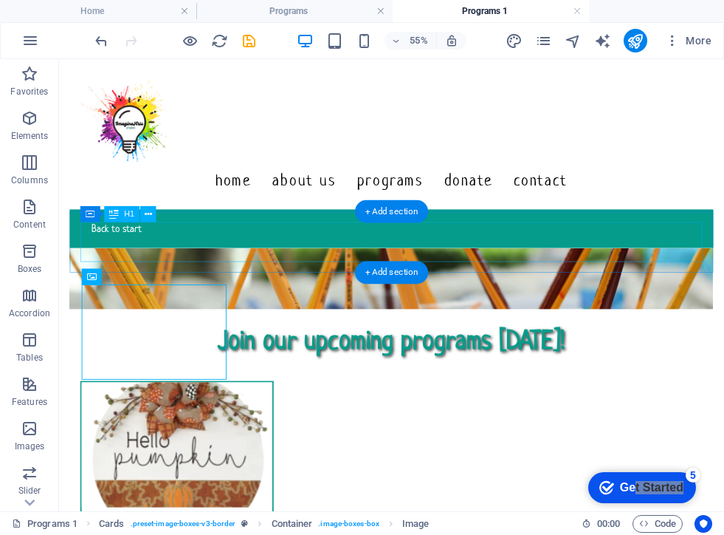
click at [432, 348] on div "Join our upcoming programs [DATE]!" at bounding box center [429, 370] width 692 height 44
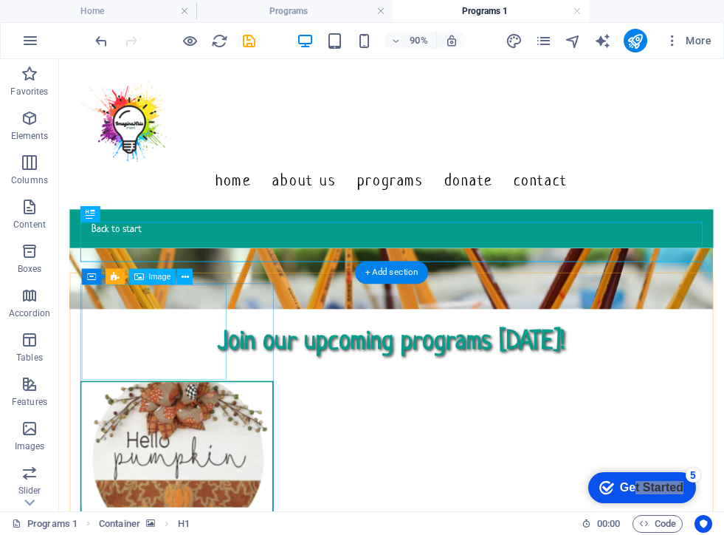
click at [206, 418] on figure at bounding box center [190, 487] width 212 height 139
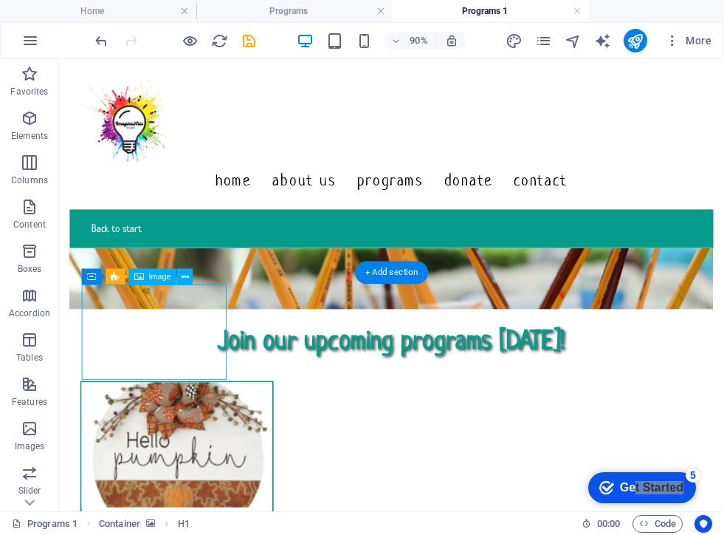
click at [206, 418] on figure at bounding box center [190, 487] width 212 height 139
select select "%"
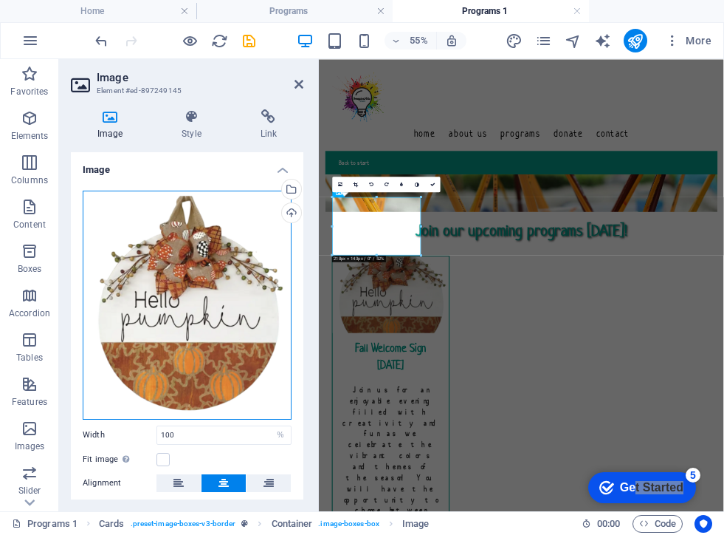
click at [191, 346] on div "Drag files here, click to choose files or select files from Files or our free s…" at bounding box center [187, 304] width 209 height 229
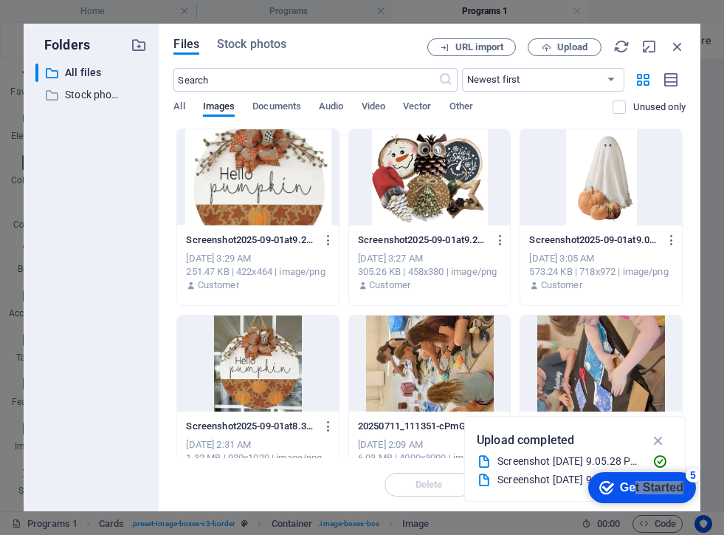
click at [263, 182] on div at bounding box center [258, 177] width 162 height 96
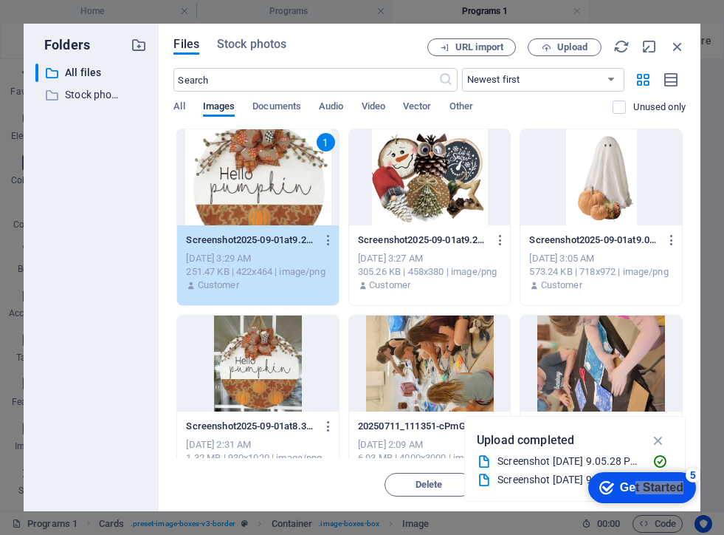
click at [263, 182] on div "1" at bounding box center [258, 177] width 162 height 96
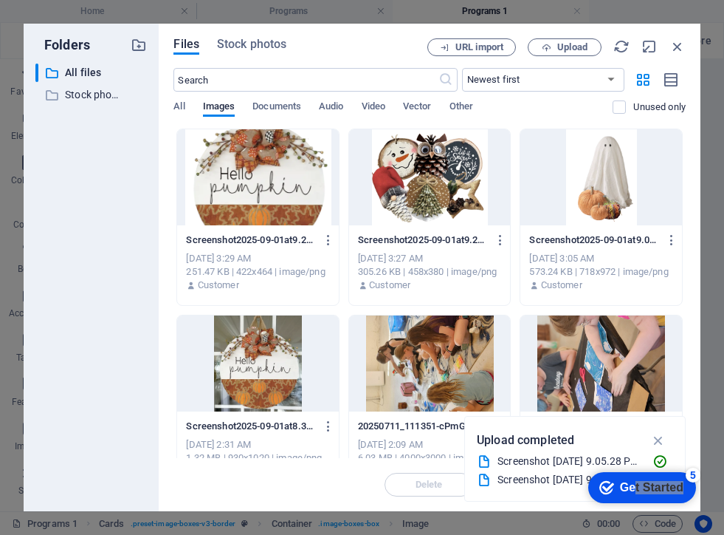
click at [263, 182] on div at bounding box center [258, 177] width 162 height 96
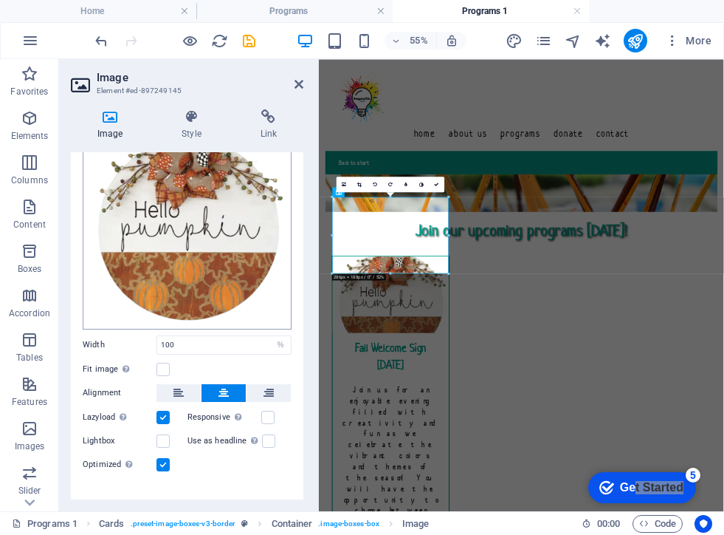
scroll to position [101, 0]
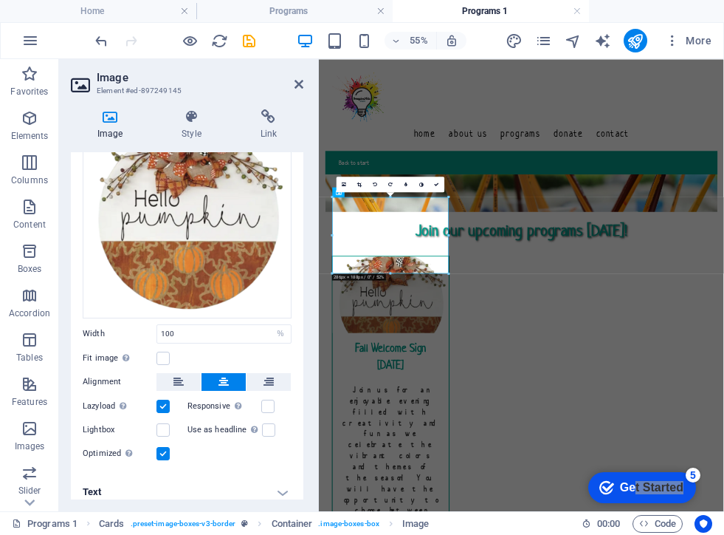
click at [305, 441] on div "Image Style Link Image Drag files here, click to choose files or select files f…" at bounding box center [187, 303] width 256 height 413
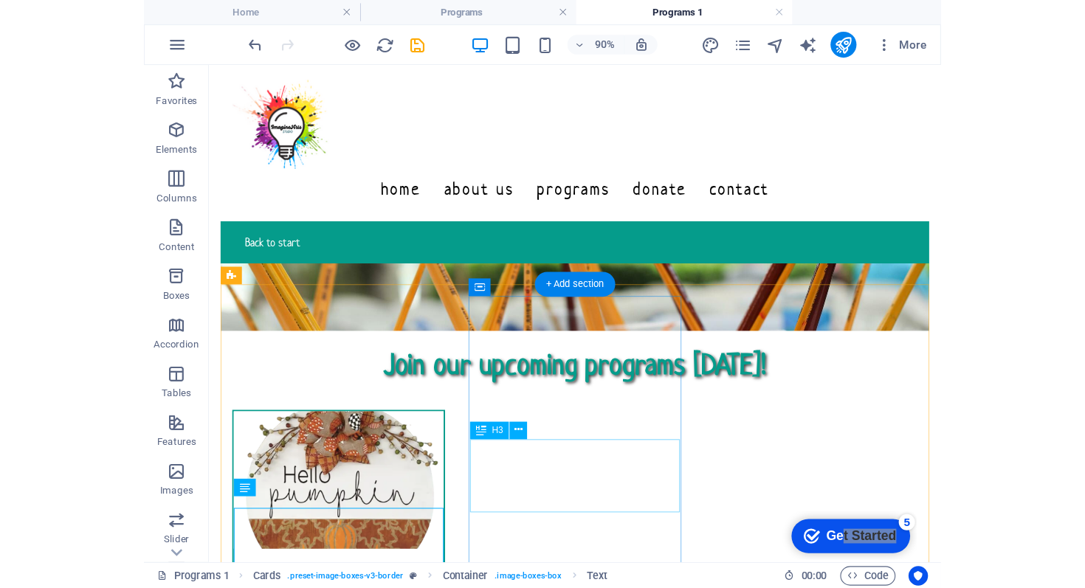
scroll to position [0, 0]
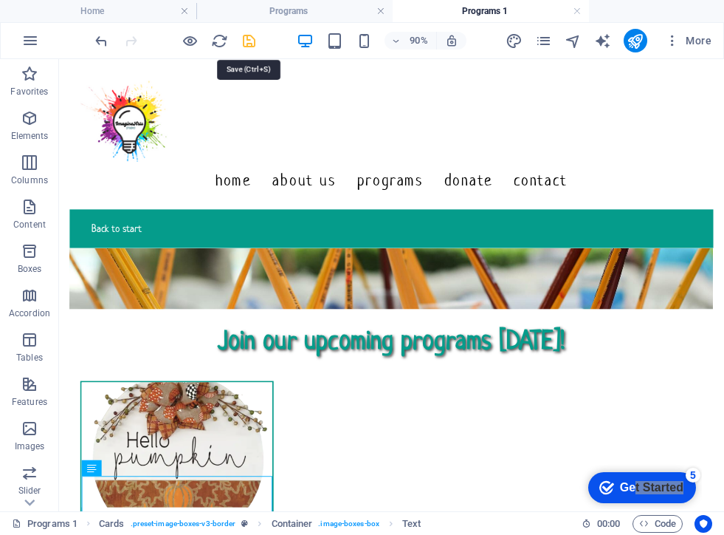
click at [250, 39] on icon "save" at bounding box center [249, 40] width 17 height 17
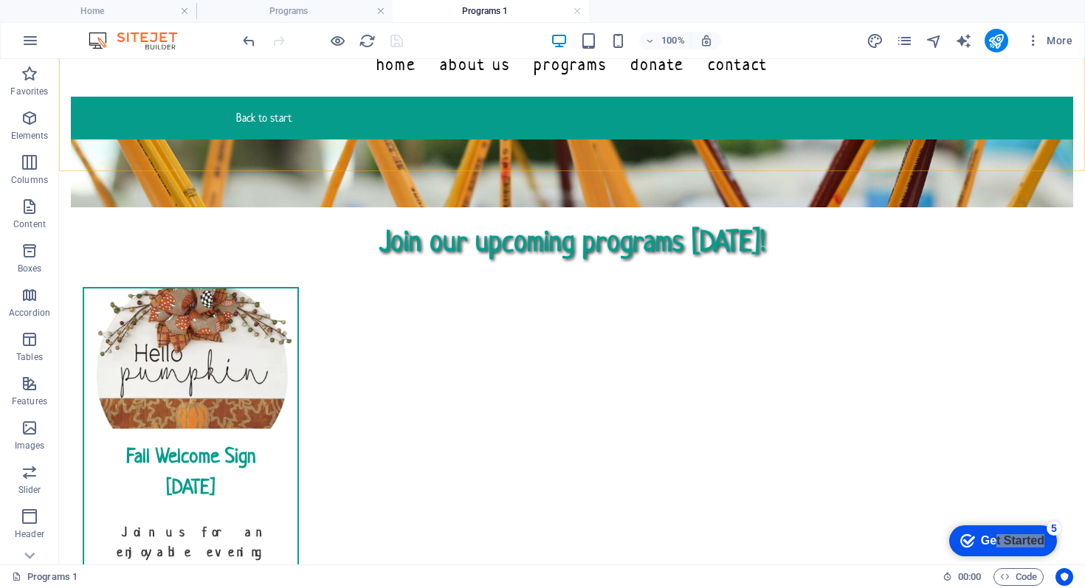
scroll to position [130, 0]
